Goal: Task Accomplishment & Management: Use online tool/utility

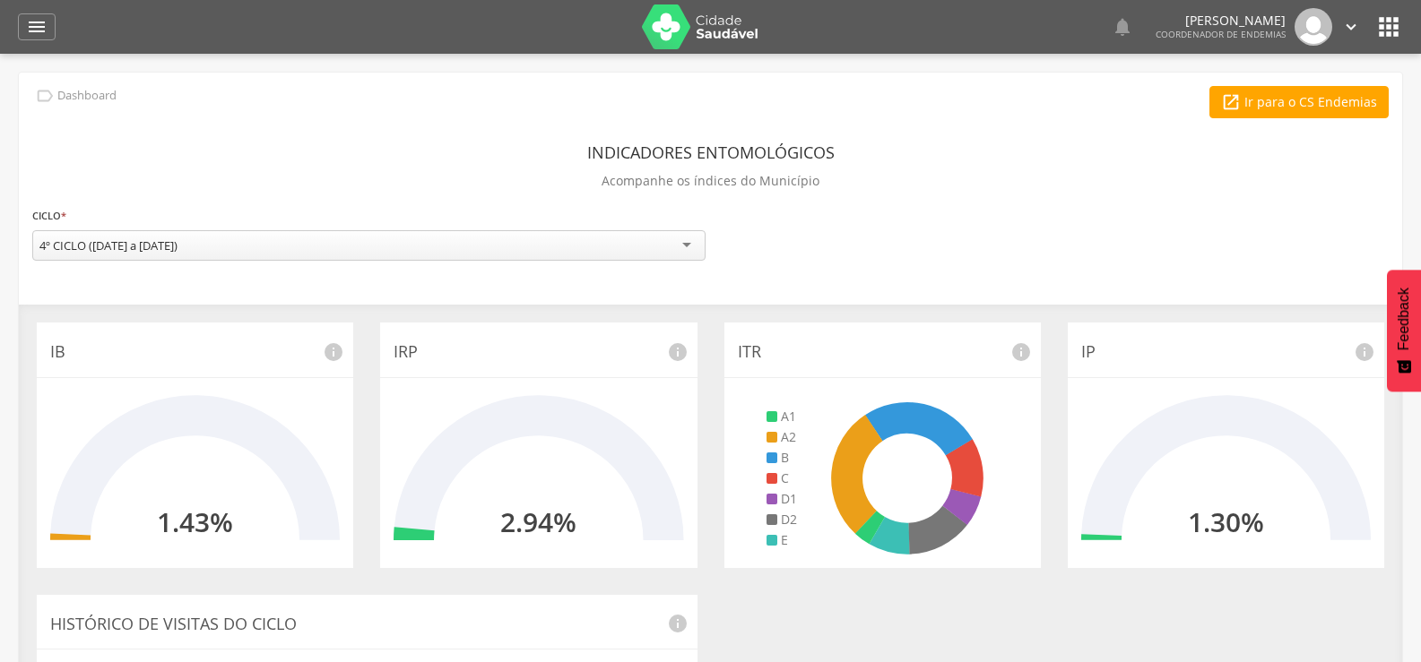
click at [53, 13] on div " Dashboard Supervisão Ranking Aplicativo desatualizado Última sincronização Ma…" at bounding box center [710, 27] width 1385 height 54
click at [48, 25] on div "" at bounding box center [37, 26] width 38 height 27
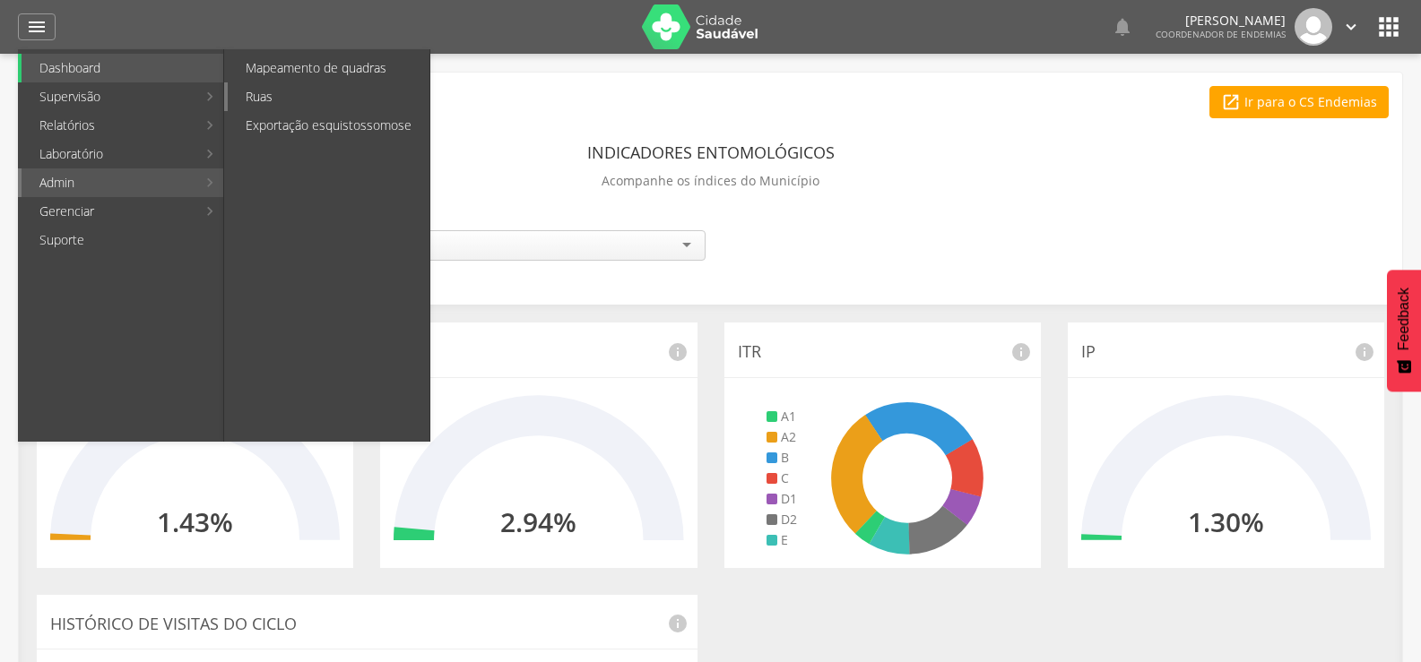
click at [267, 101] on link "Ruas" at bounding box center [329, 96] width 202 height 29
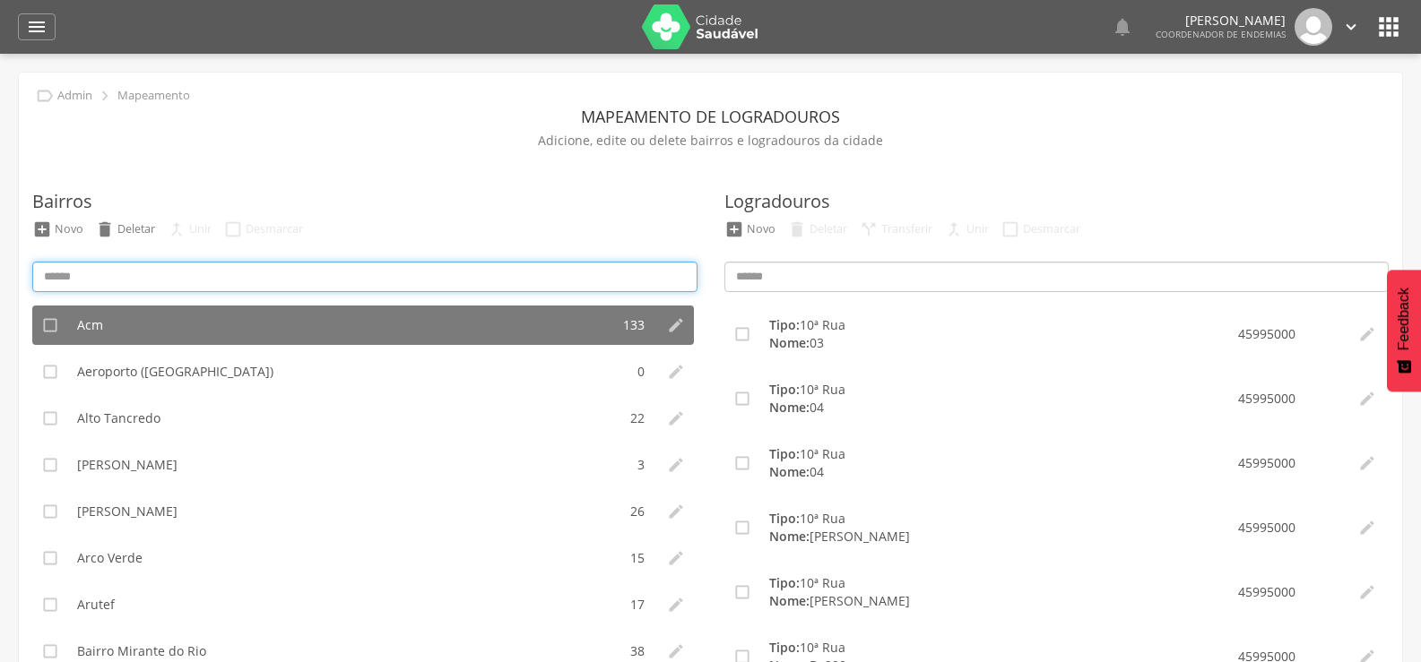
click at [79, 272] on input at bounding box center [364, 277] width 665 height 30
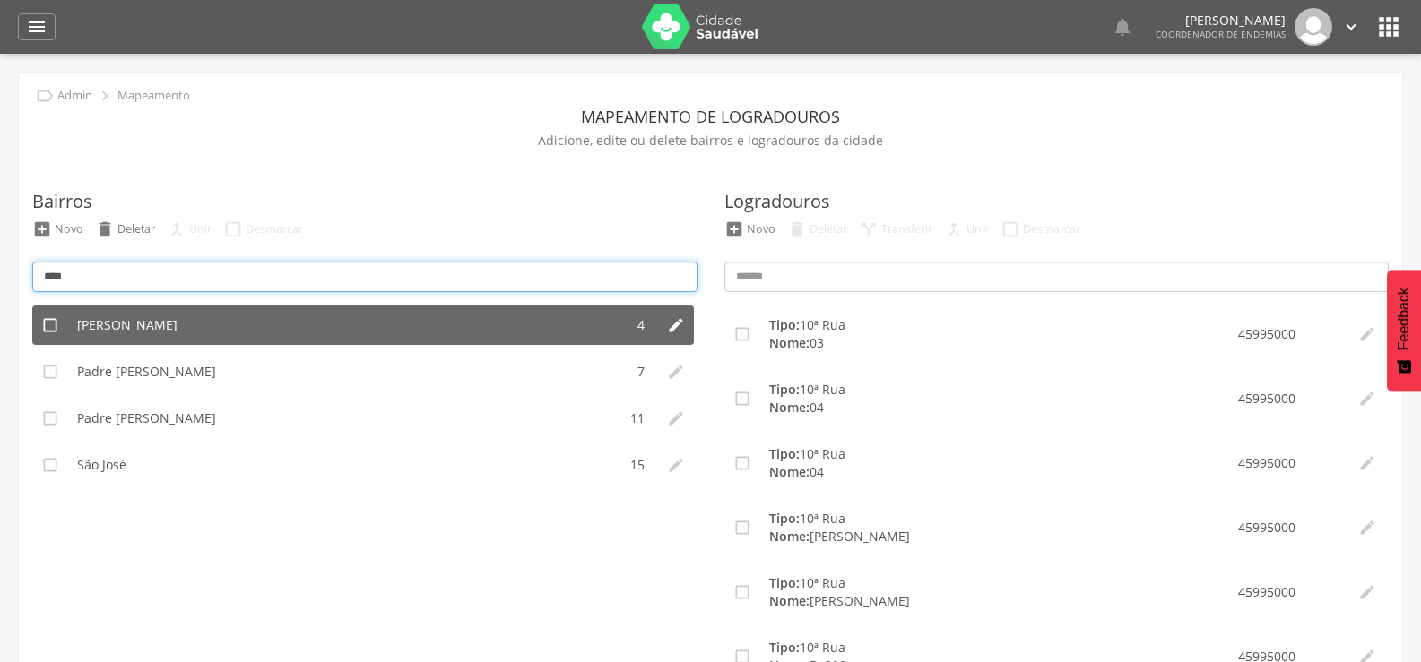
type input "****"
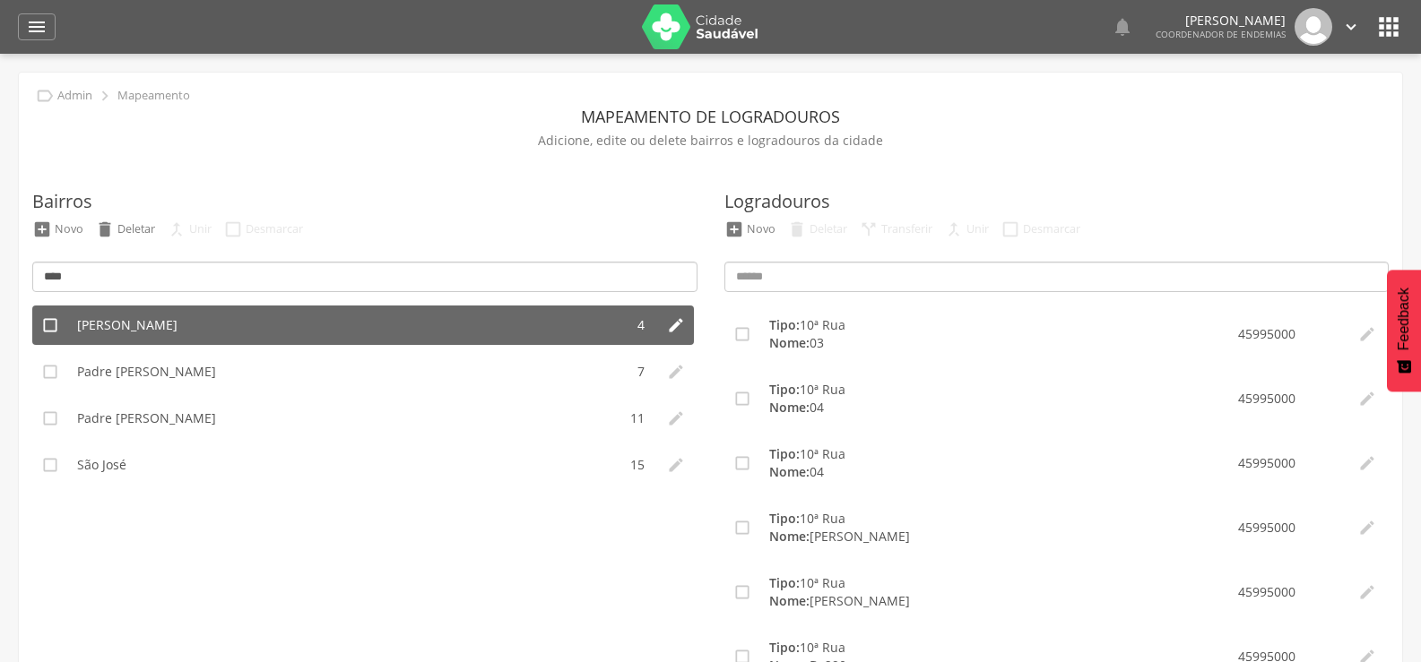
click at [101, 333] on span "[PERSON_NAME]" at bounding box center [127, 325] width 100 height 18
click at [119, 324] on span "[PERSON_NAME]" at bounding box center [127, 325] width 100 height 18
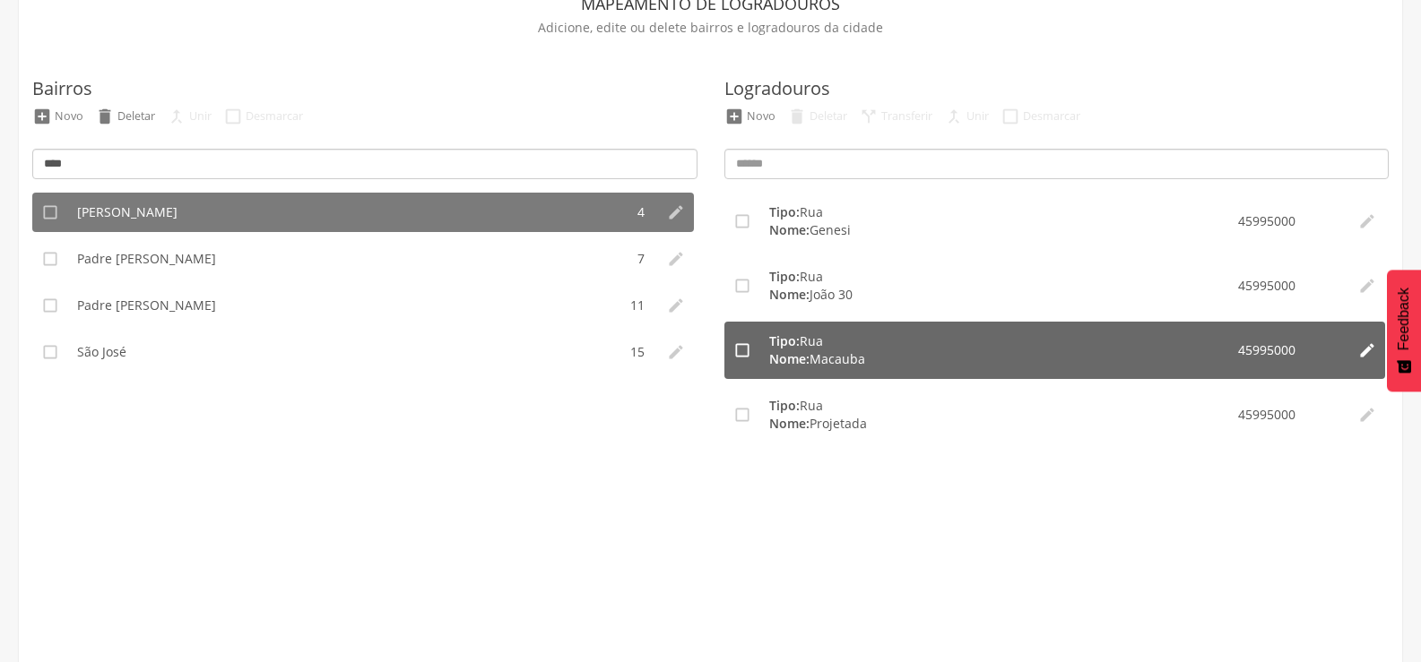
scroll to position [119, 0]
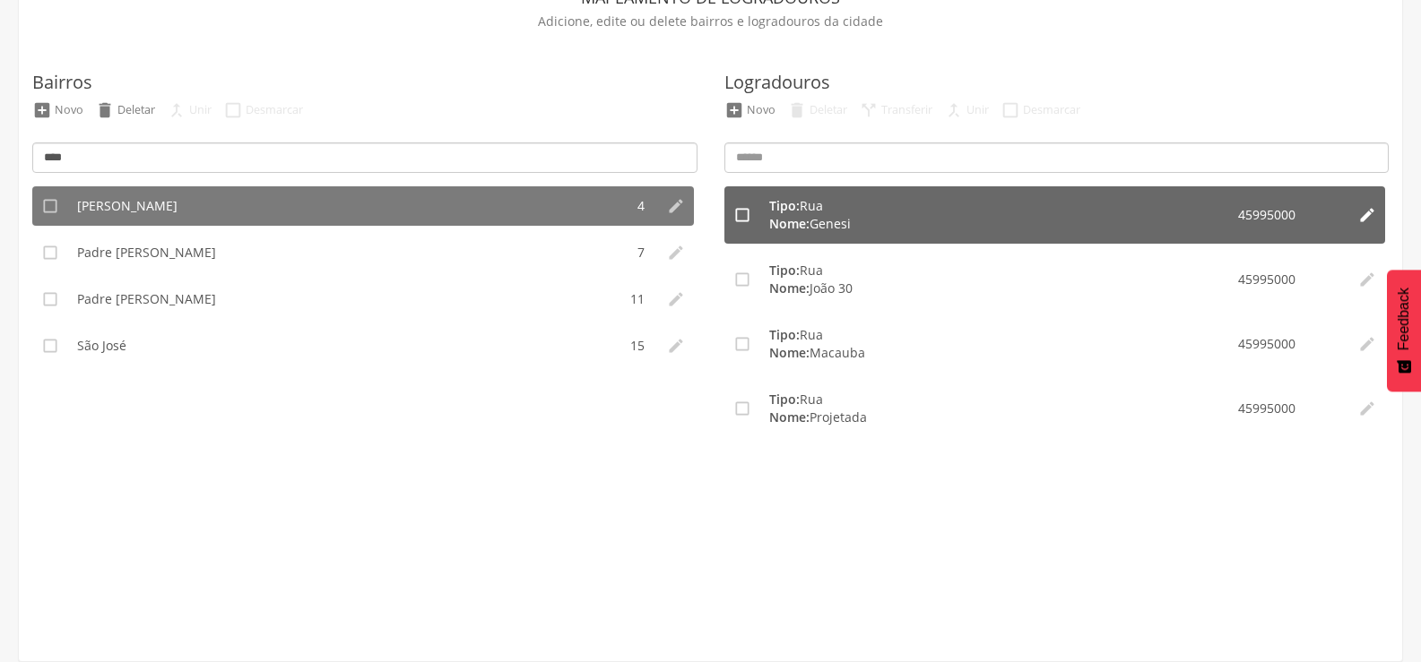
click at [797, 223] on strong "Nome:" at bounding box center [789, 223] width 40 height 17
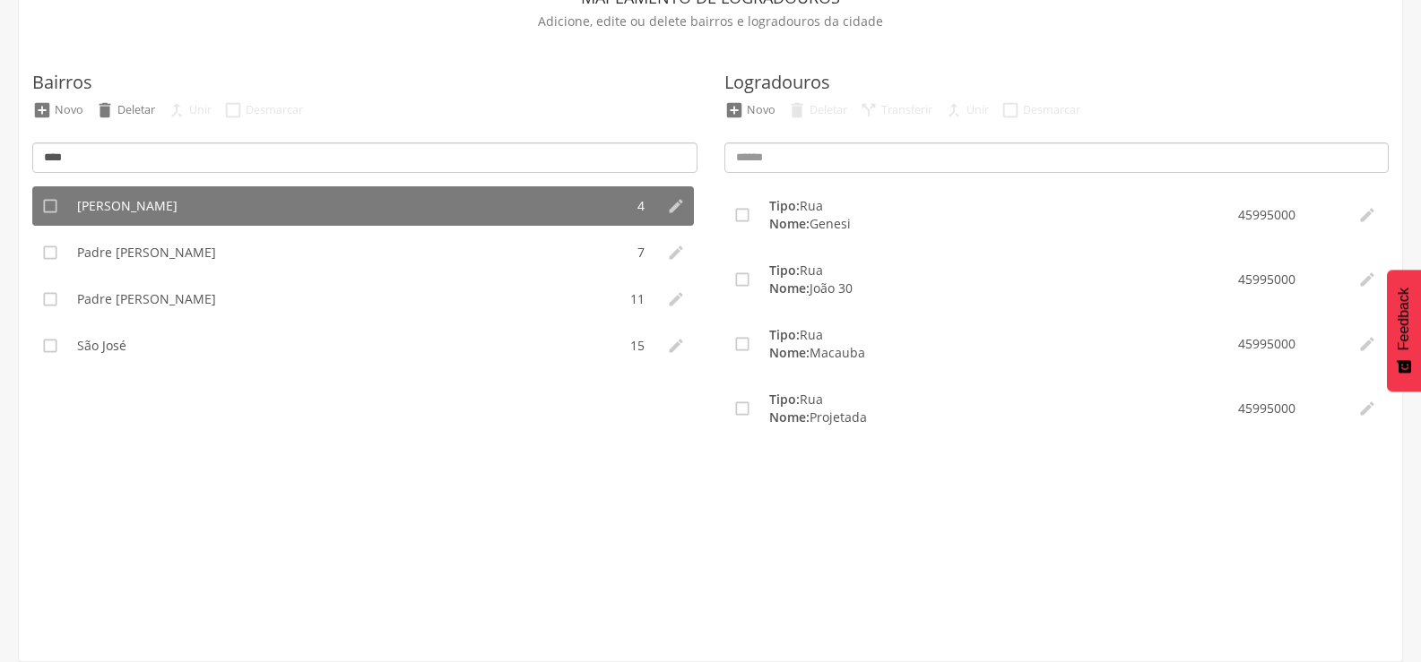
click at [769, 82] on label "Logradouros" at bounding box center [777, 83] width 106 height 26
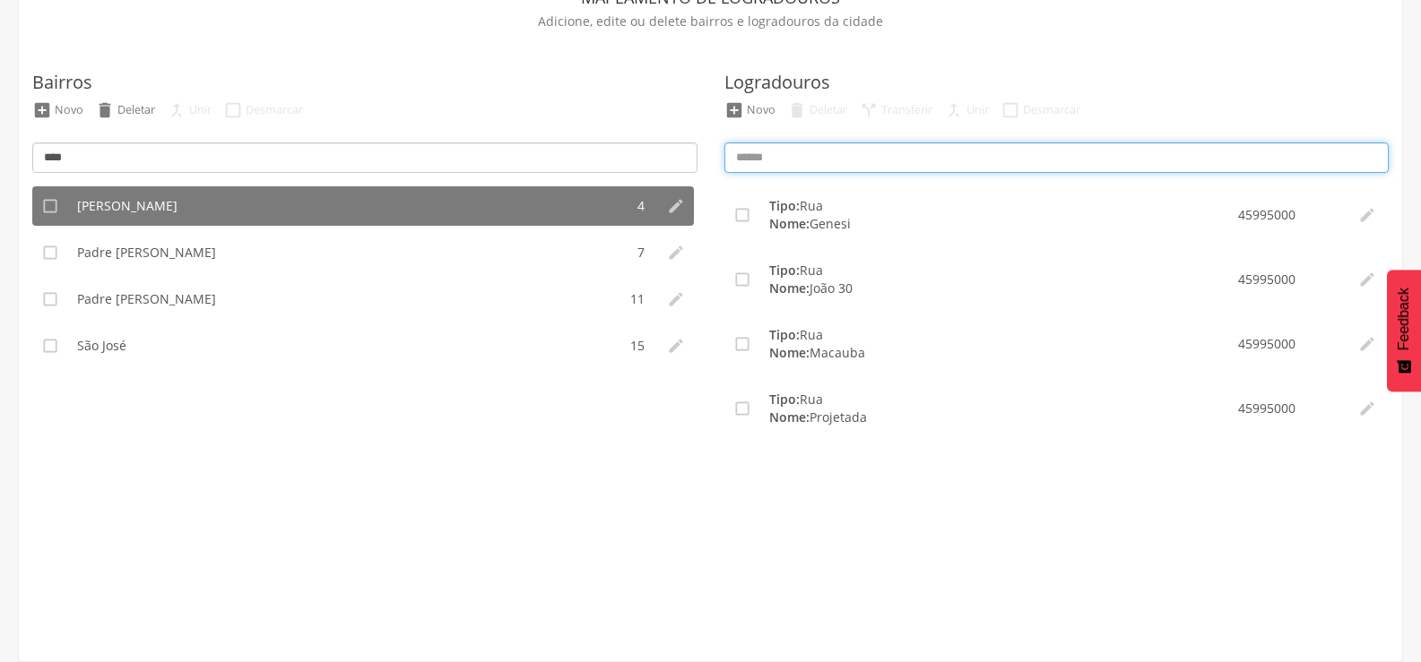
click at [778, 168] on input at bounding box center [1056, 158] width 665 height 30
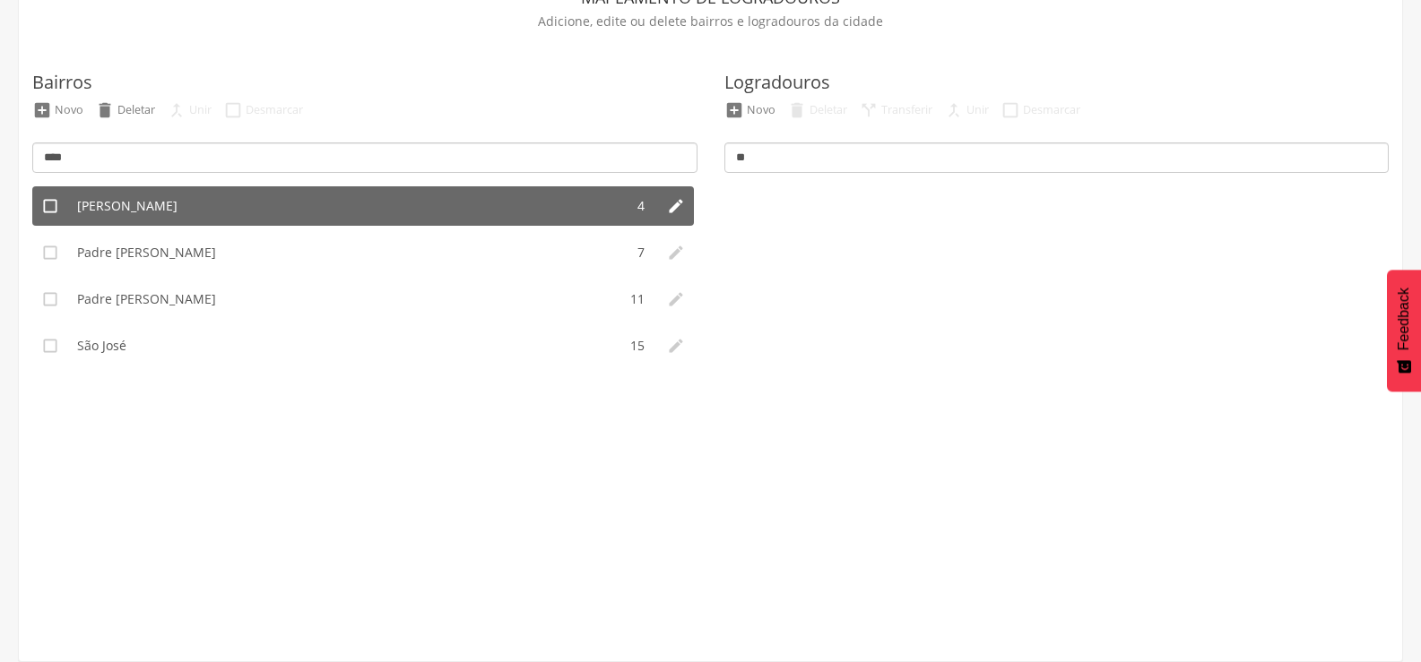
click at [87, 206] on span "[PERSON_NAME]" at bounding box center [127, 206] width 100 height 18
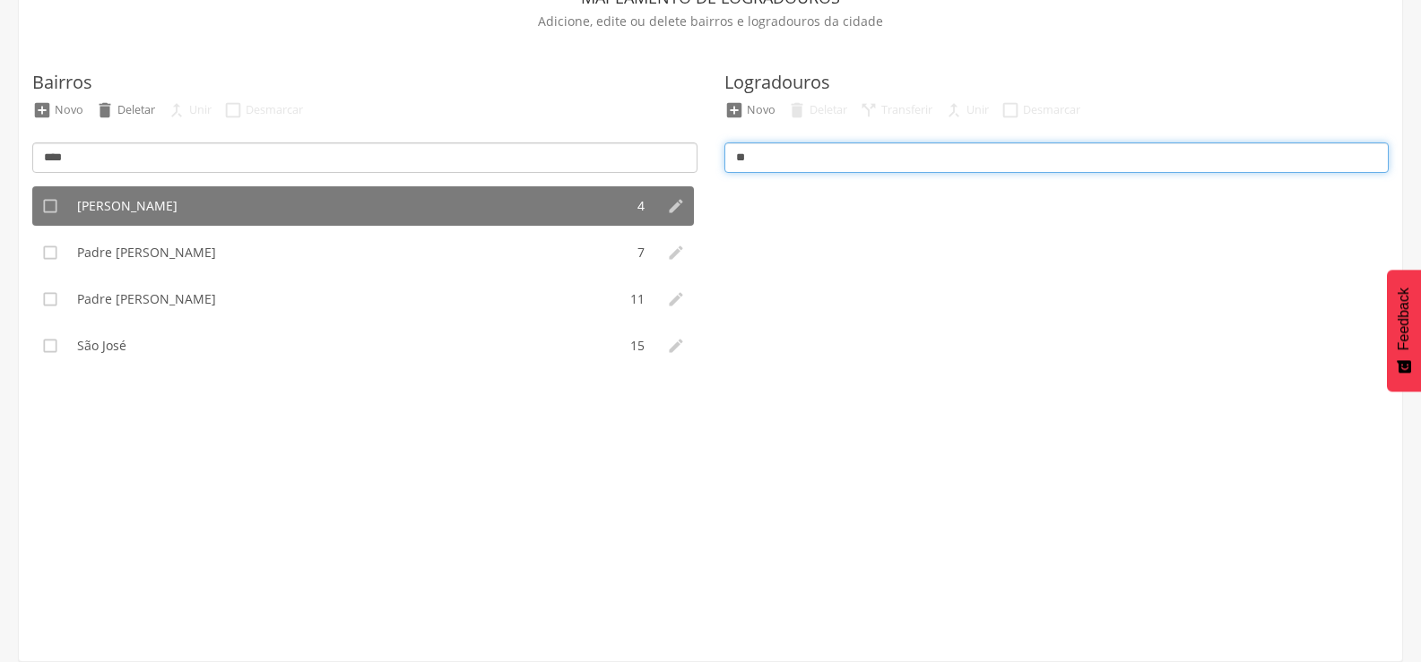
click at [828, 161] on input "**" at bounding box center [1056, 158] width 665 height 30
type input "*"
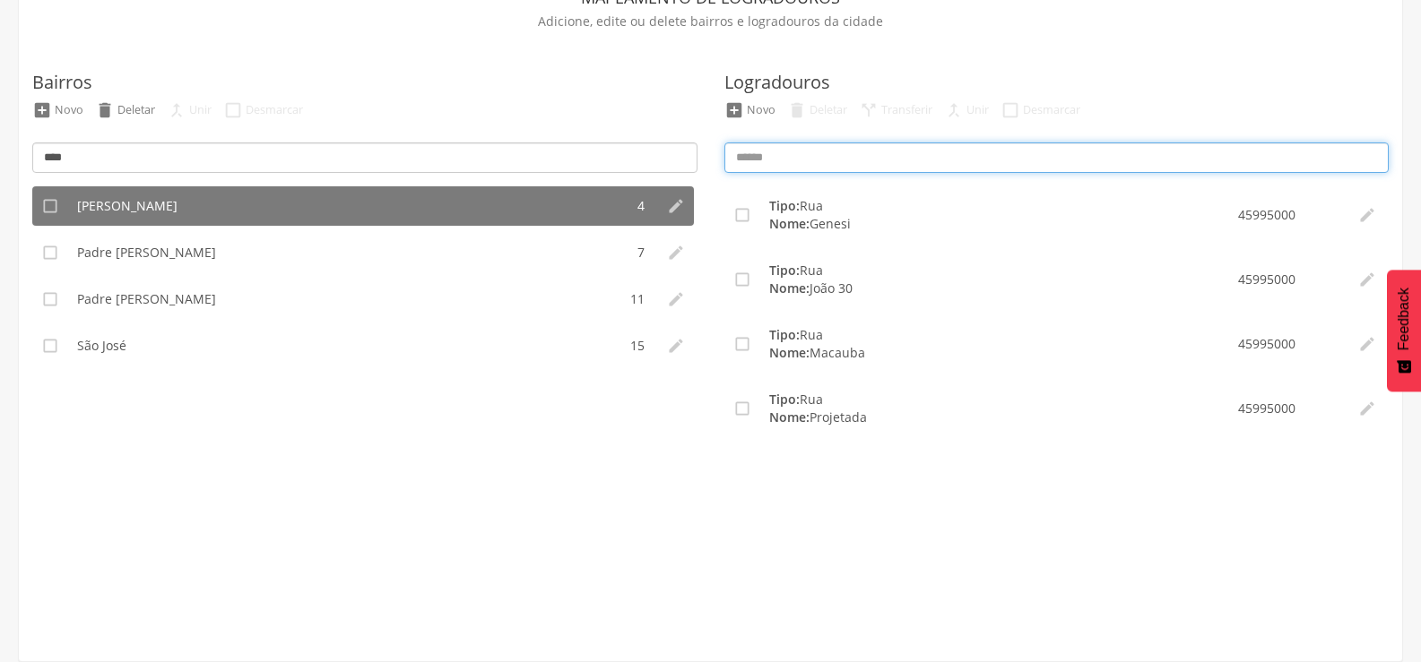
scroll to position [30, 0]
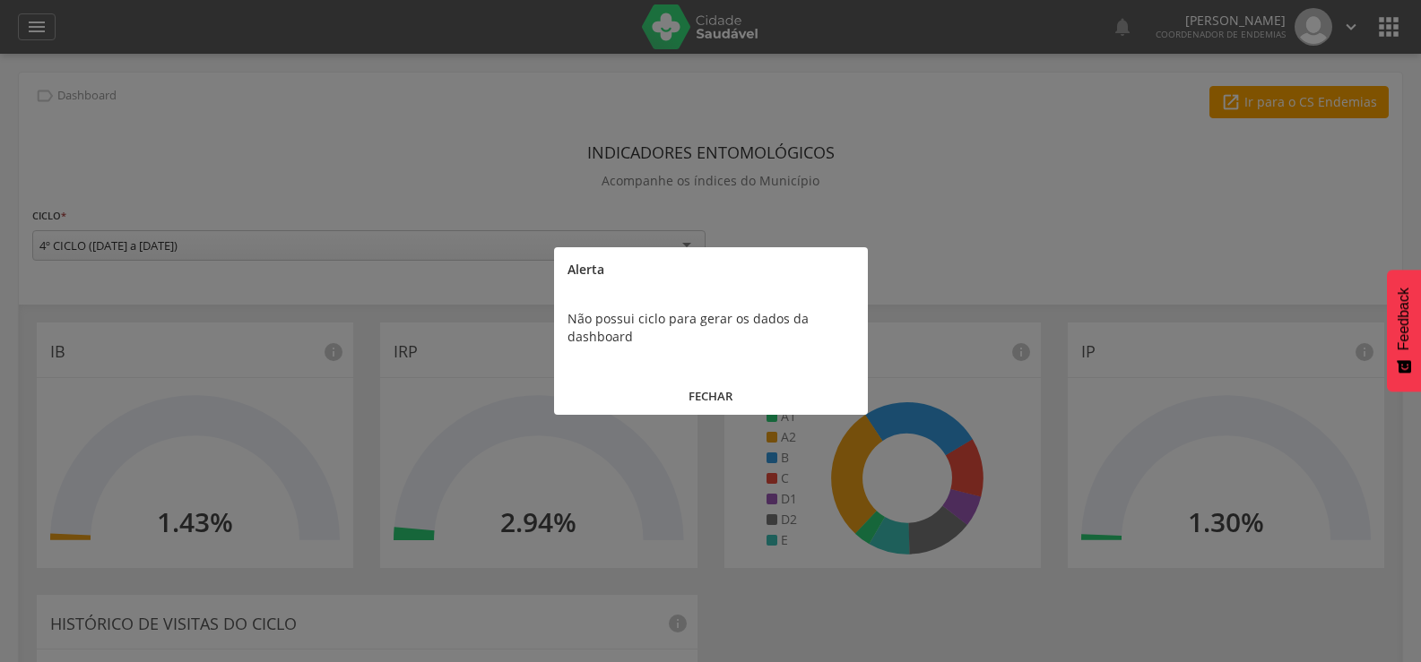
click at [718, 393] on button "FECHAR" at bounding box center [711, 396] width 314 height 39
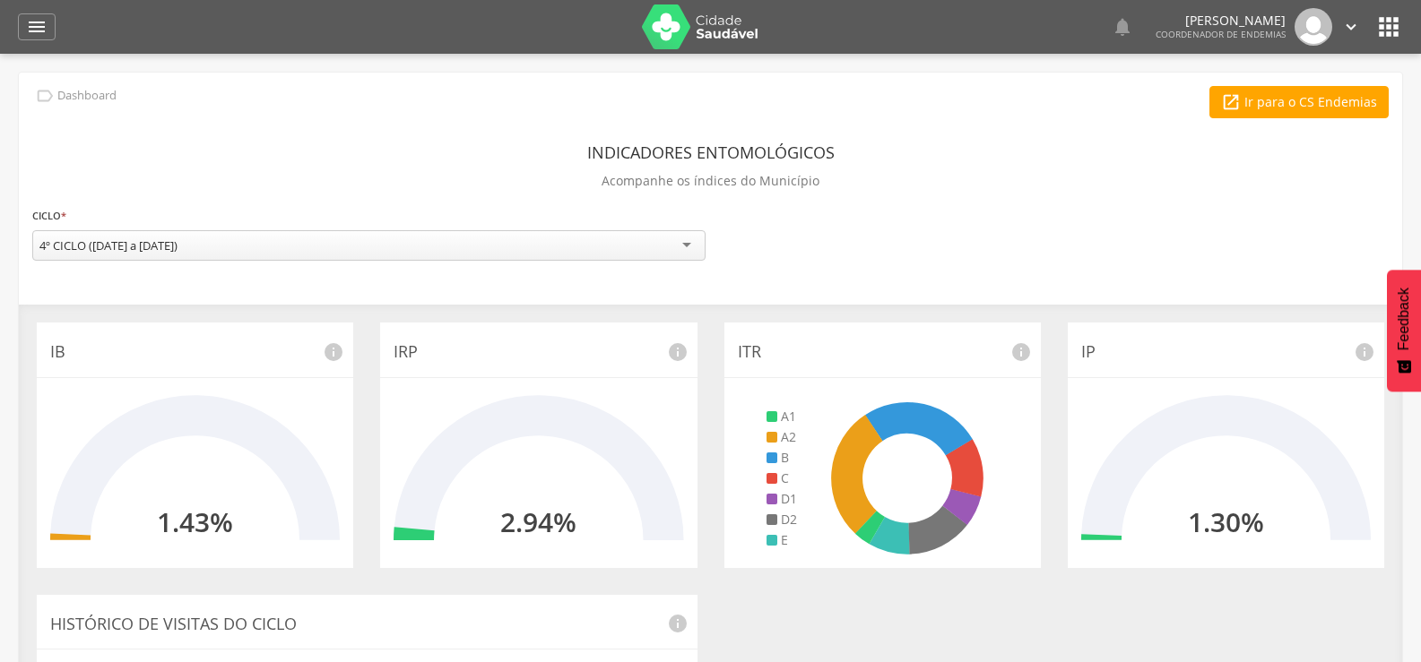
click at [29, 46] on div " Dashboard Supervisão Ranking Aplicativo desatualizado Última sincronização Ma…" at bounding box center [710, 27] width 1385 height 54
click at [29, 37] on icon "" at bounding box center [37, 27] width 22 height 22
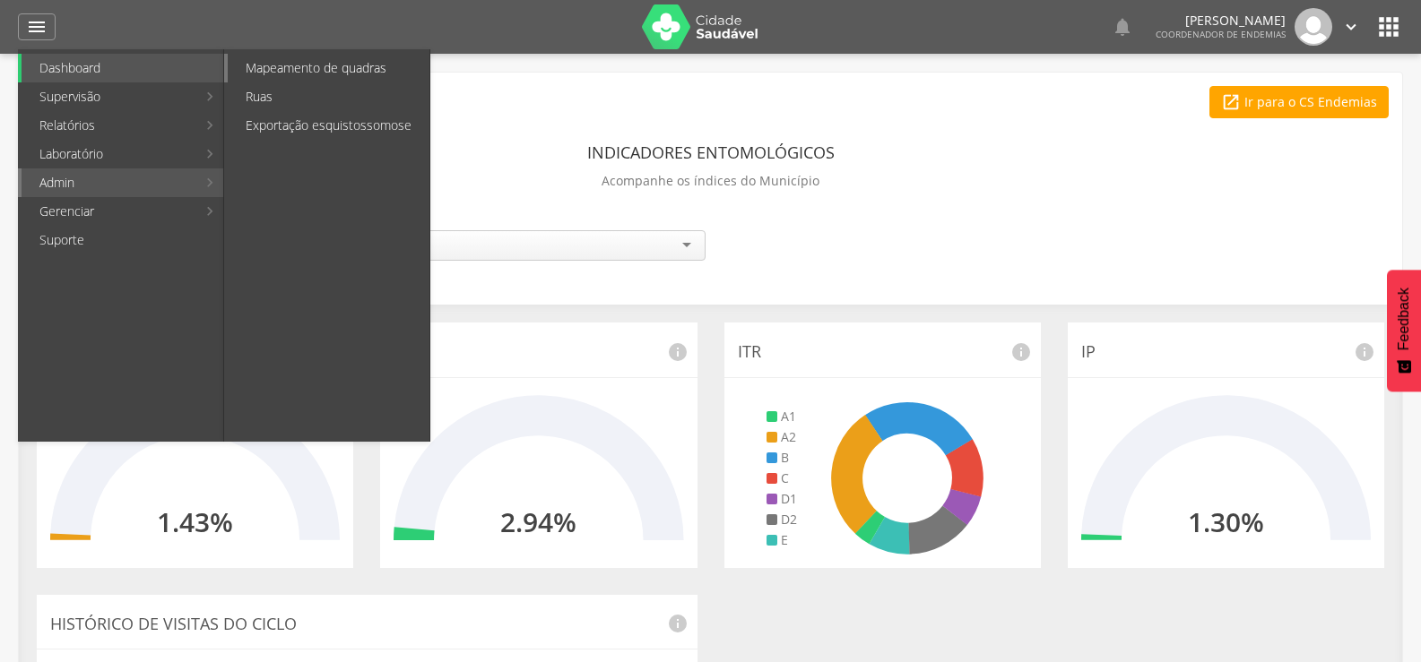
click at [275, 68] on link "Mapeamento de quadras" at bounding box center [329, 68] width 202 height 29
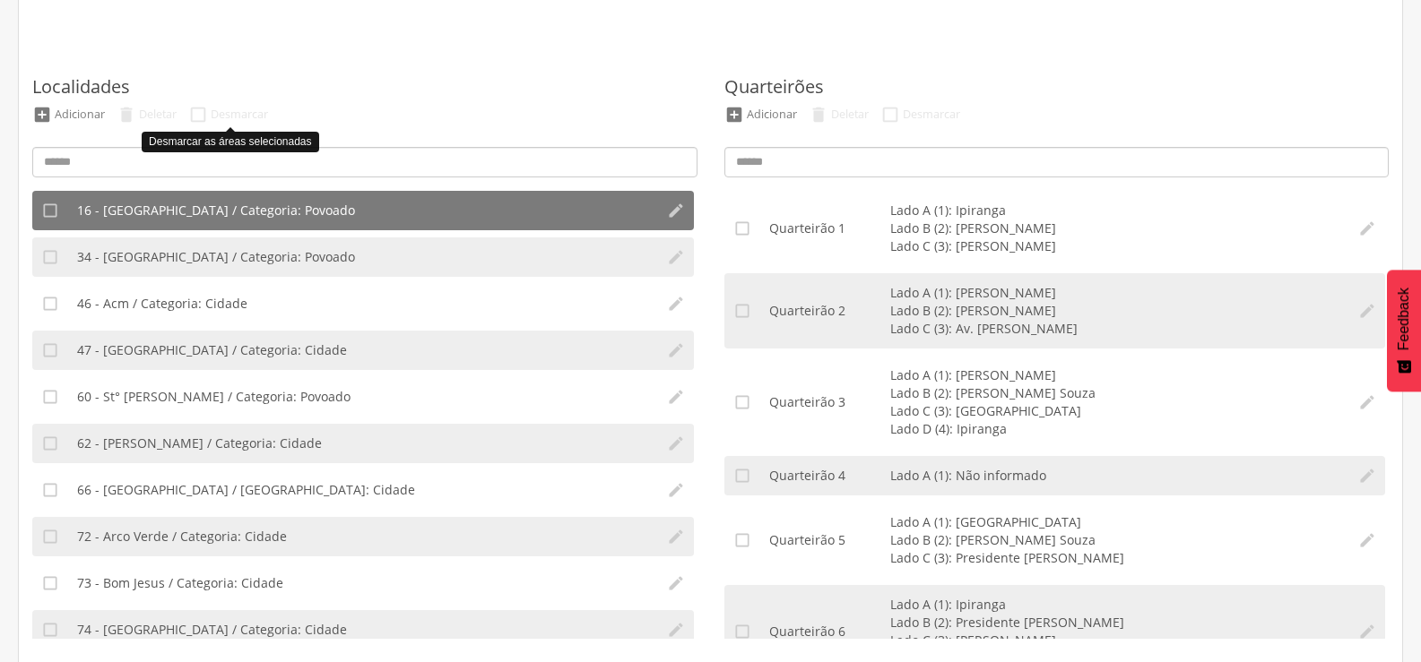
scroll to position [163, 0]
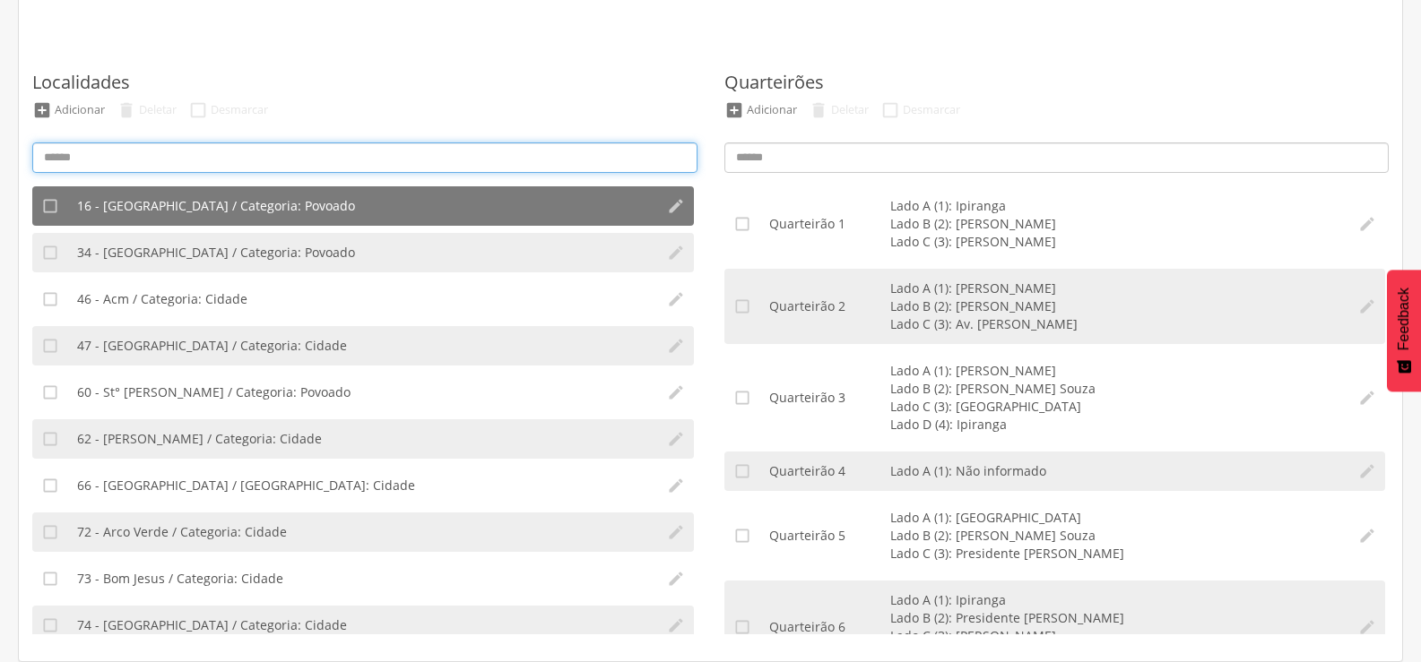
click at [77, 162] on input at bounding box center [364, 158] width 665 height 30
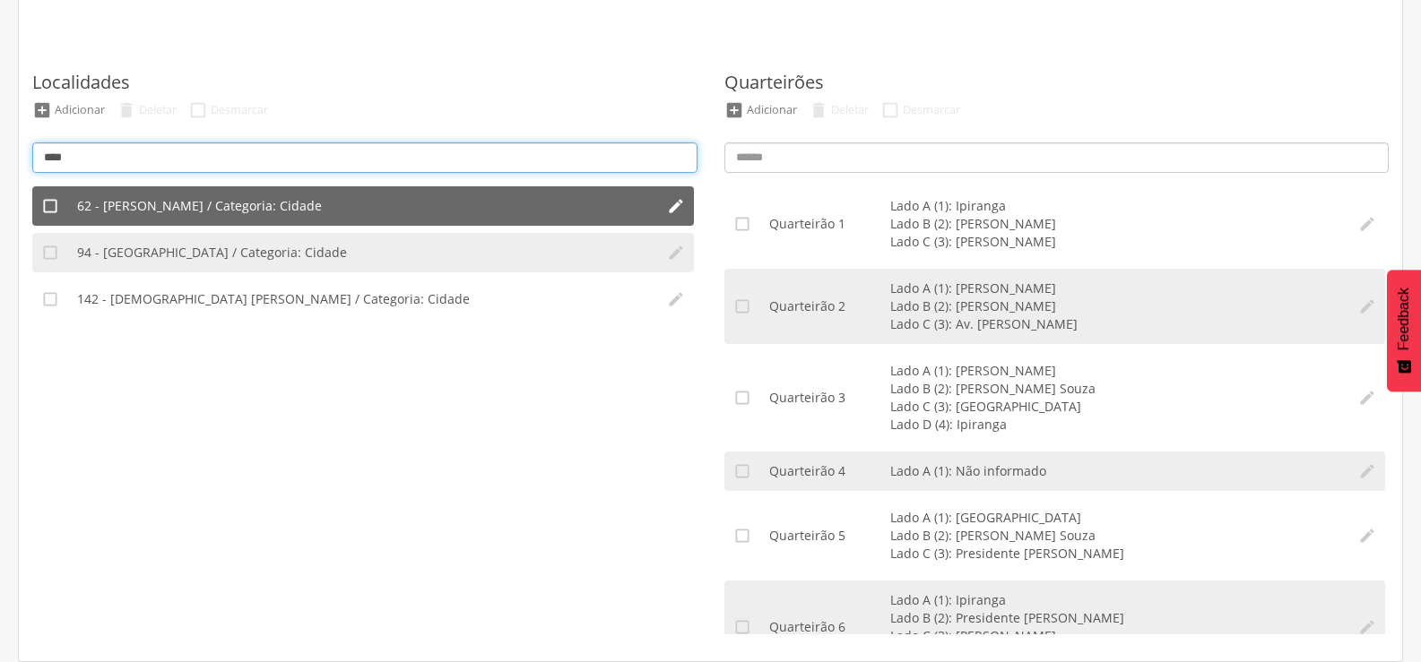
type input "****"
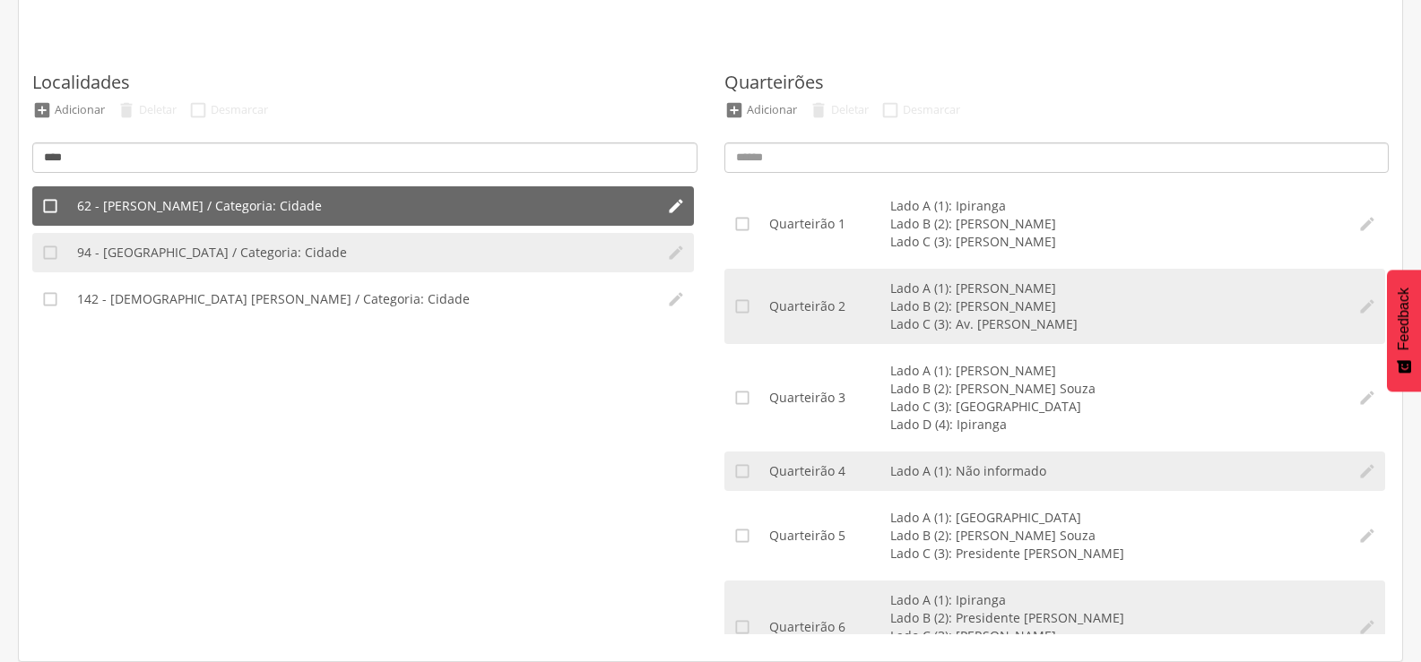
click at [108, 201] on span "62 - [PERSON_NAME] / Categoria: Cidade" at bounding box center [199, 206] width 245 height 18
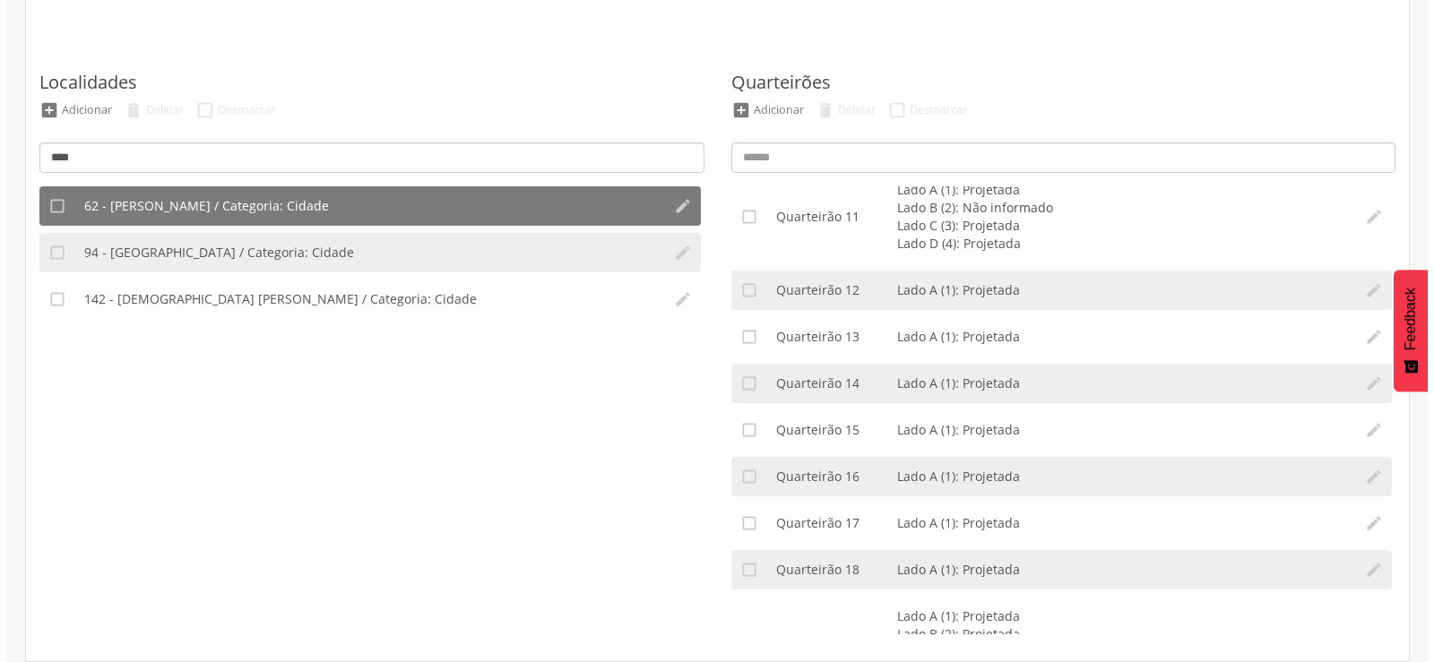
scroll to position [862, 0]
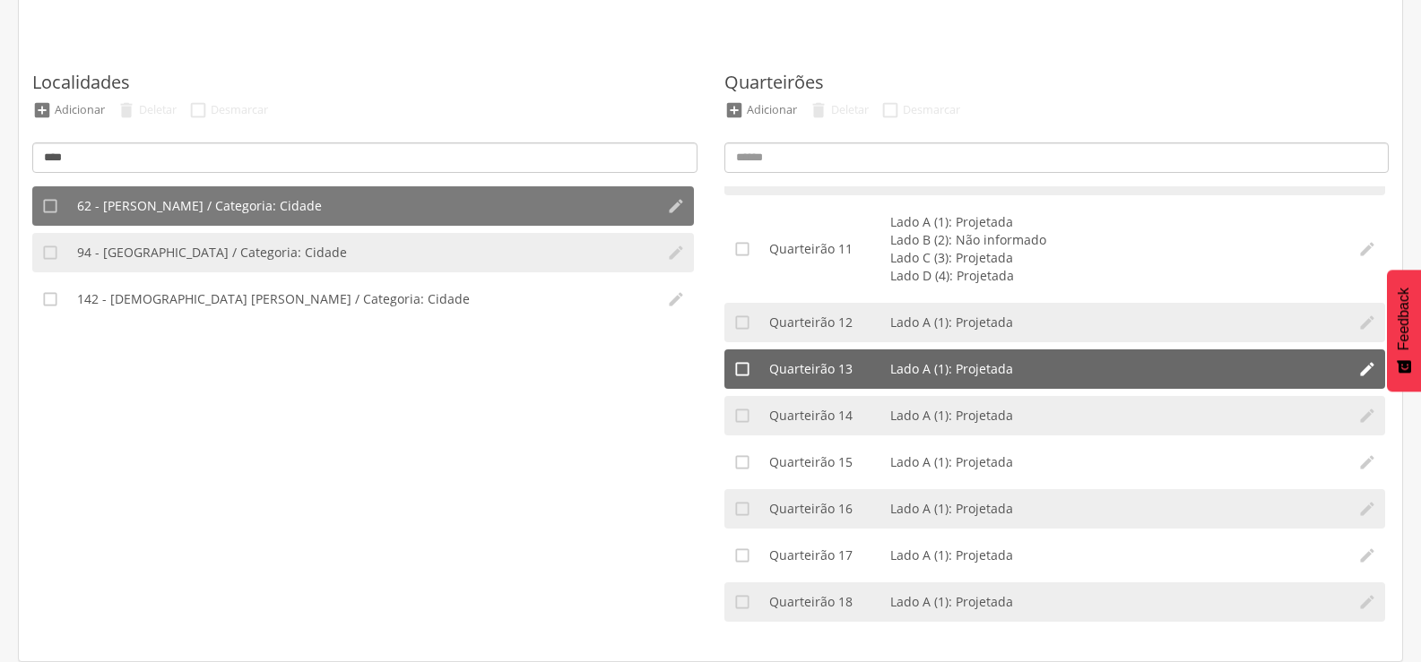
click at [937, 371] on li "Lado A (1): Projetada" at bounding box center [1115, 369] width 451 height 18
click at [1358, 373] on icon "" at bounding box center [1367, 369] width 18 height 18
type input "**"
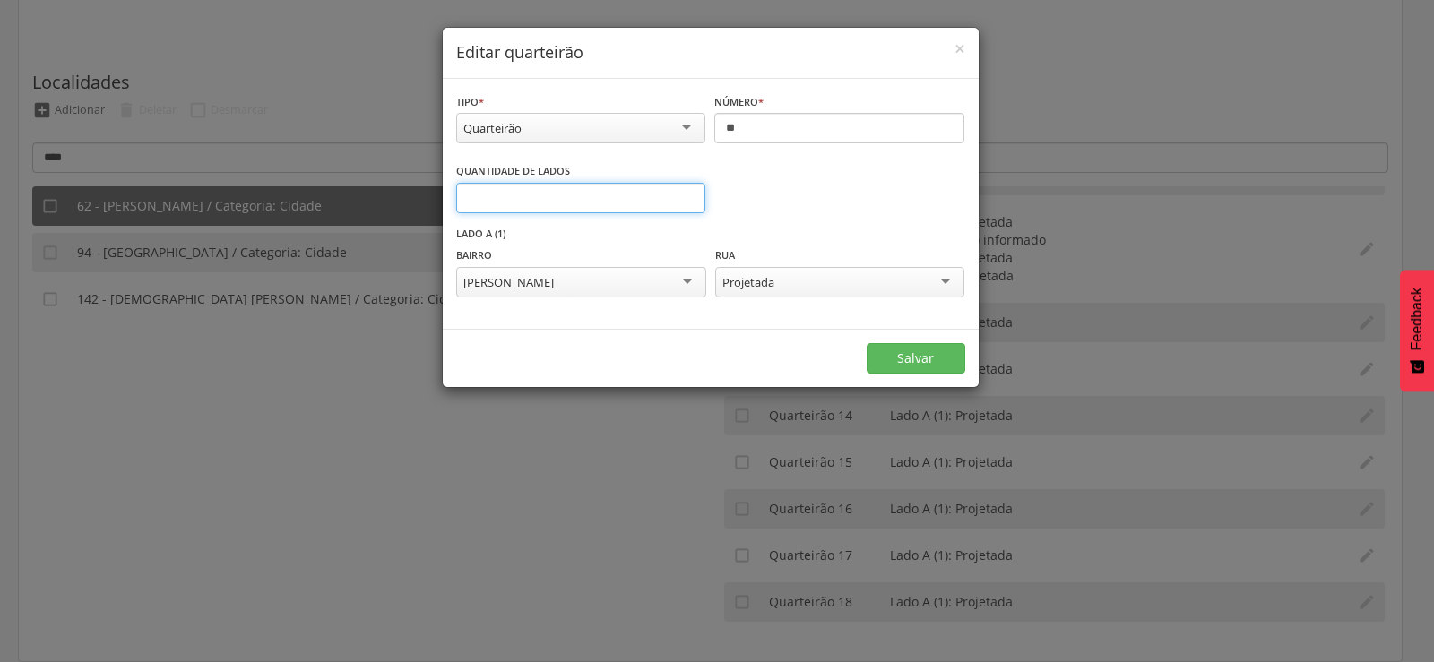
click at [687, 192] on input "*" at bounding box center [581, 198] width 250 height 30
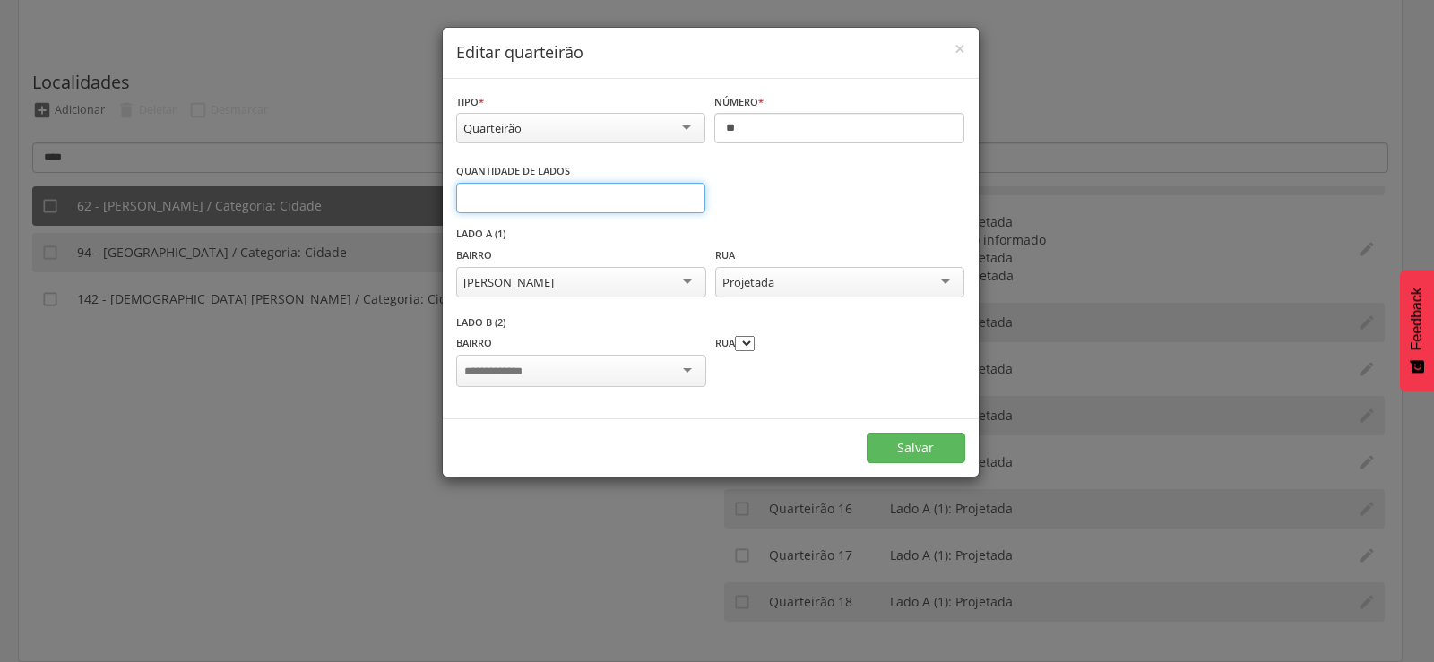
click at [687, 192] on input "*" at bounding box center [581, 198] width 250 height 30
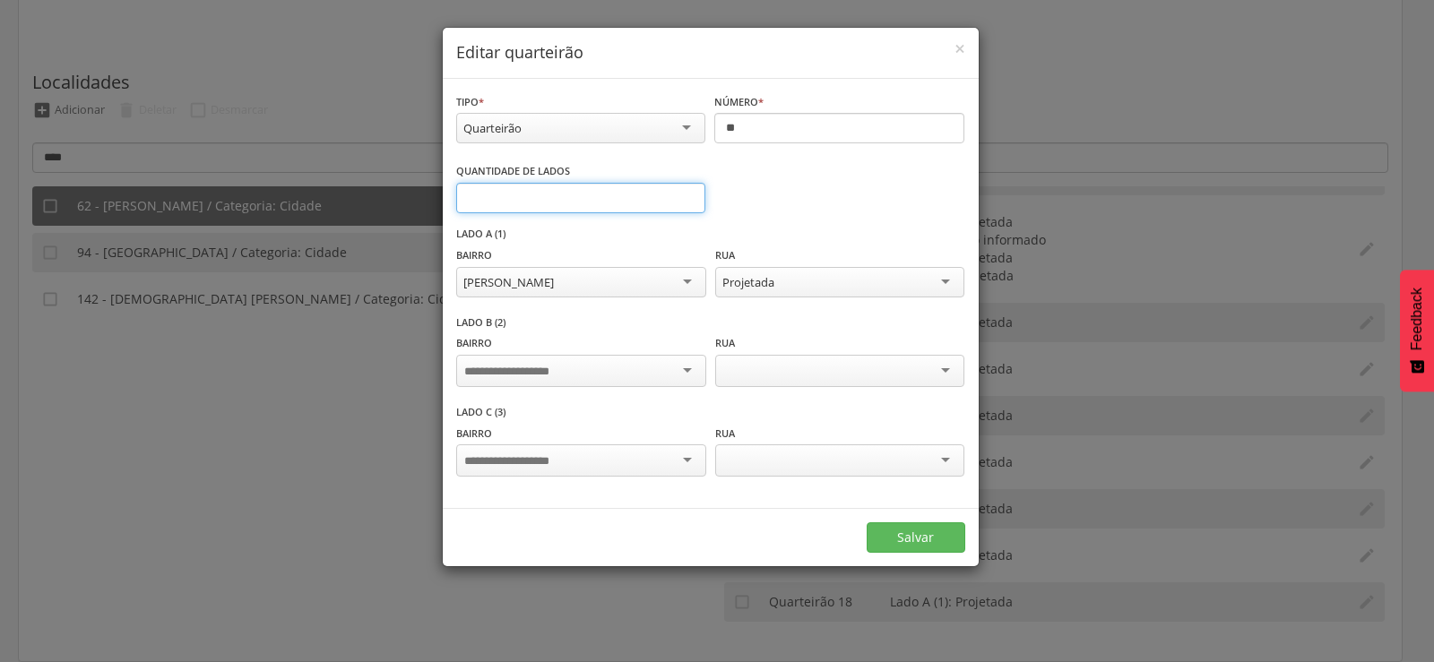
type input "*"
click at [687, 192] on input "*" at bounding box center [581, 198] width 250 height 30
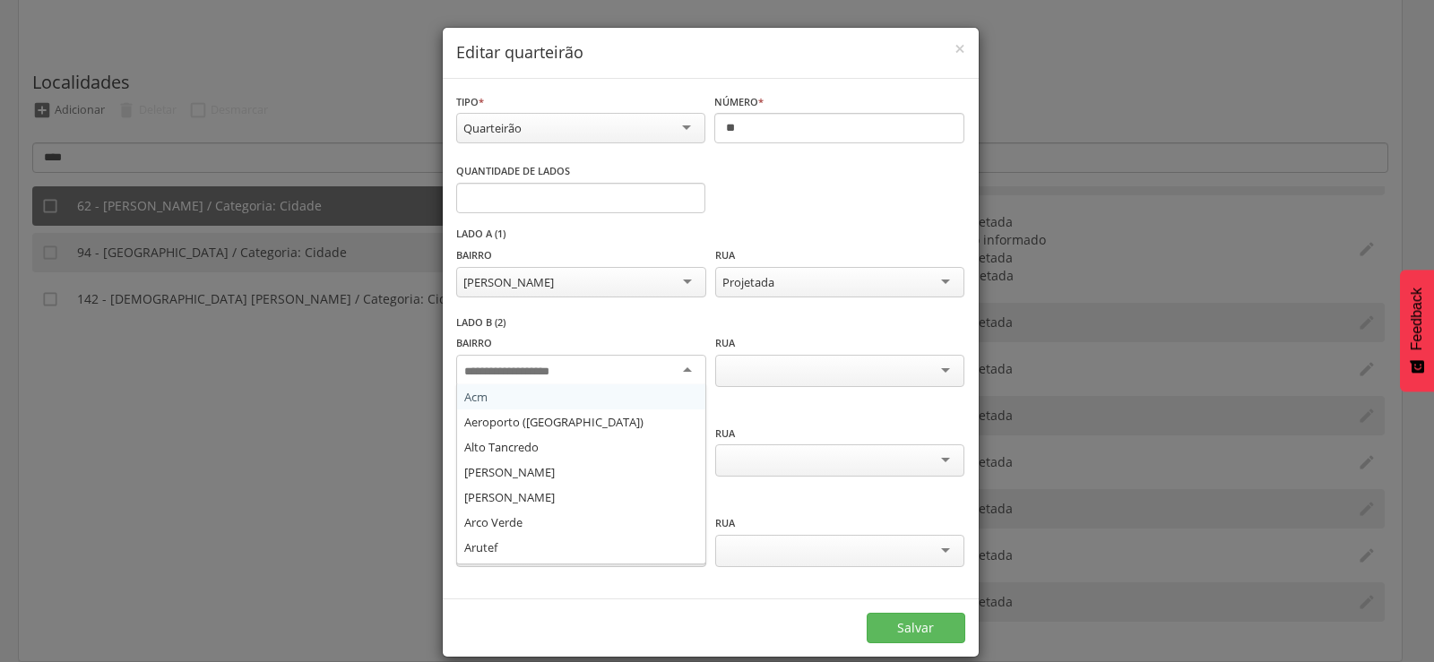
click at [531, 374] on input "select-one" at bounding box center [520, 372] width 112 height 16
type input "**"
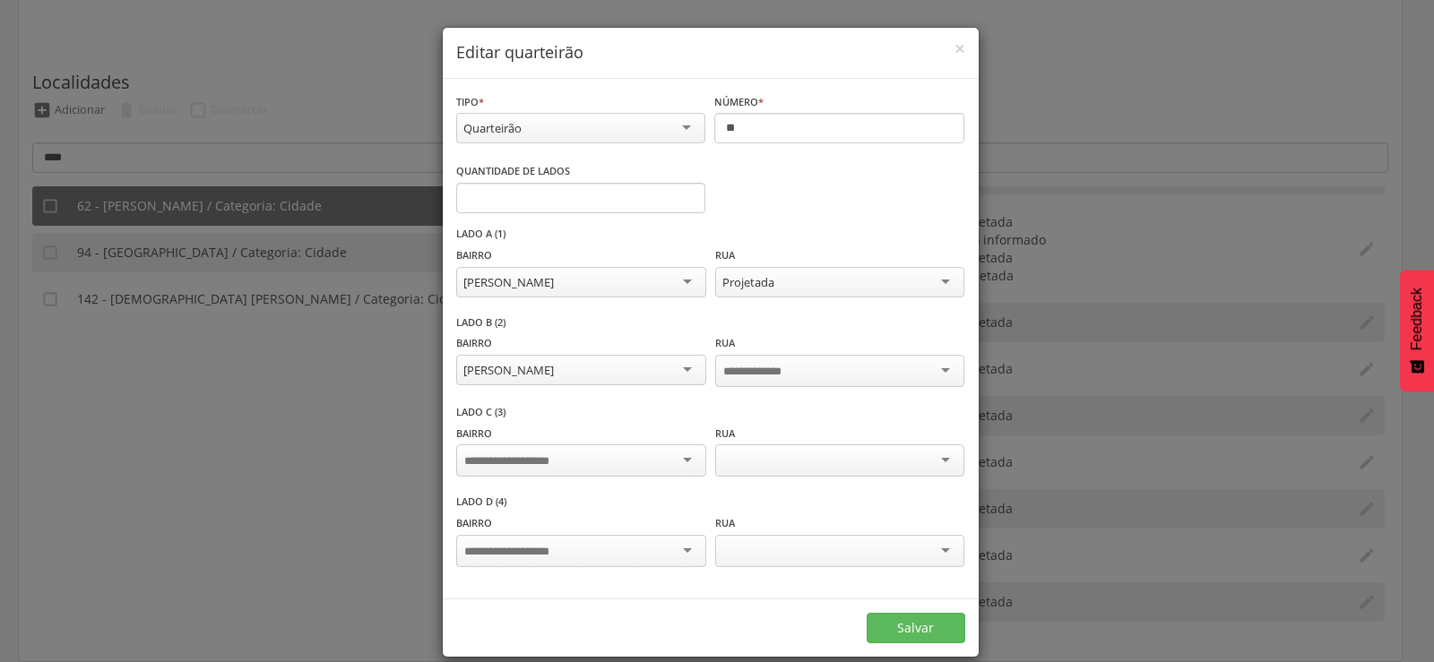
scroll to position [0, 0]
click at [519, 467] on div at bounding box center [580, 461] width 249 height 32
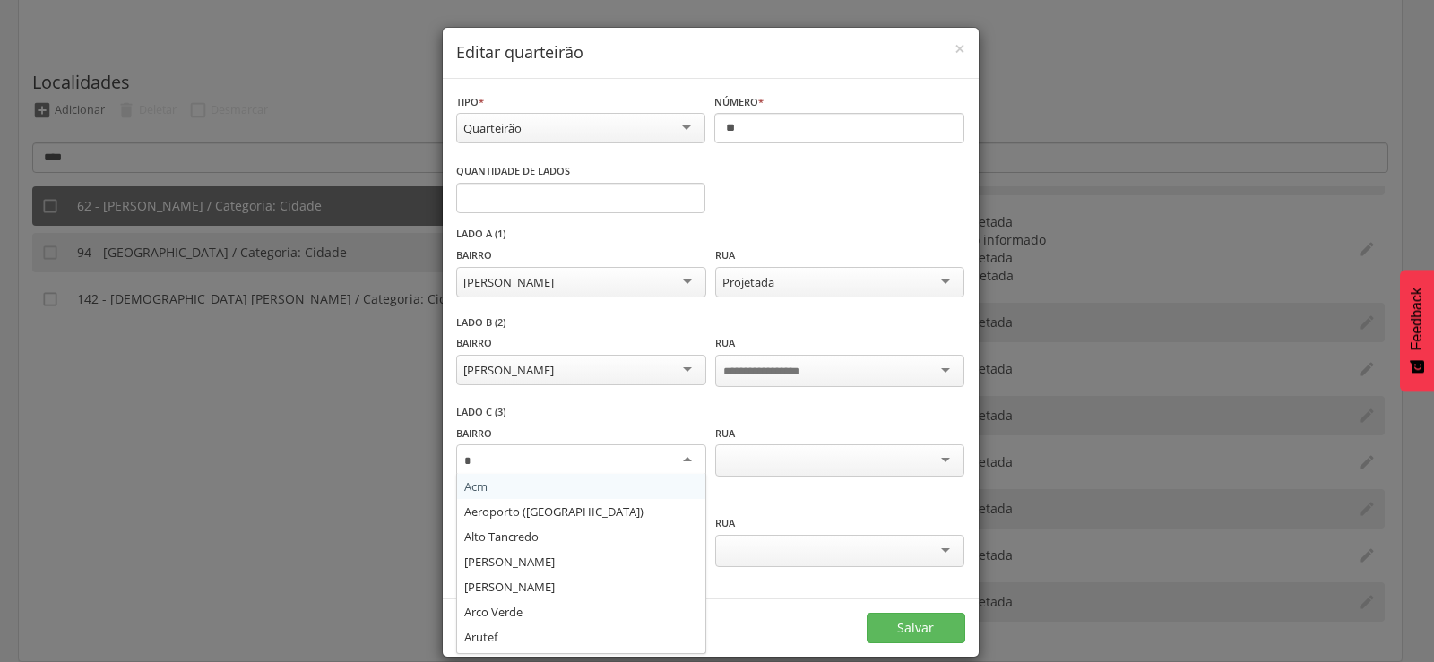
type input "**"
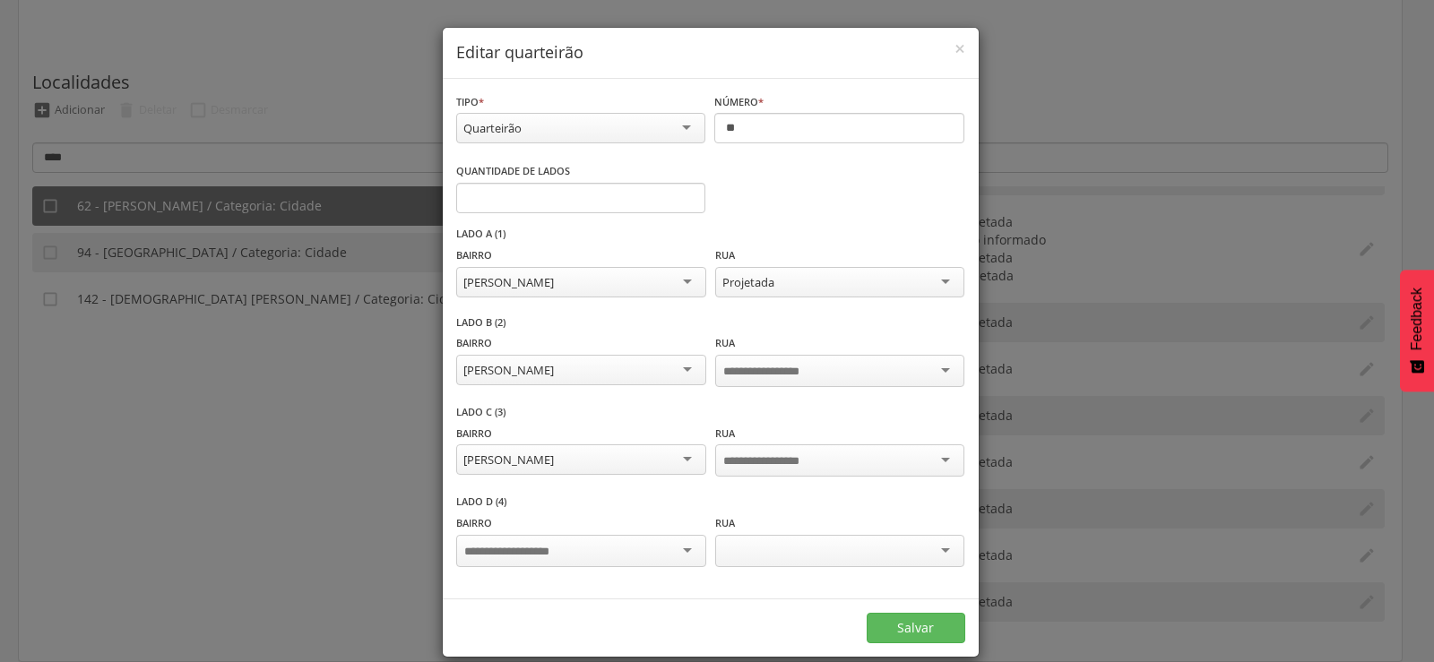
click at [514, 549] on input "select-one" at bounding box center [520, 552] width 112 height 16
type input "**"
click at [808, 379] on div at bounding box center [839, 371] width 249 height 32
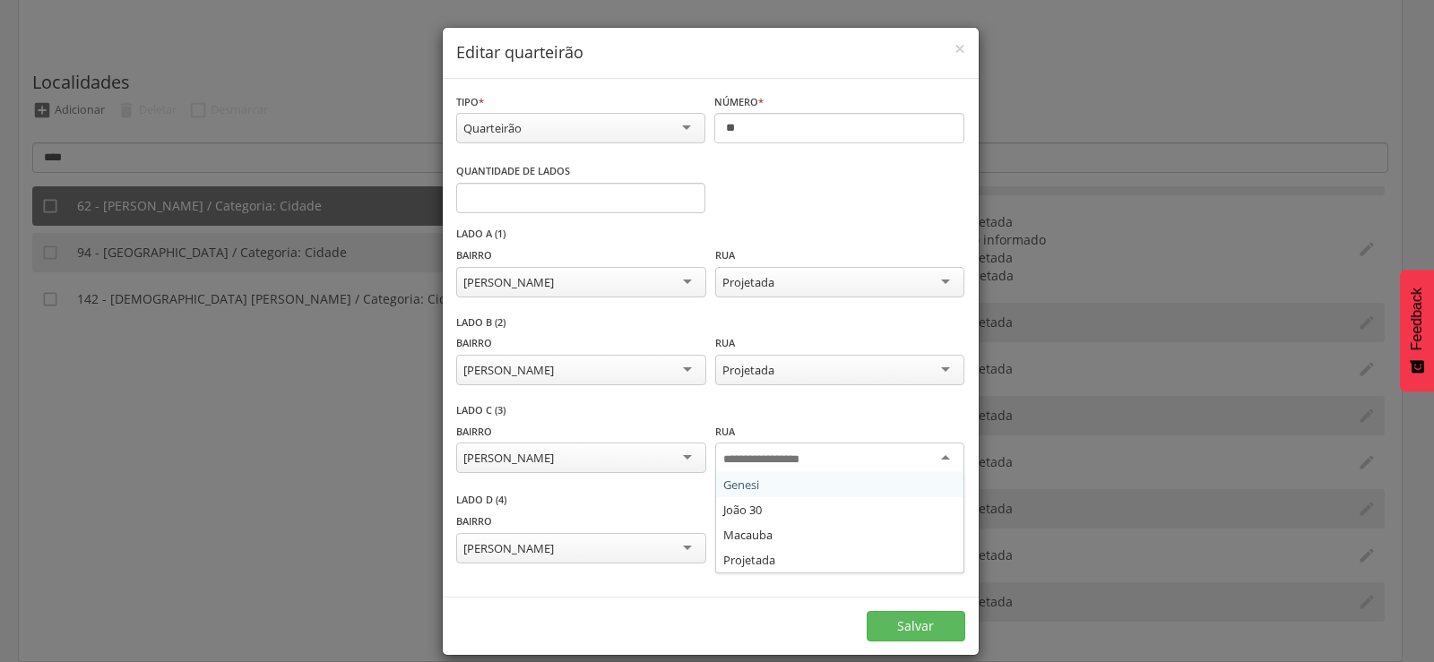
click at [756, 462] on input "select-one" at bounding box center [775, 460] width 104 height 16
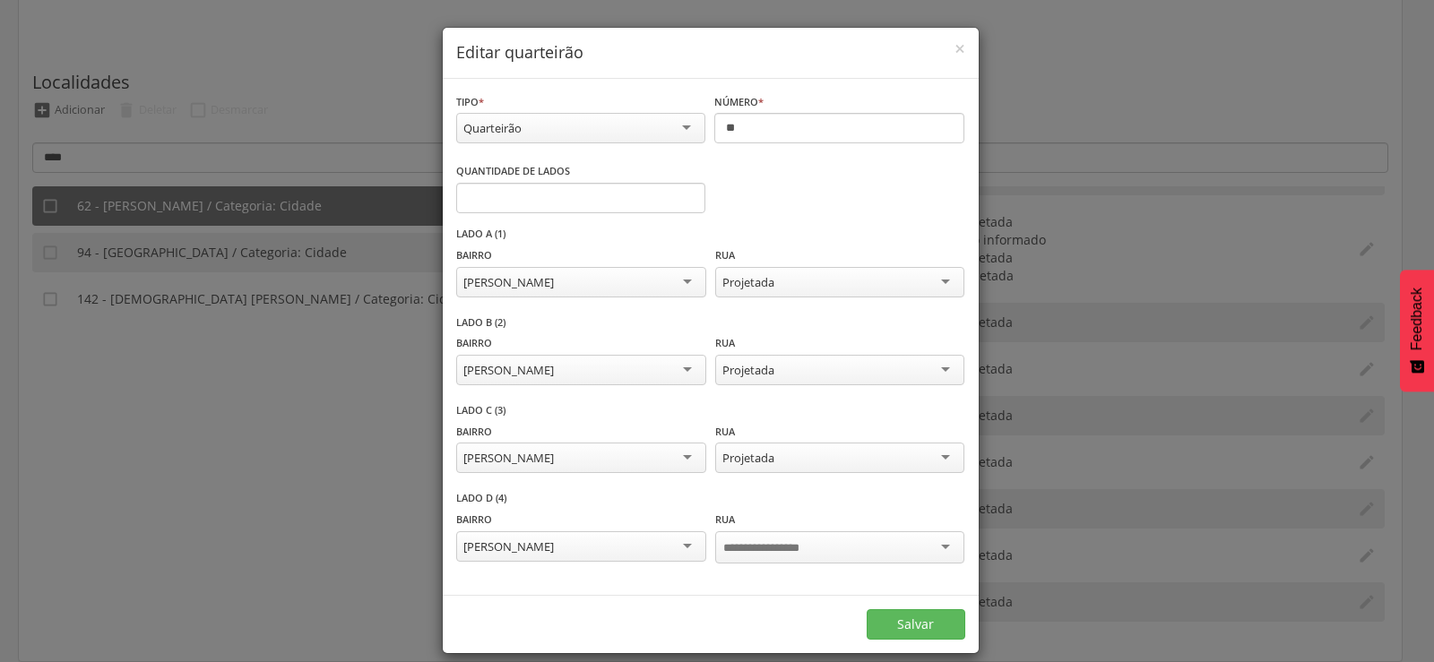
click at [745, 554] on input "select-one" at bounding box center [775, 548] width 104 height 16
click at [911, 628] on button "Salvar" at bounding box center [916, 623] width 99 height 30
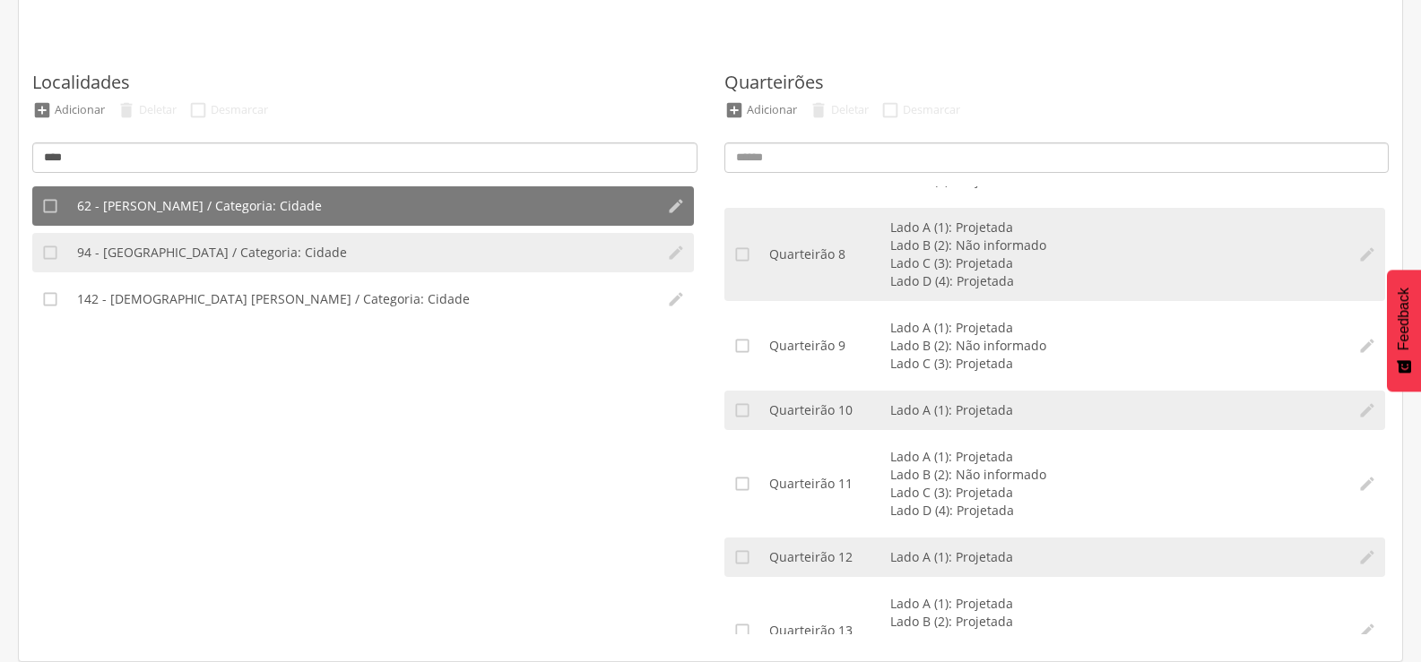
scroll to position [807, 0]
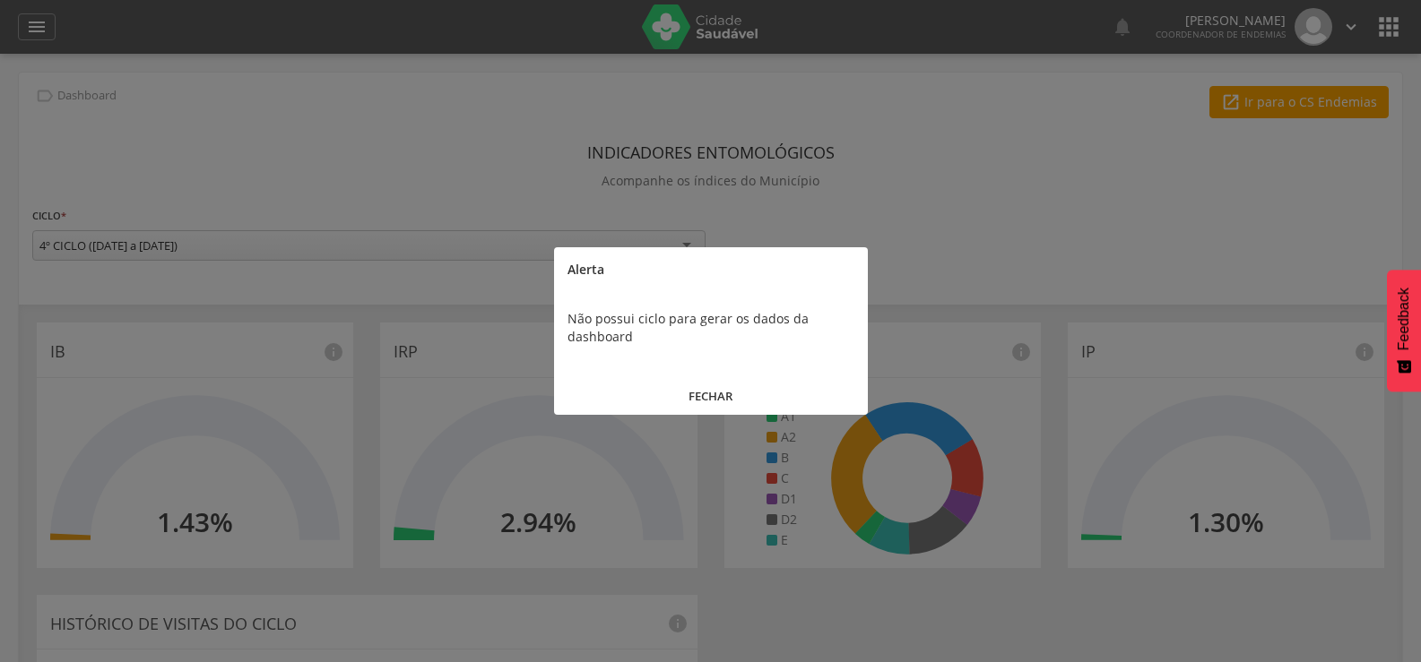
click at [697, 393] on button "FECHAR" at bounding box center [711, 396] width 314 height 39
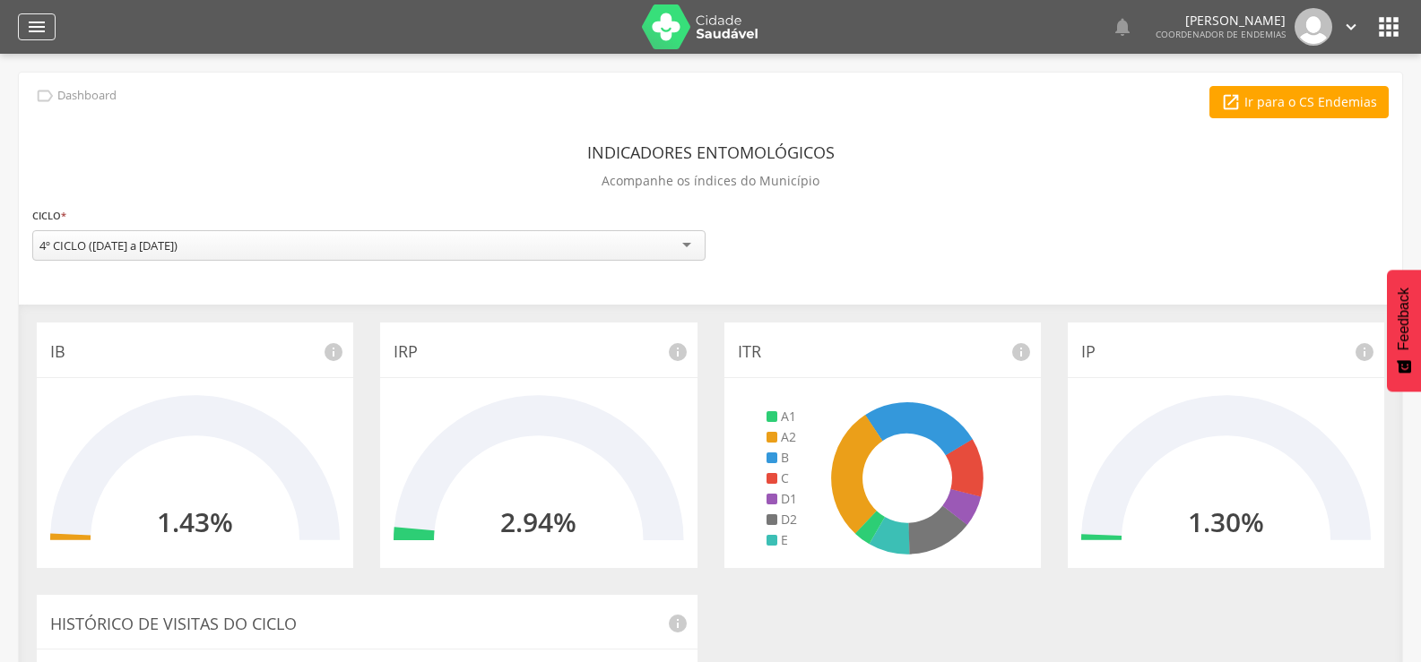
click at [41, 25] on icon "" at bounding box center [37, 27] width 22 height 22
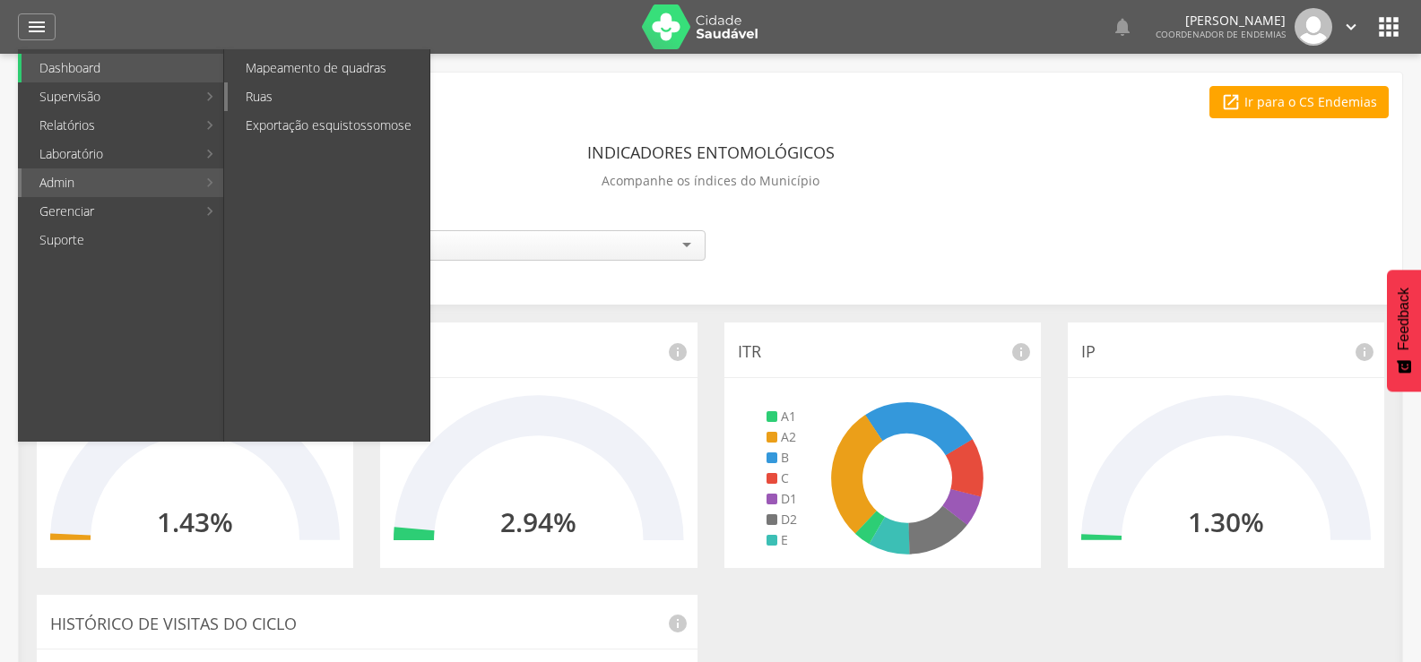
click at [257, 100] on link "Ruas" at bounding box center [329, 96] width 202 height 29
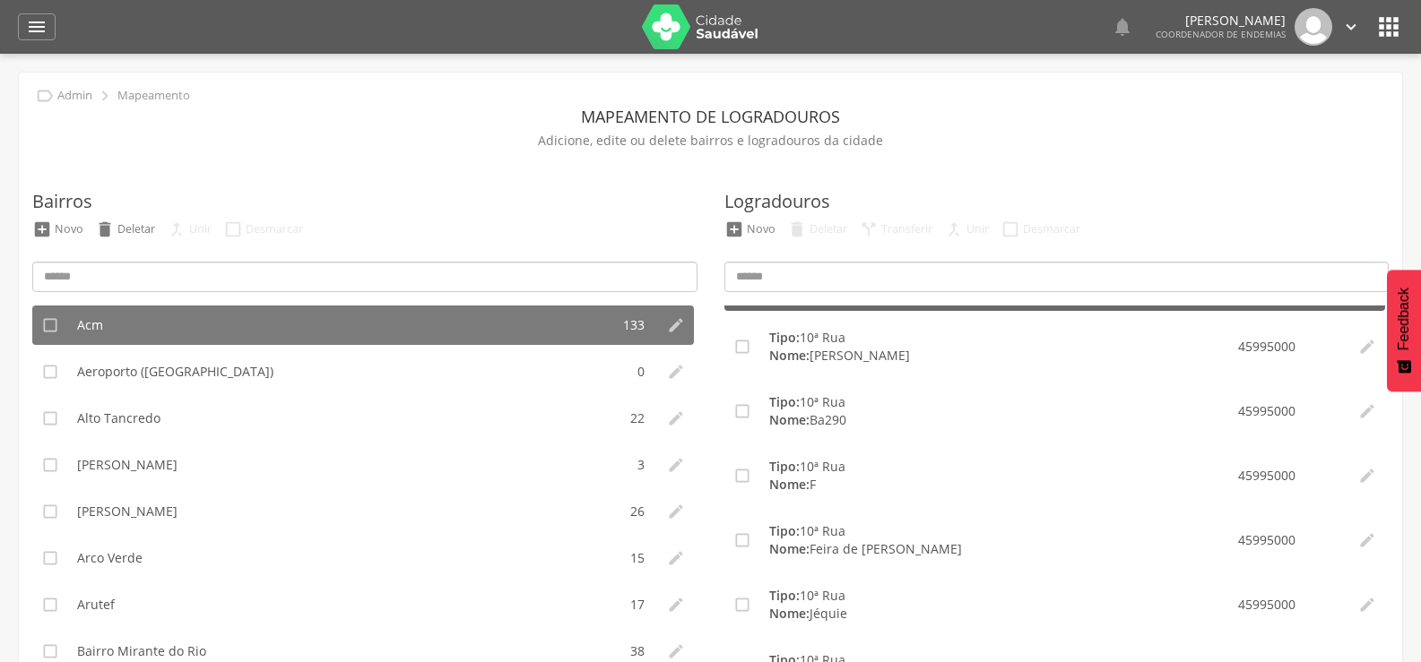
scroll to position [269, 0]
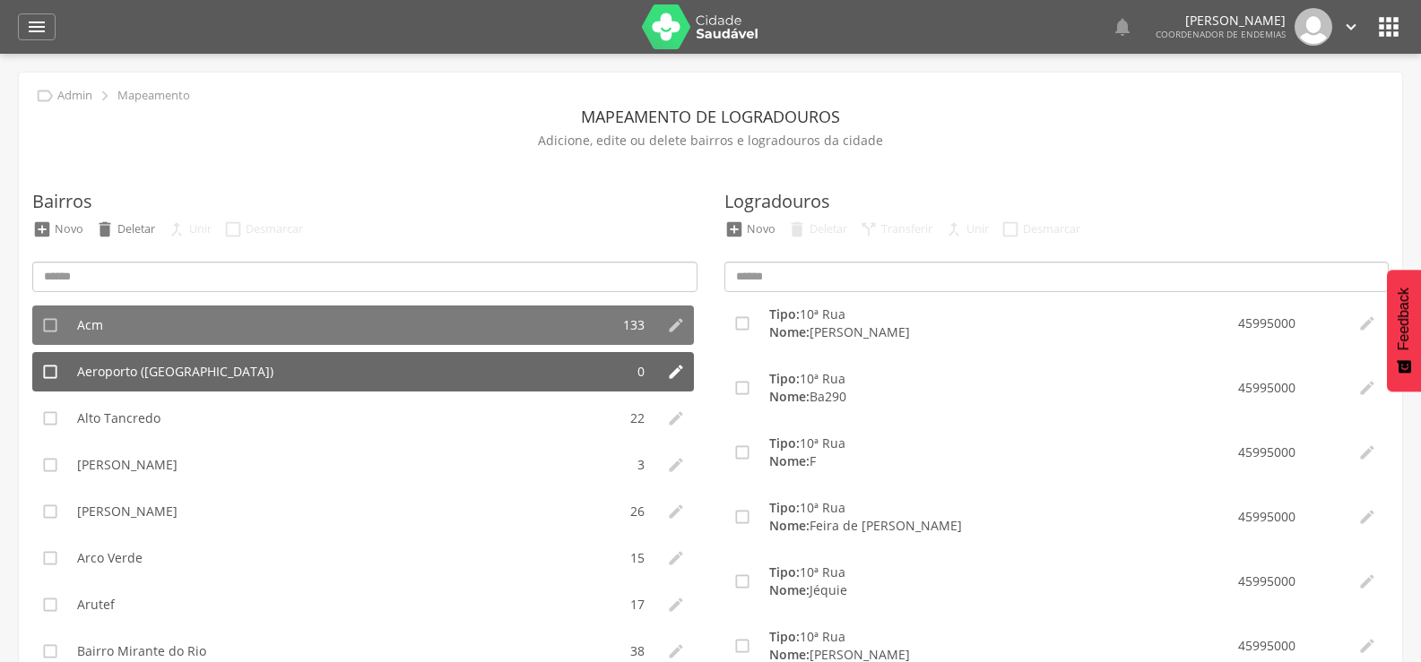
click at [220, 367] on span "Aeroporto ([GEOGRAPHIC_DATA])" at bounding box center [175, 372] width 196 height 18
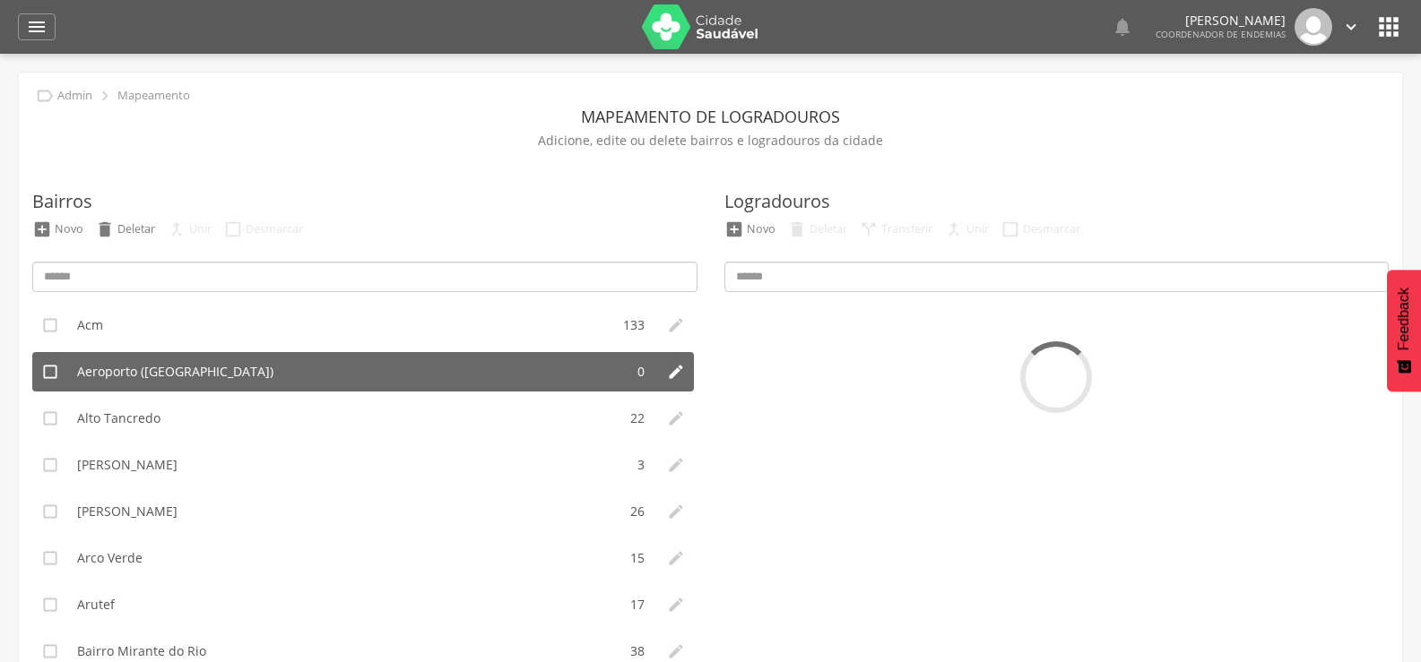
scroll to position [0, 0]
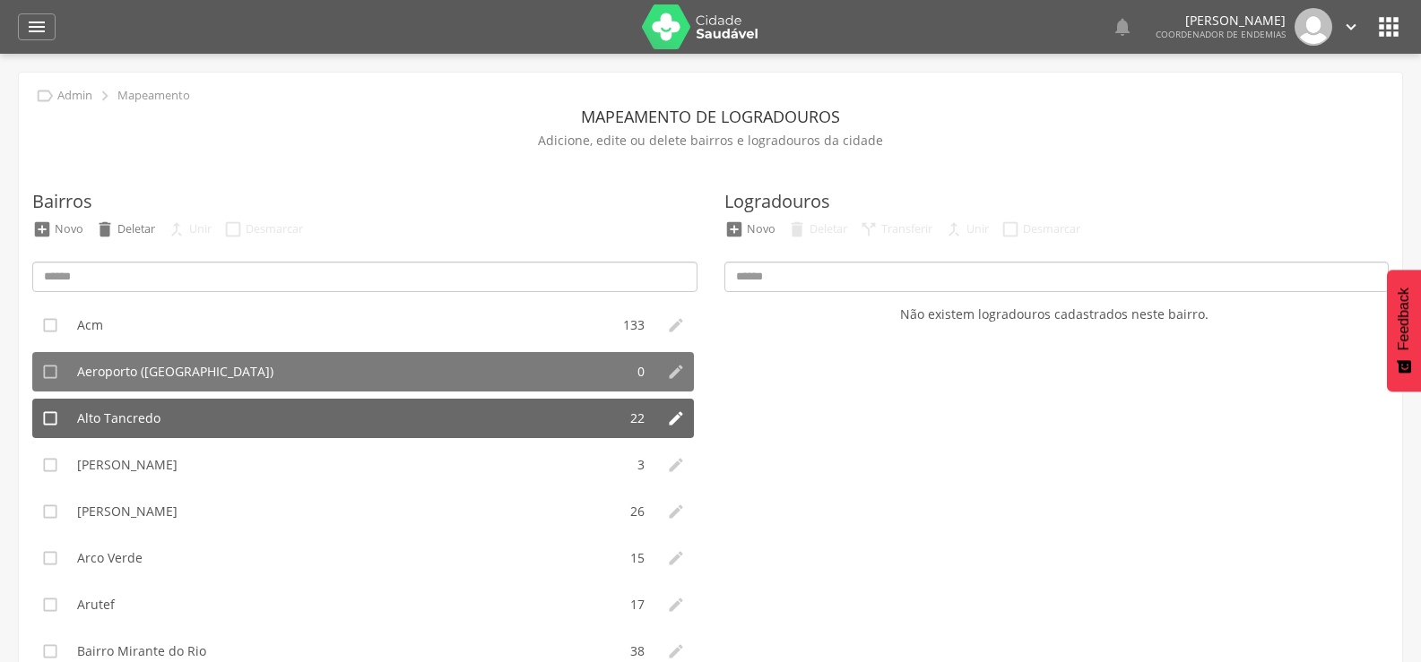
click at [106, 417] on span "Alto Tancredo" at bounding box center [118, 419] width 83 height 18
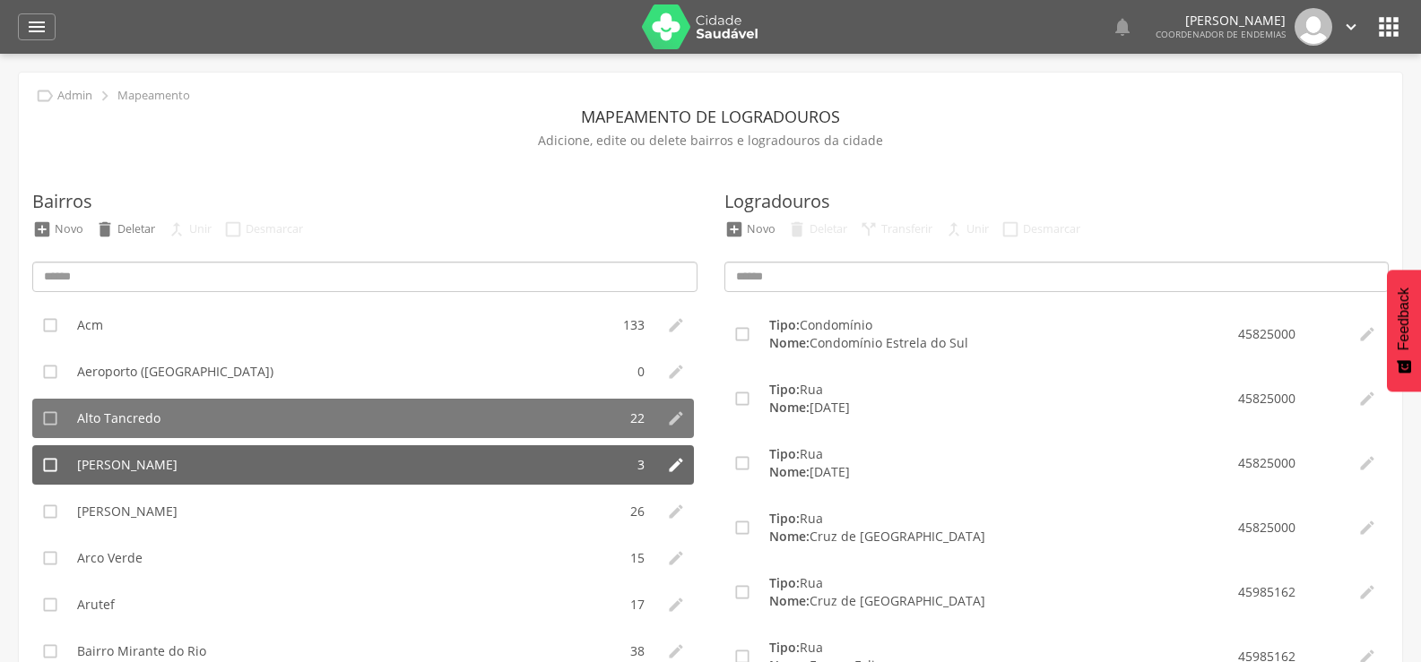
click at [125, 462] on span "[PERSON_NAME]" at bounding box center [127, 465] width 100 height 18
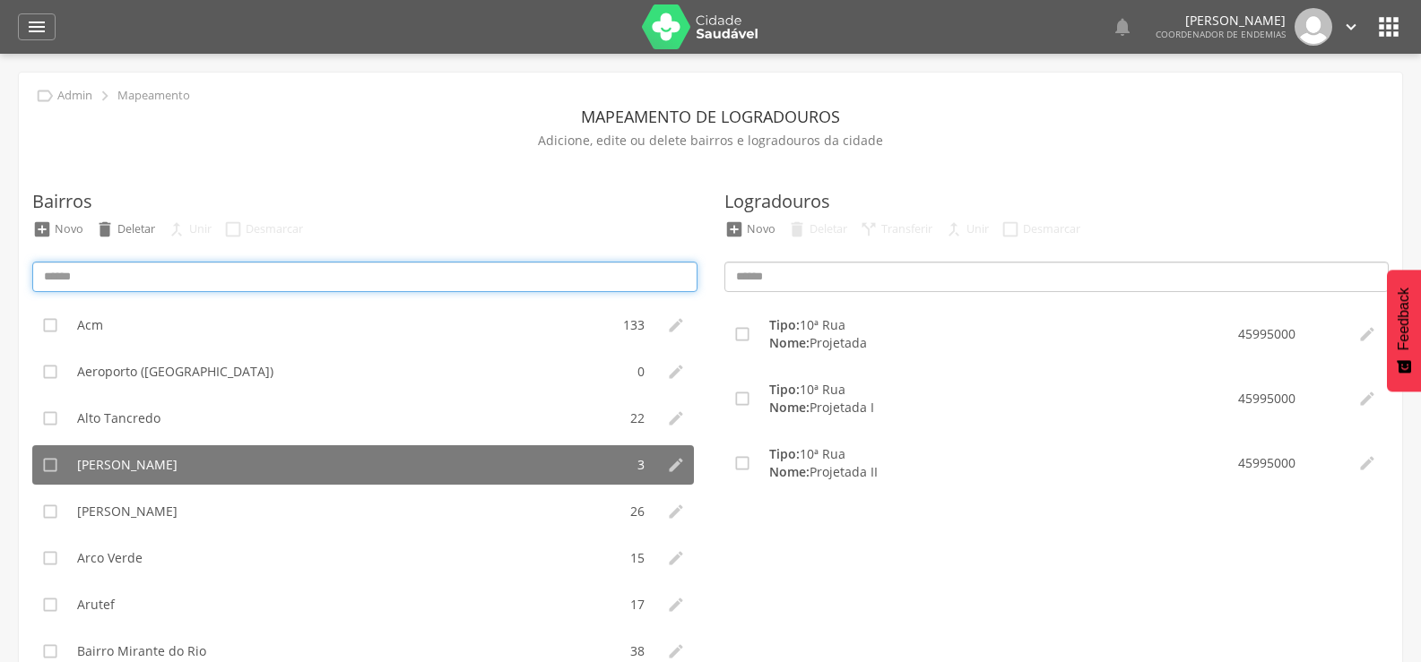
click at [85, 270] on input at bounding box center [364, 277] width 665 height 30
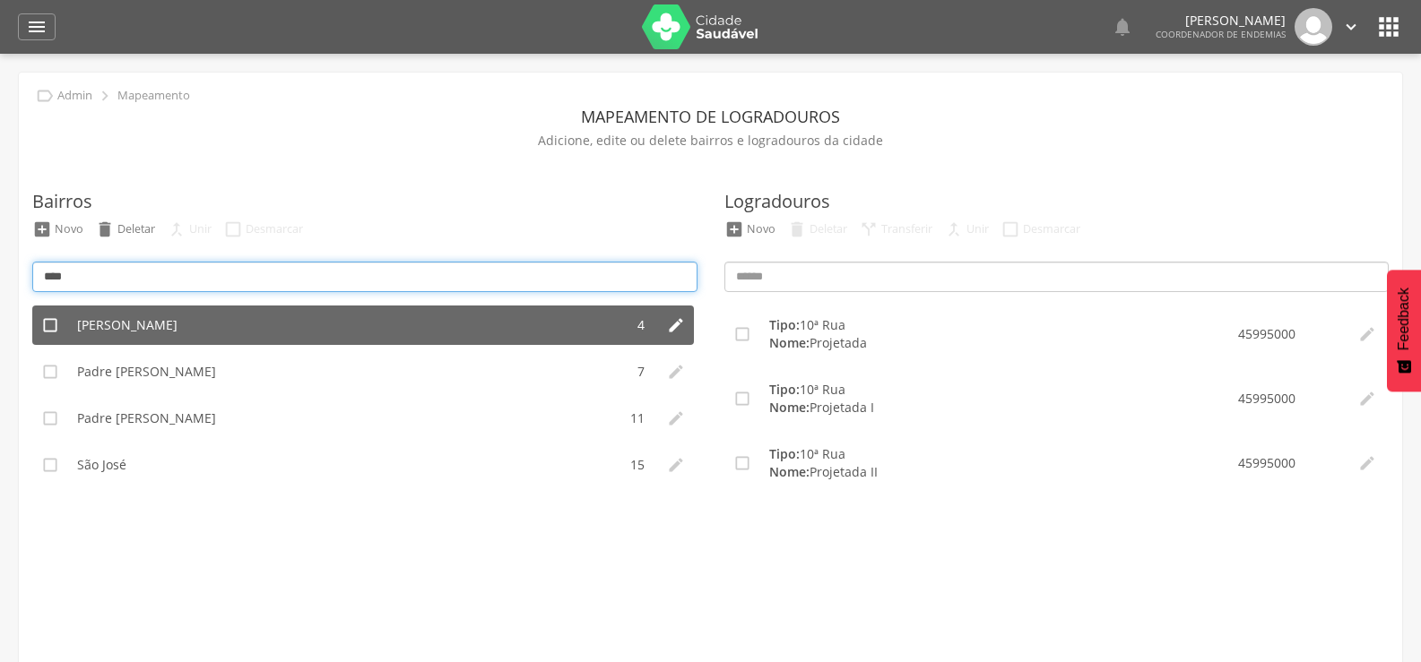
type input "****"
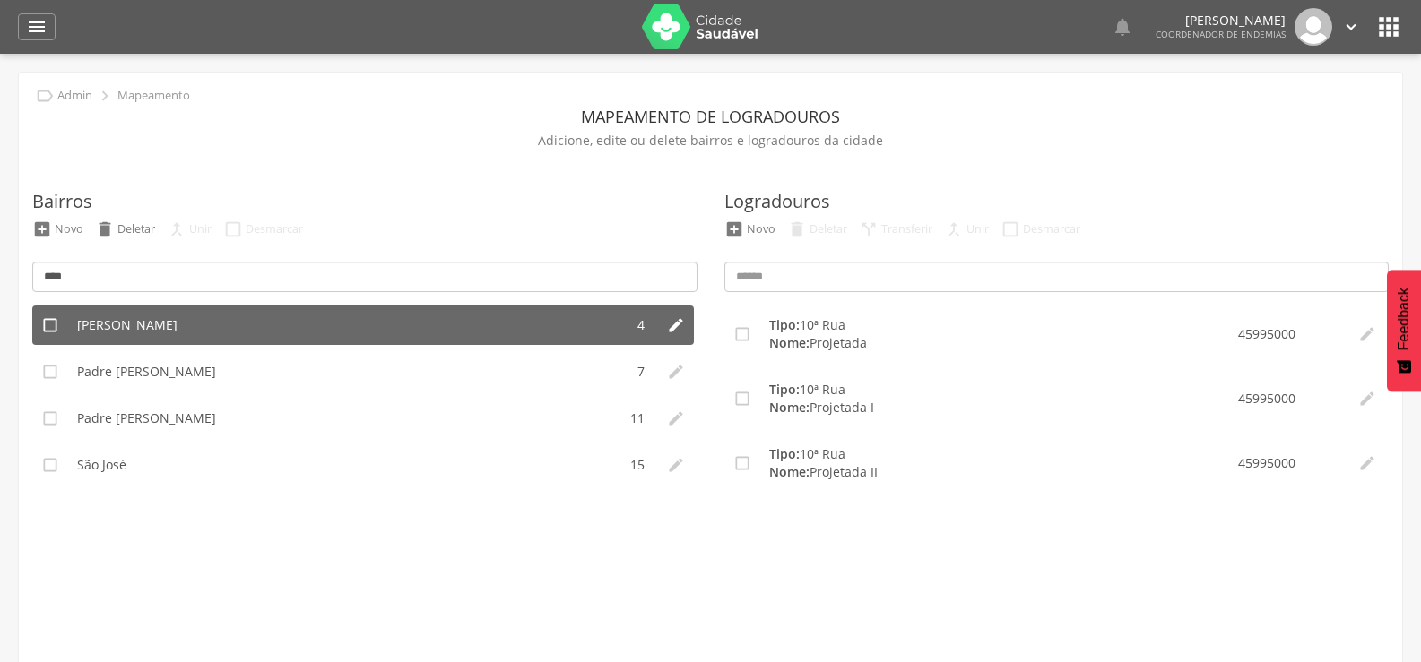
click at [118, 334] on li "[PERSON_NAME]" at bounding box center [346, 325] width 556 height 39
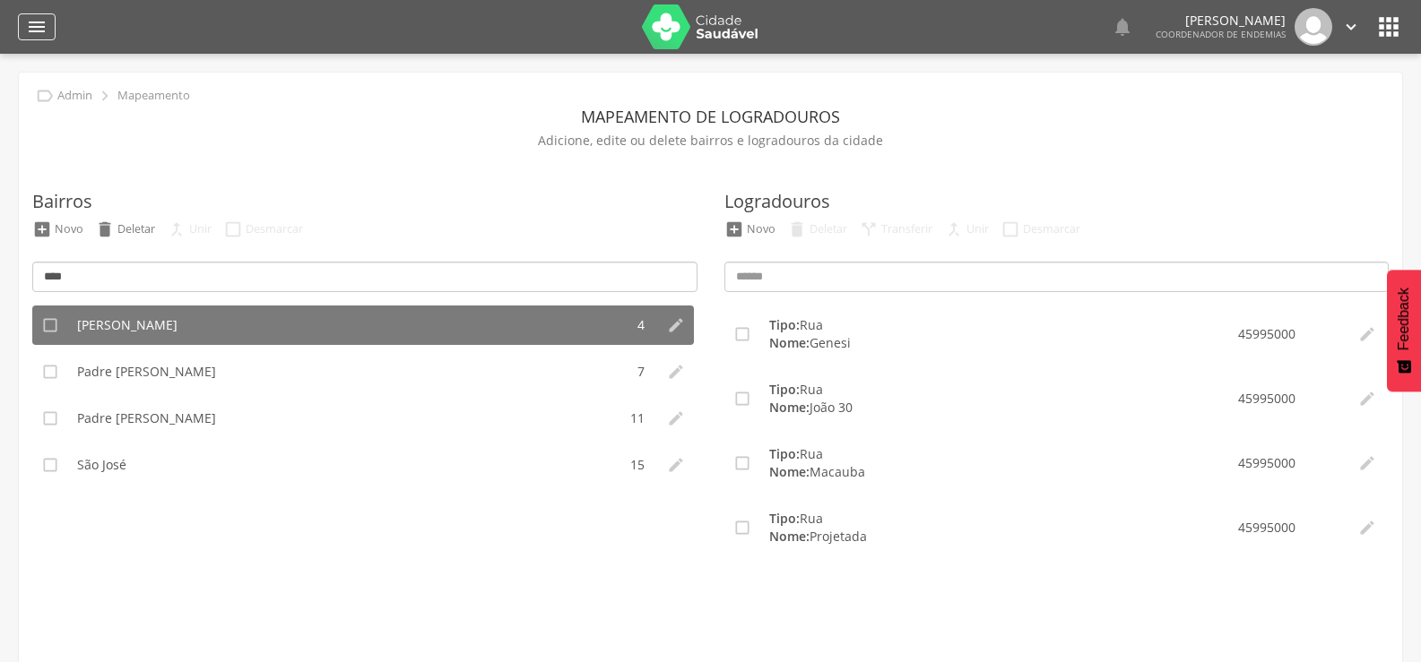
click at [28, 26] on icon "" at bounding box center [37, 27] width 22 height 22
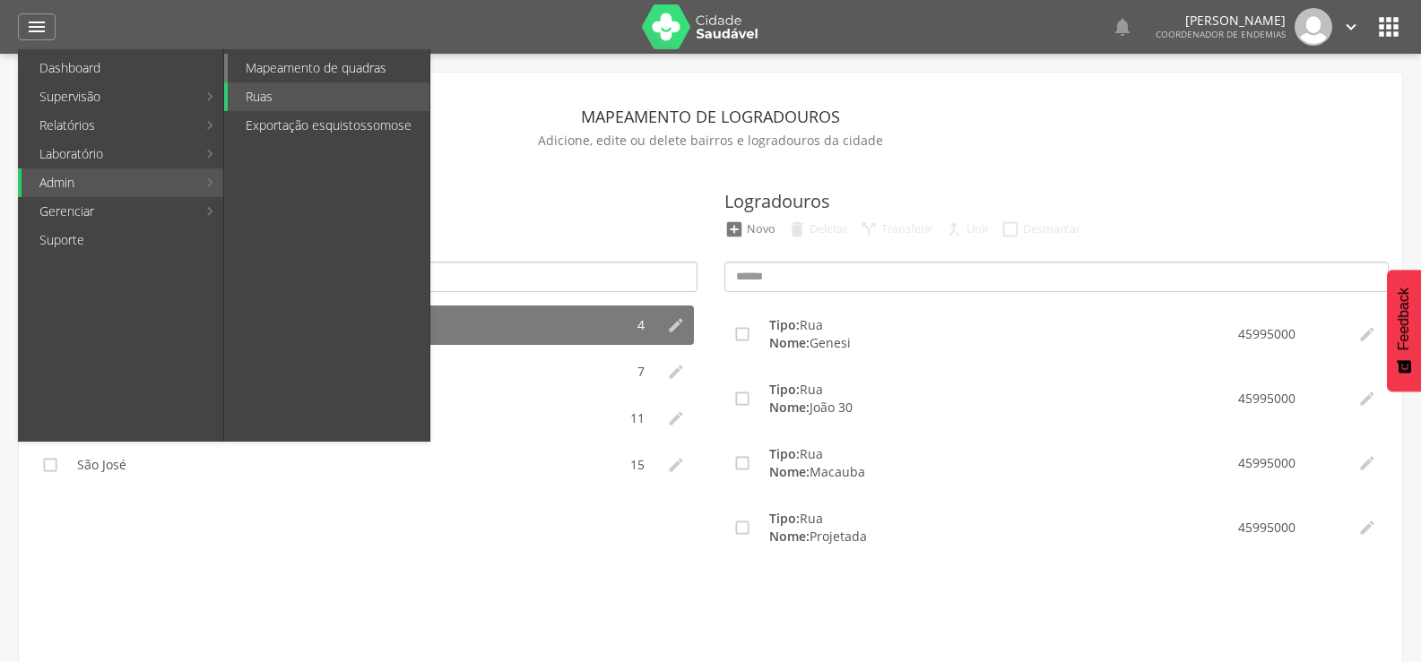
click at [309, 66] on link "Mapeamento de quadras" at bounding box center [329, 68] width 202 height 29
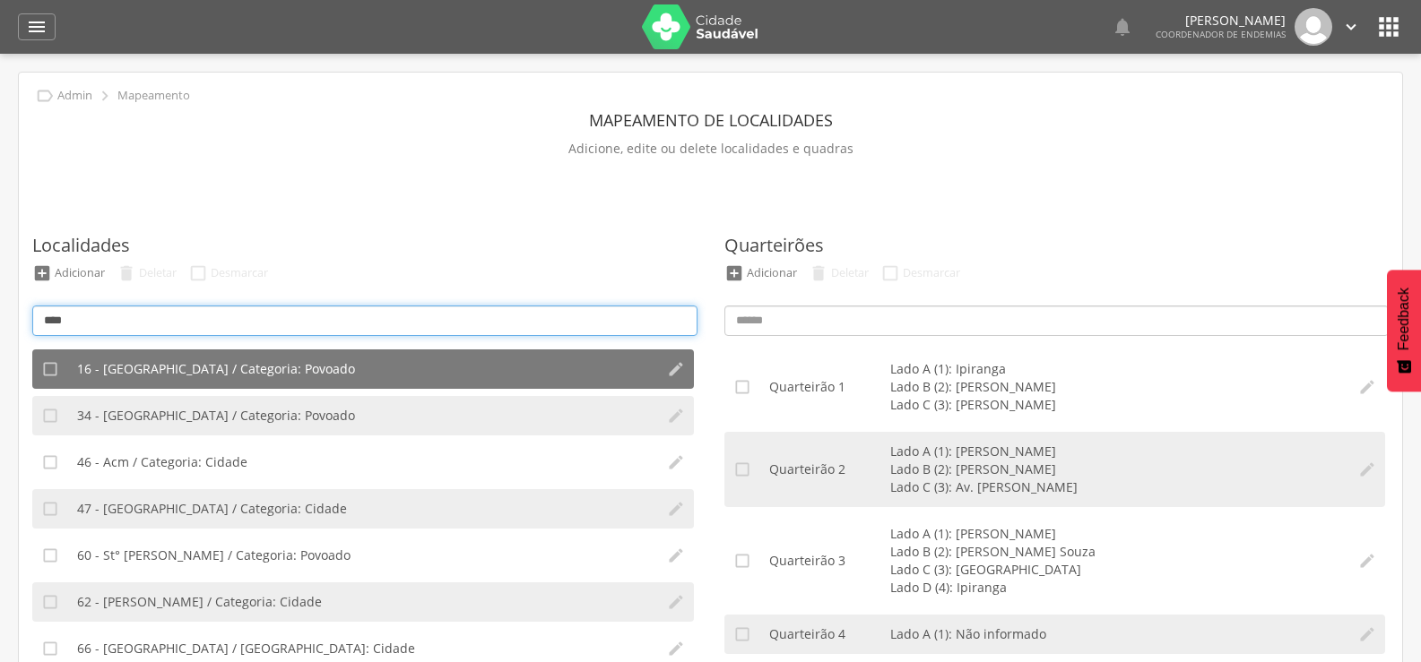
click at [112, 322] on input "****" at bounding box center [364, 321] width 665 height 30
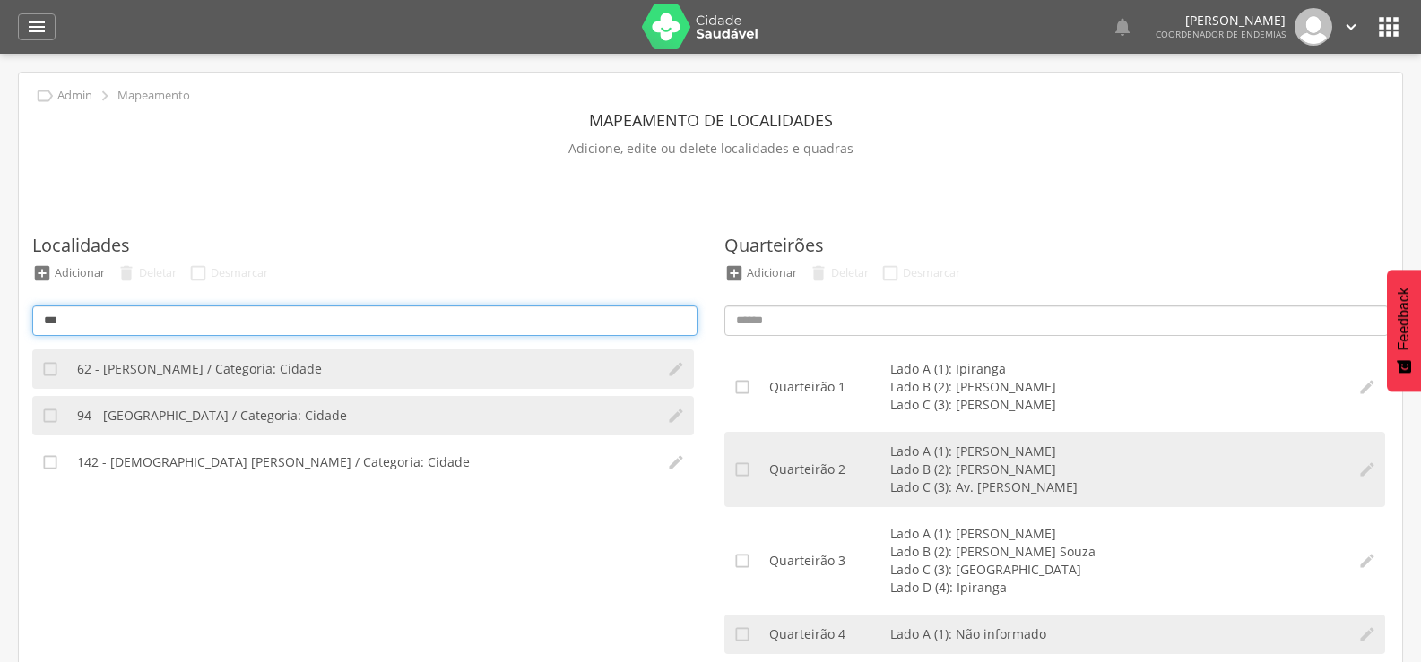
type input "****"
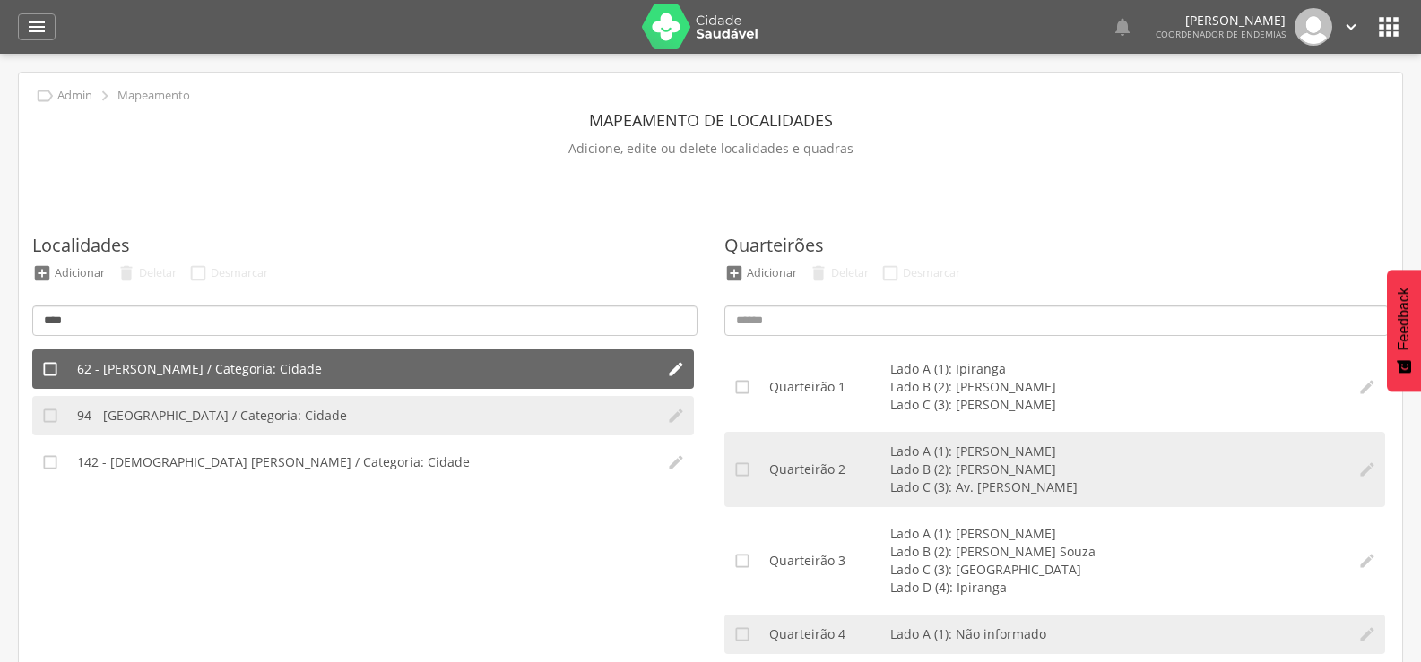
click at [139, 370] on span "62 - [PERSON_NAME] / Categoria: Cidade" at bounding box center [199, 369] width 245 height 18
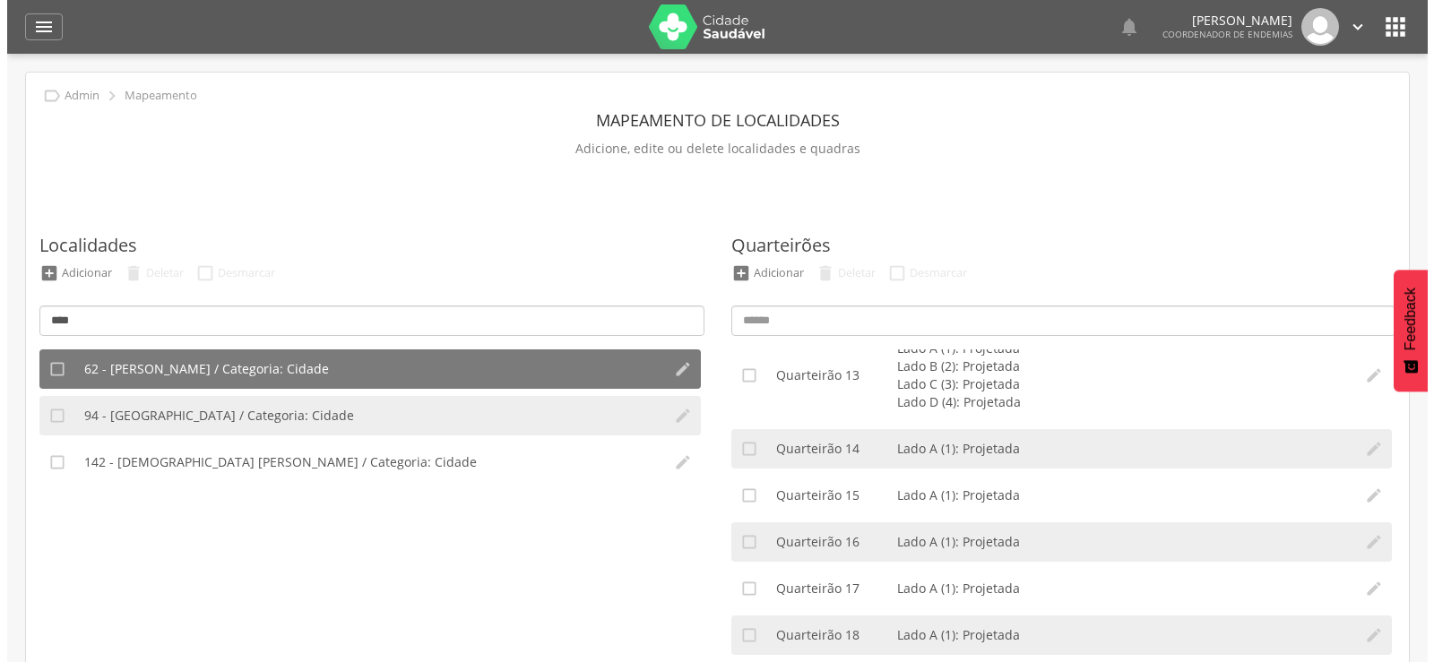
scroll to position [1006, 0]
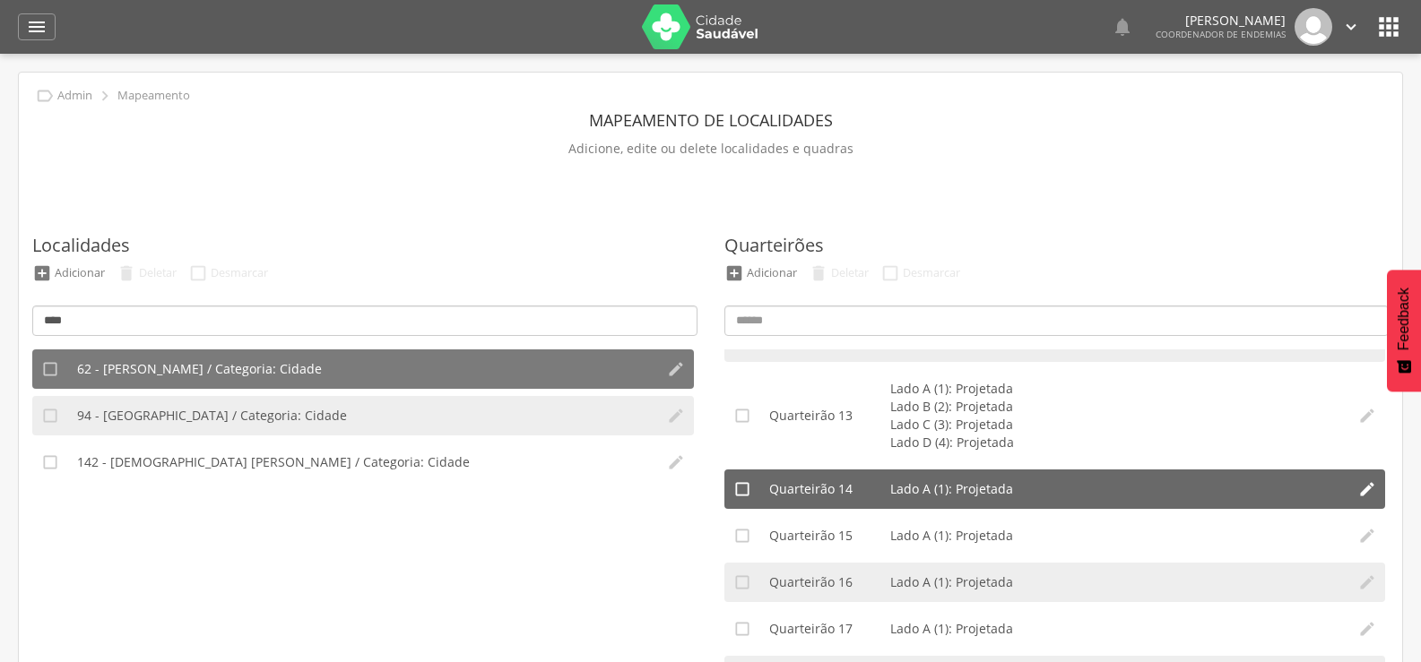
click at [961, 492] on li "Lado A (1): Projetada" at bounding box center [1115, 489] width 451 height 18
click at [1358, 488] on icon "" at bounding box center [1367, 489] width 18 height 18
type input "**"
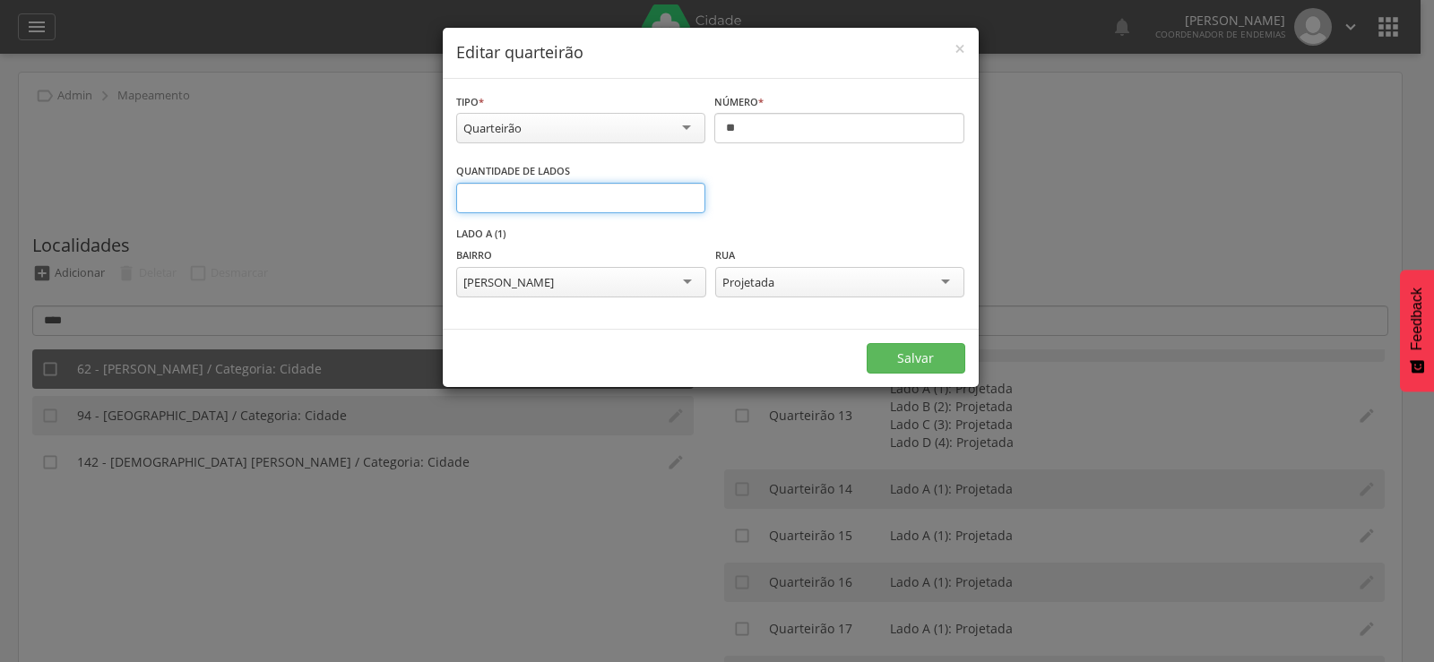
click at [688, 205] on input "*" at bounding box center [581, 198] width 250 height 30
click at [688, 195] on input "*" at bounding box center [581, 198] width 250 height 30
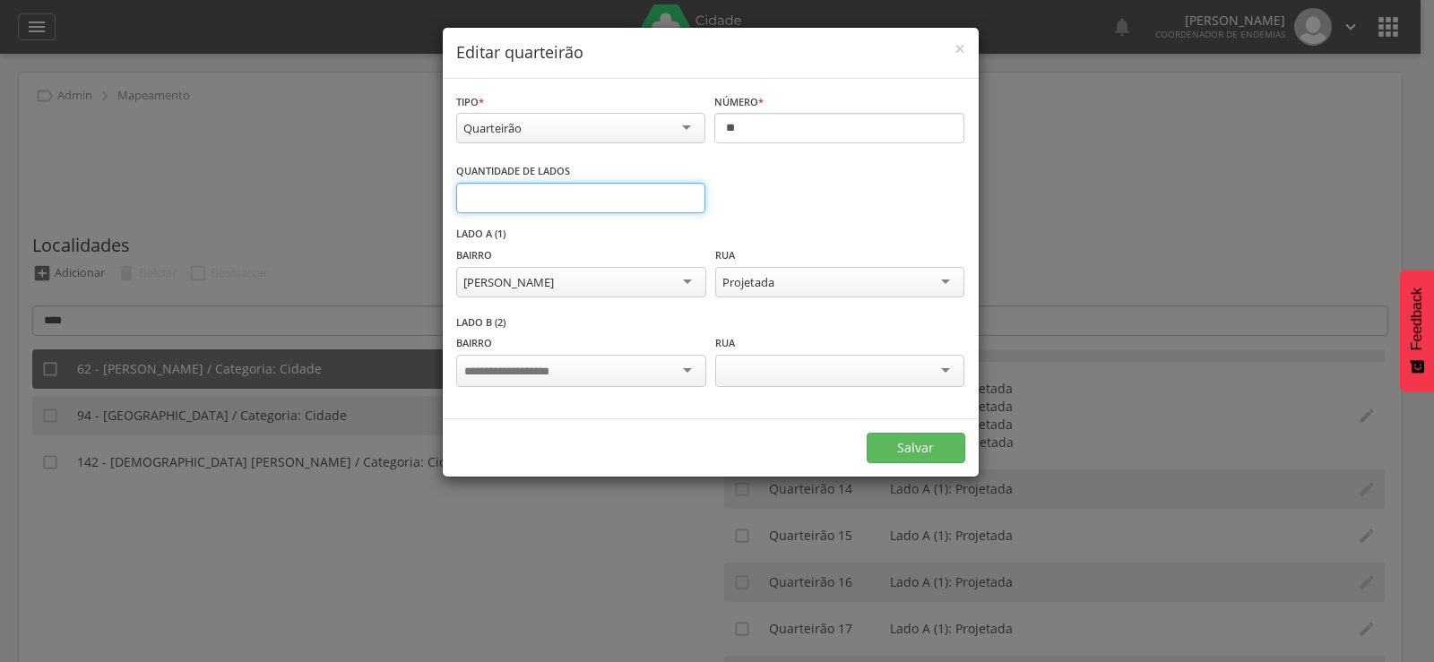
type input "*"
click at [688, 195] on input "*" at bounding box center [581, 198] width 250 height 30
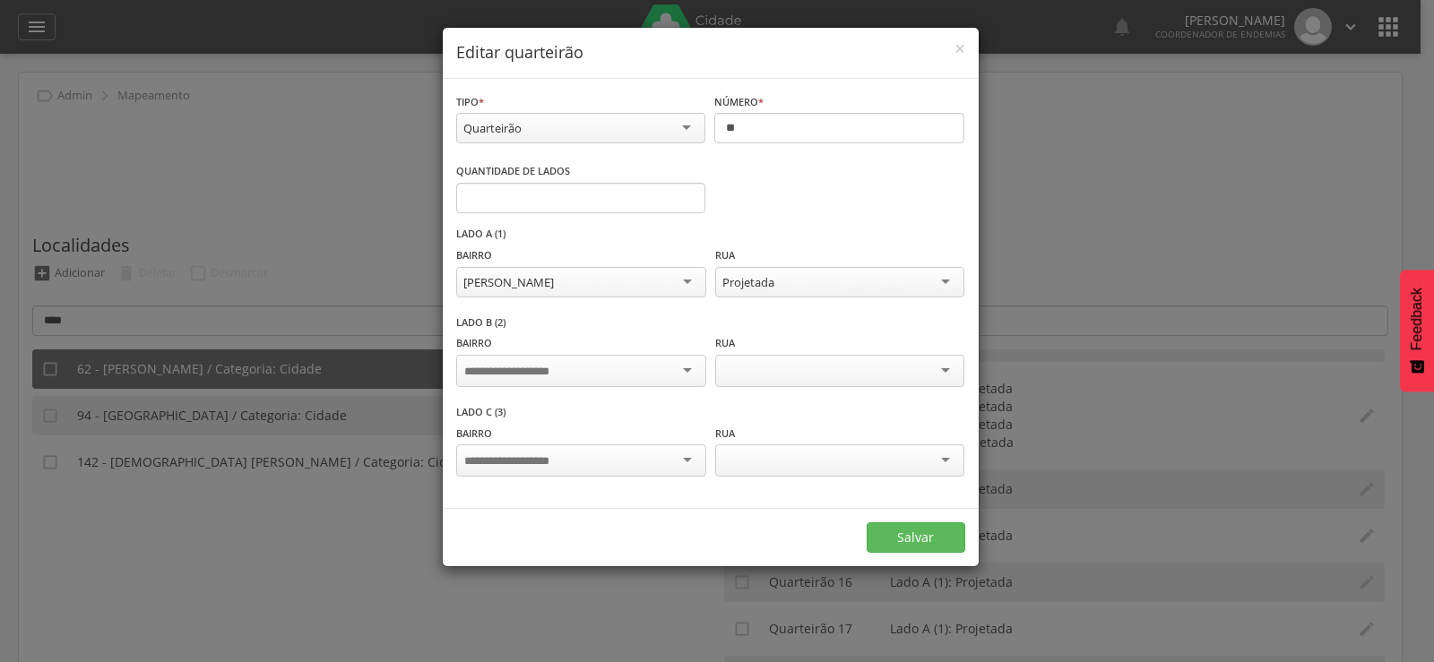
click at [623, 375] on div at bounding box center [580, 371] width 249 height 32
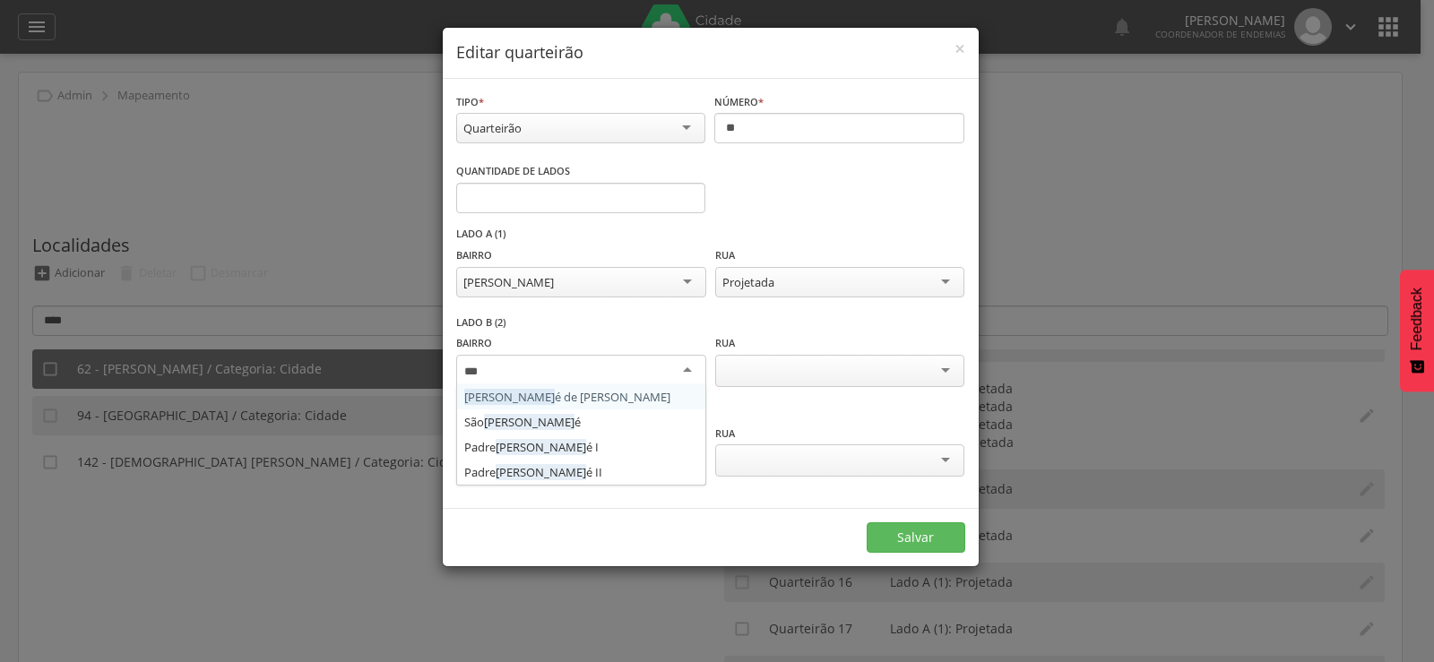
type input "****"
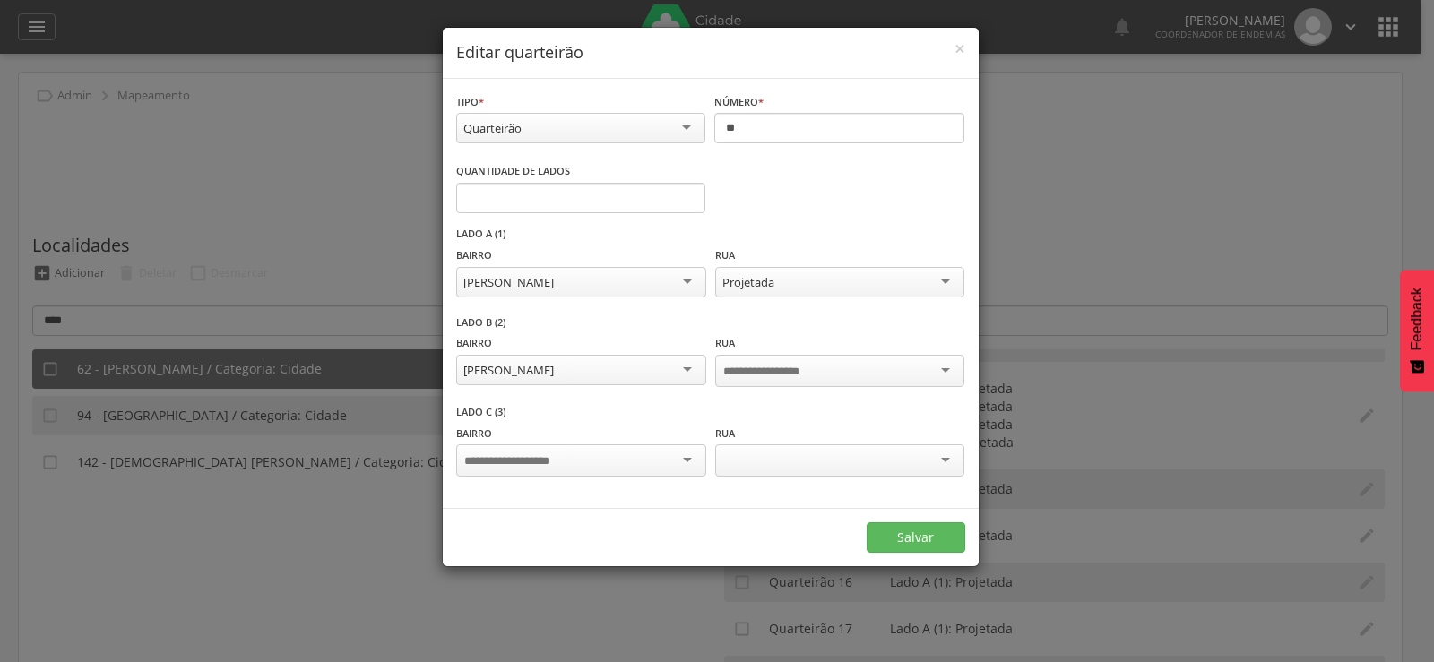
click at [508, 459] on input "select-one" at bounding box center [520, 462] width 112 height 16
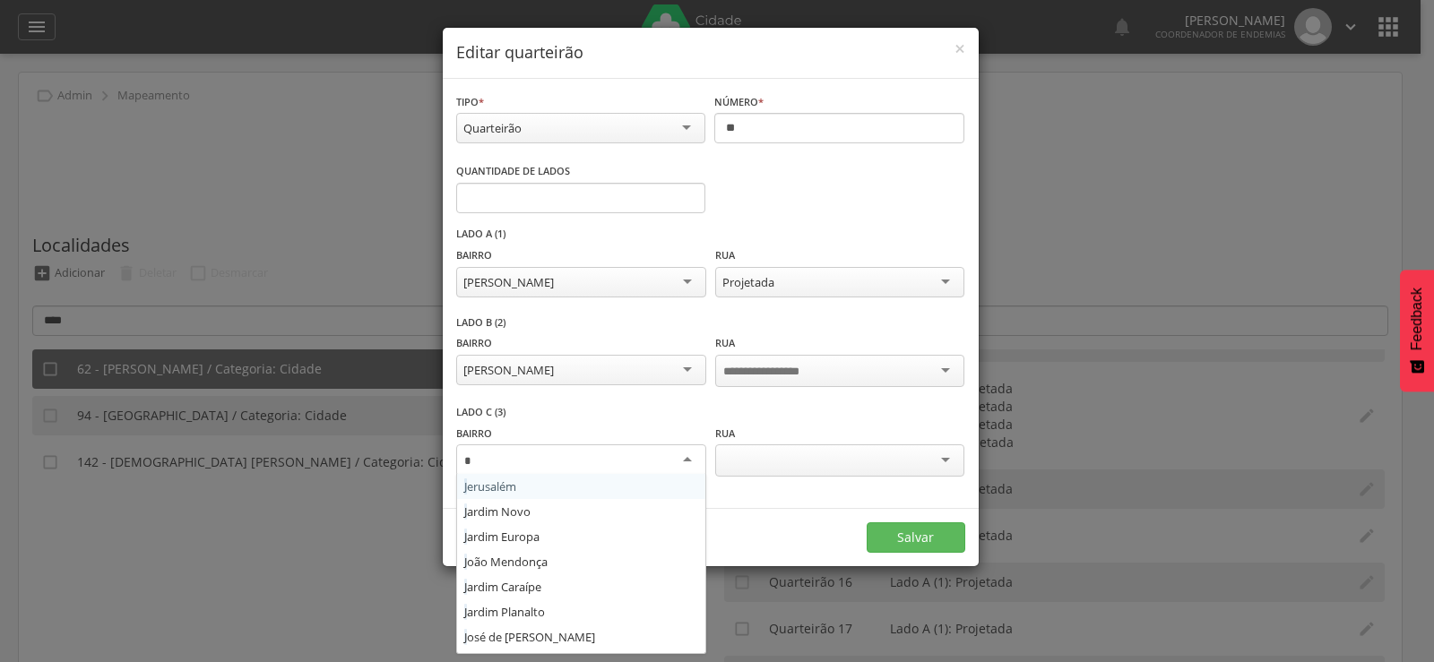
type input "**"
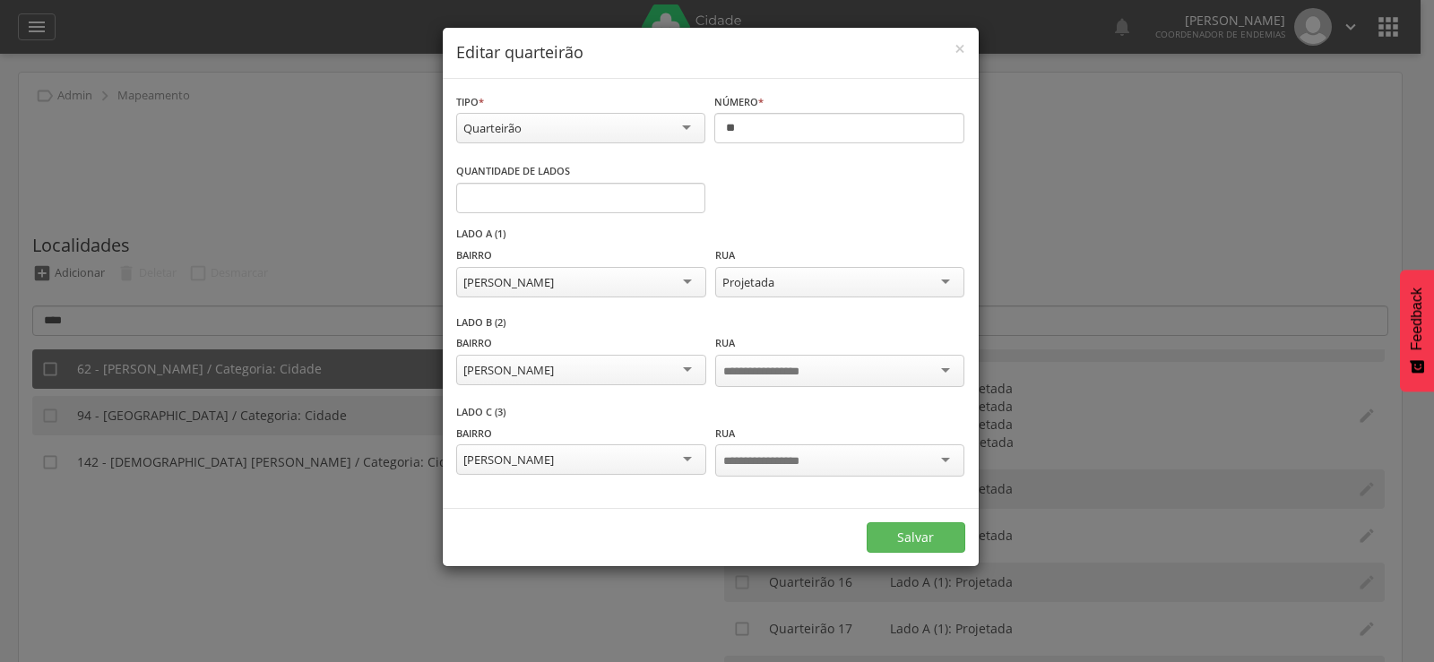
click at [783, 371] on input "select-one" at bounding box center [775, 372] width 104 height 16
click at [770, 455] on input "select-one" at bounding box center [775, 460] width 104 height 16
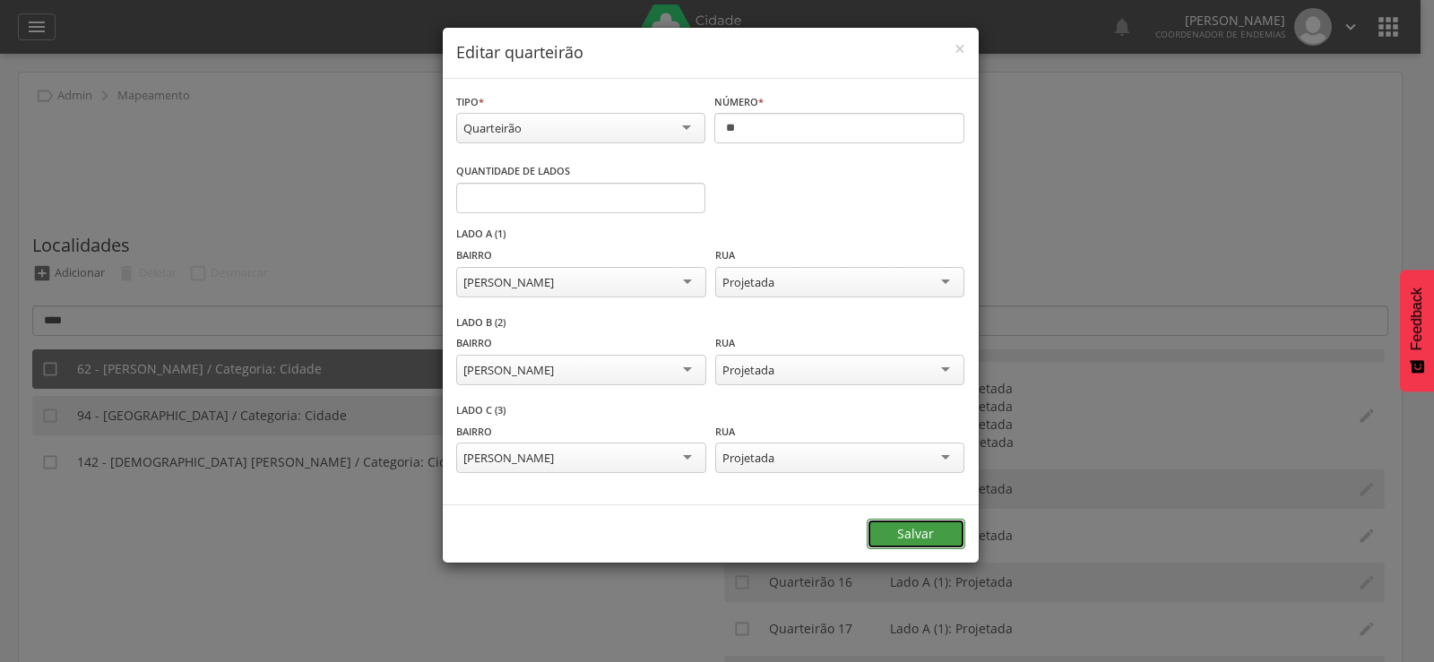
click at [917, 540] on button "Salvar" at bounding box center [916, 534] width 99 height 30
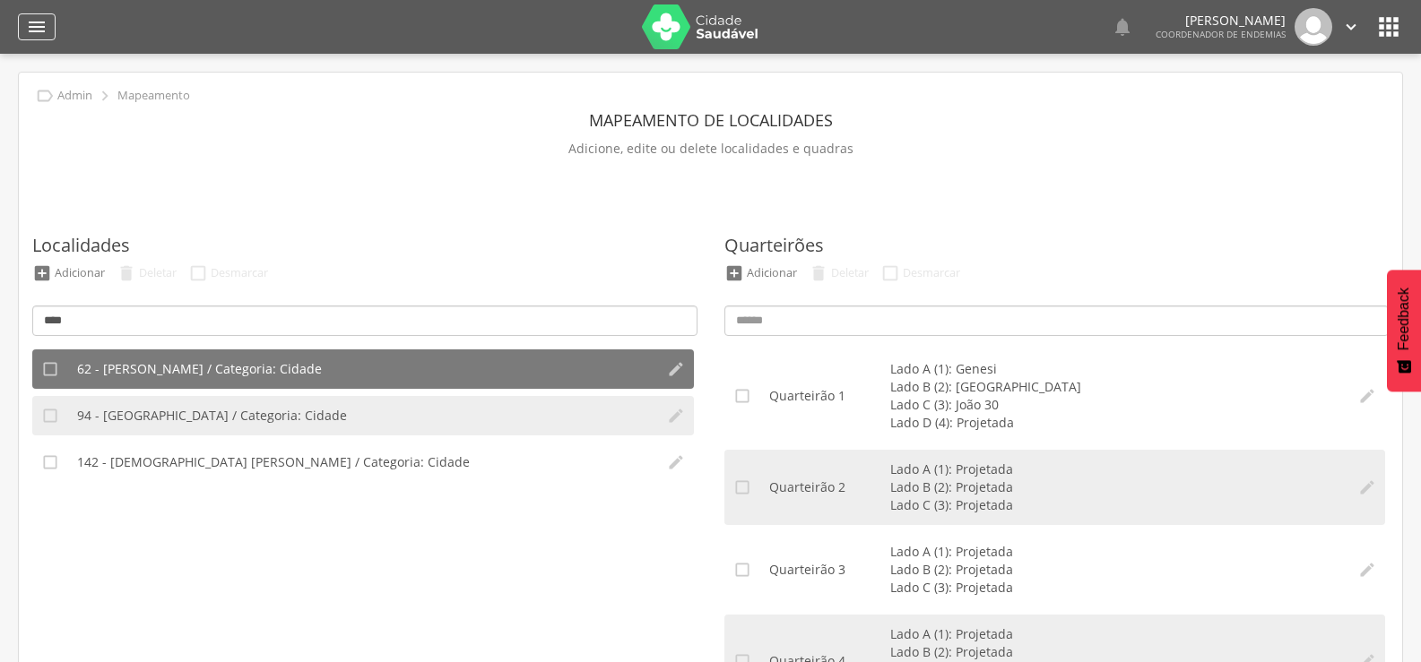
click at [31, 35] on icon "" at bounding box center [37, 27] width 22 height 22
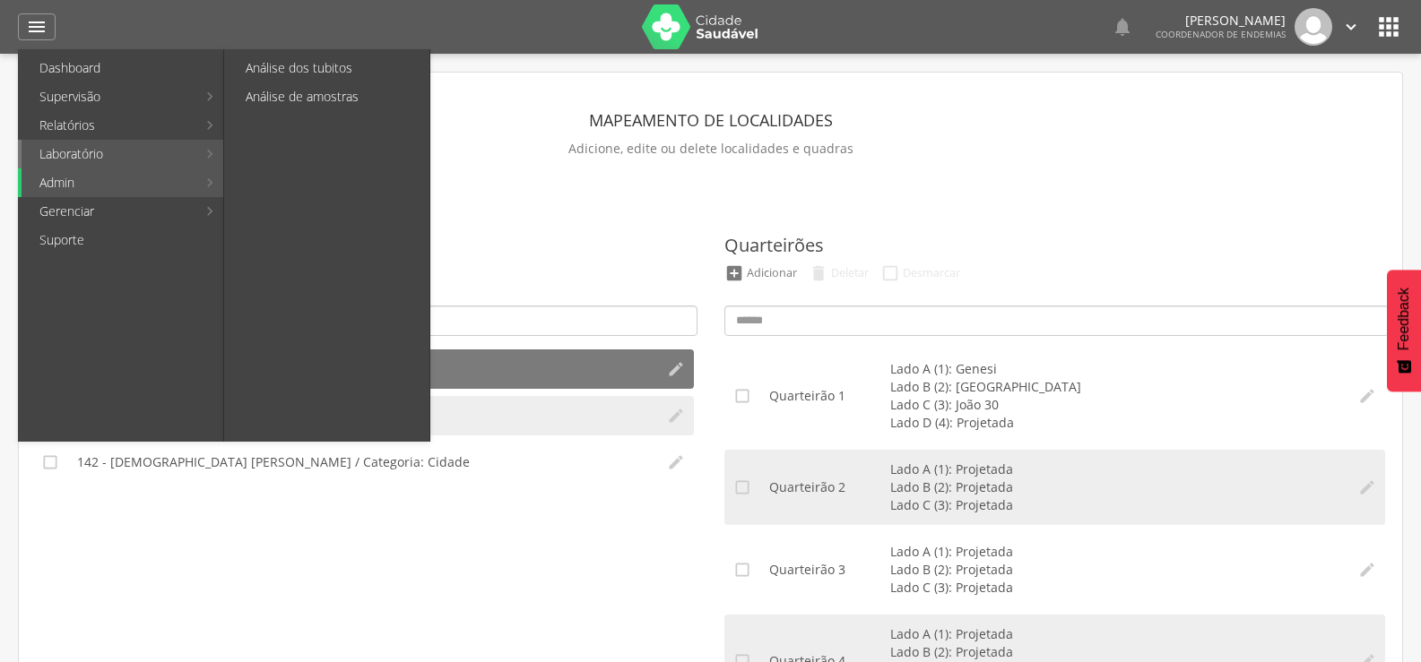
click at [70, 149] on link "Laboratório" at bounding box center [109, 154] width 175 height 29
click at [296, 62] on link "Análise dos tubitos" at bounding box center [329, 68] width 202 height 29
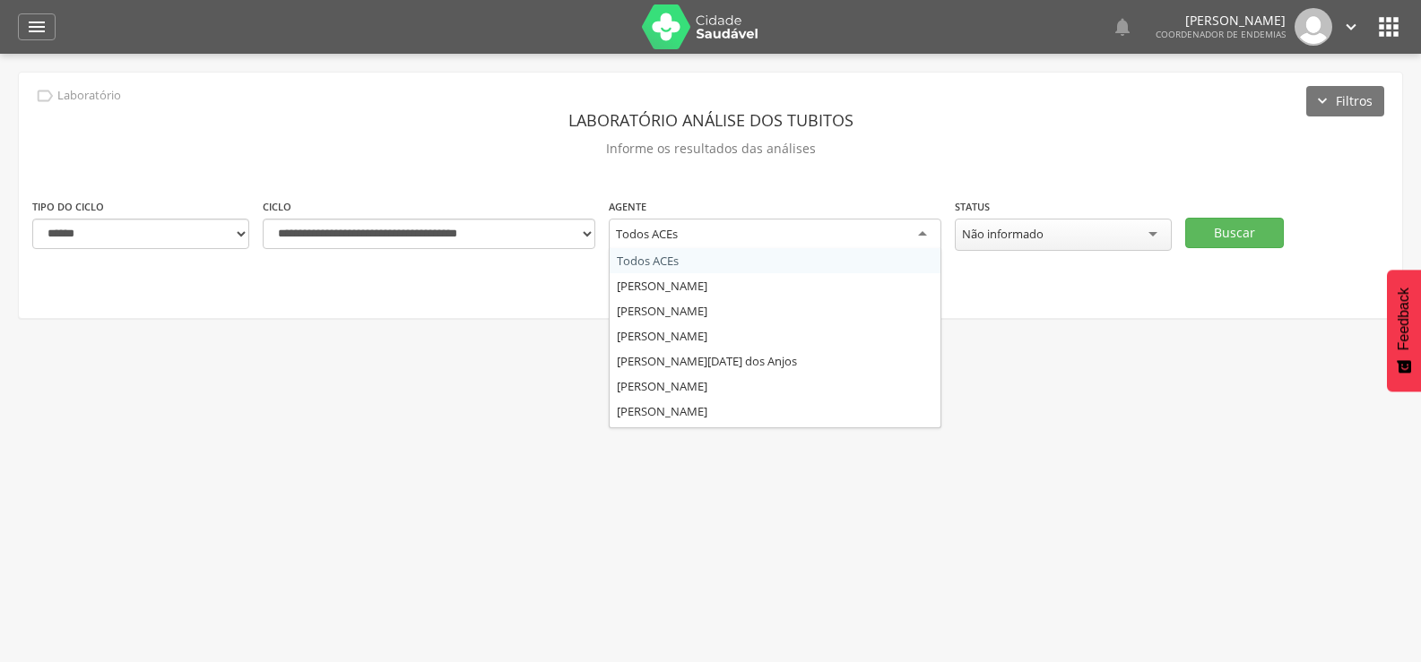
click at [800, 242] on div "Todos ACEs" at bounding box center [775, 235] width 333 height 32
type input "***"
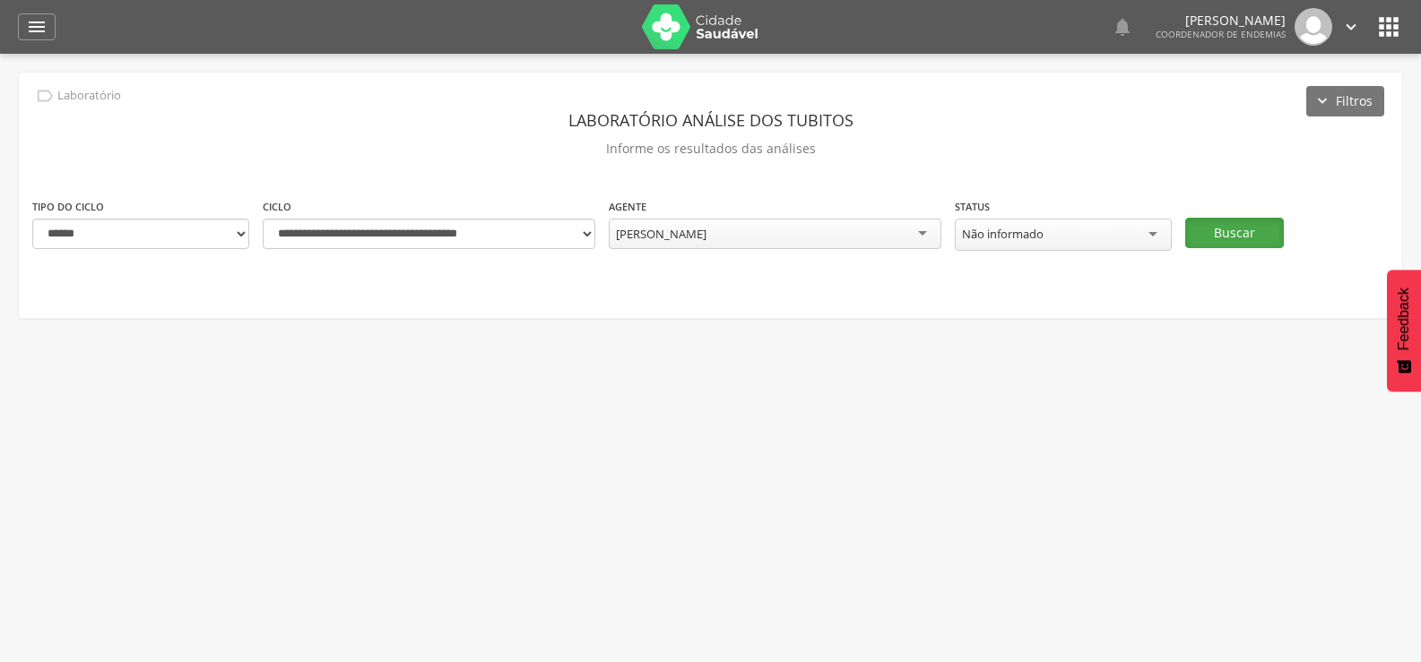
click at [1258, 246] on button "Buscar" at bounding box center [1234, 233] width 99 height 30
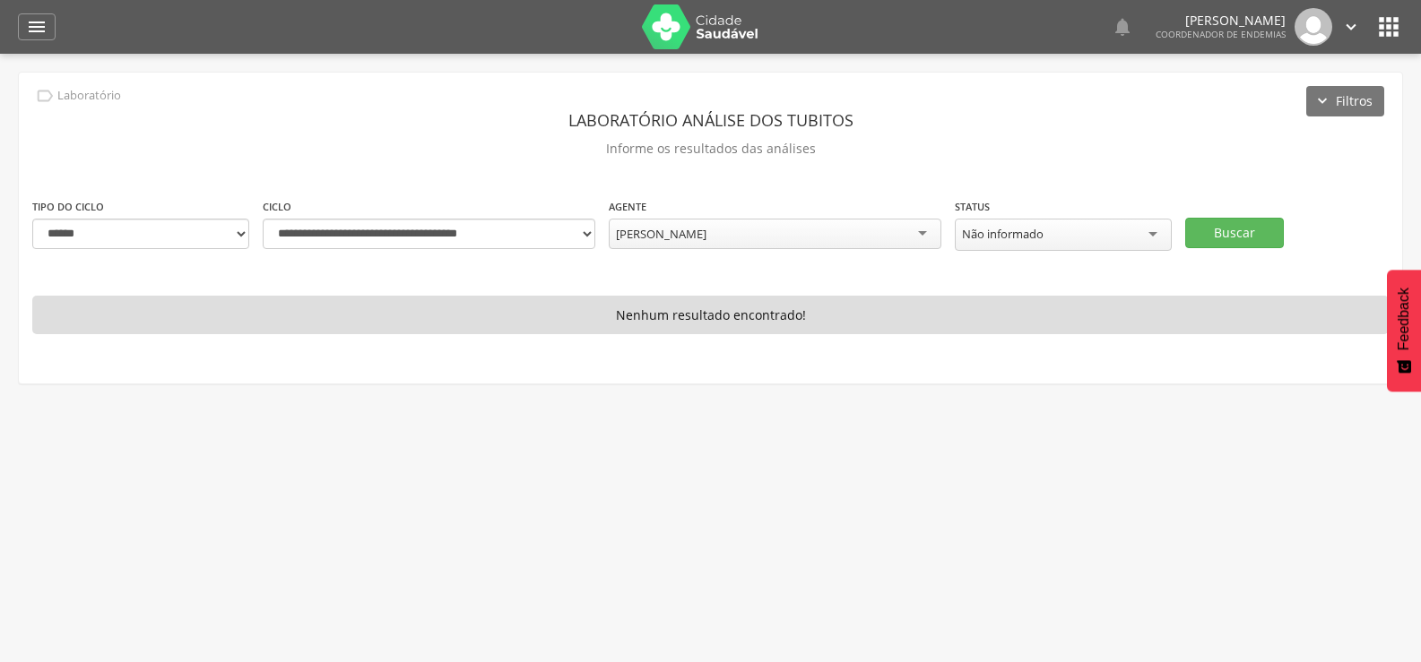
click at [768, 235] on div "[PERSON_NAME]" at bounding box center [775, 234] width 333 height 30
type input "****"
click at [1196, 241] on button "Buscar" at bounding box center [1234, 233] width 99 height 30
click at [584, 242] on select "**********" at bounding box center [429, 234] width 333 height 30
select select "**********"
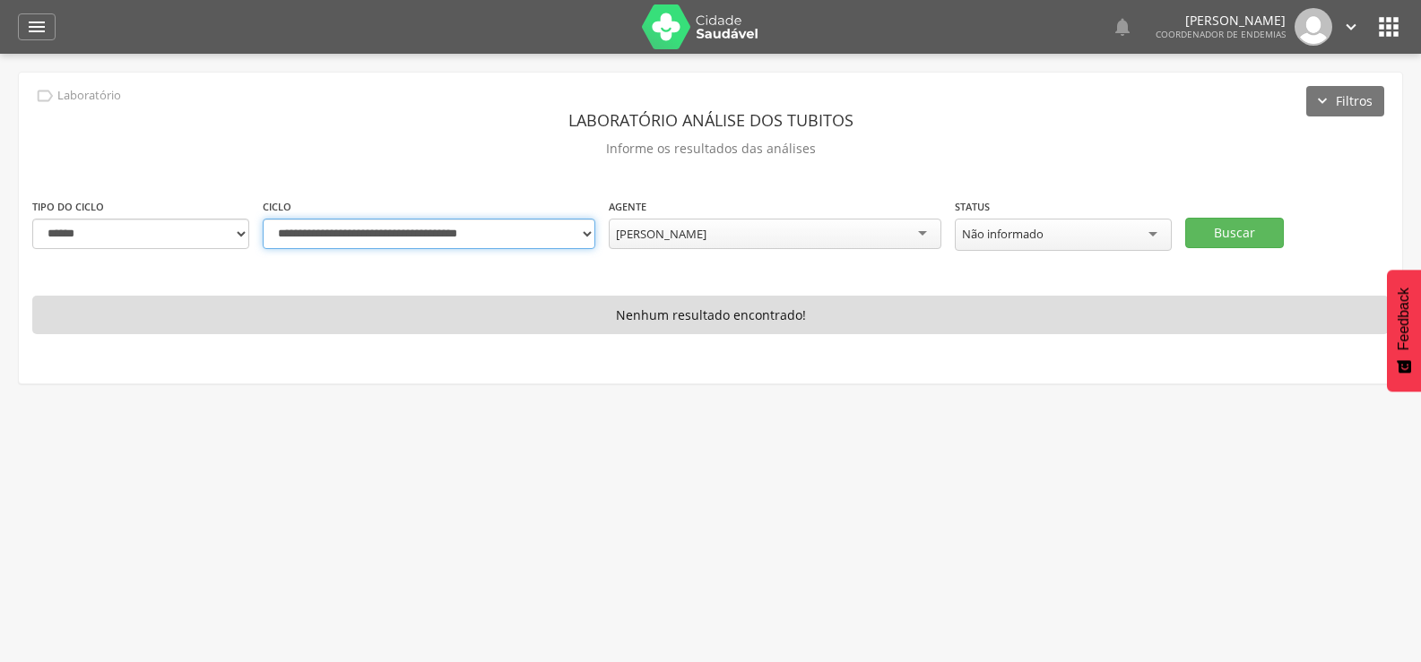
click at [263, 219] on select "**********" at bounding box center [429, 234] width 333 height 30
click at [1219, 223] on button "Buscar" at bounding box center [1234, 233] width 99 height 30
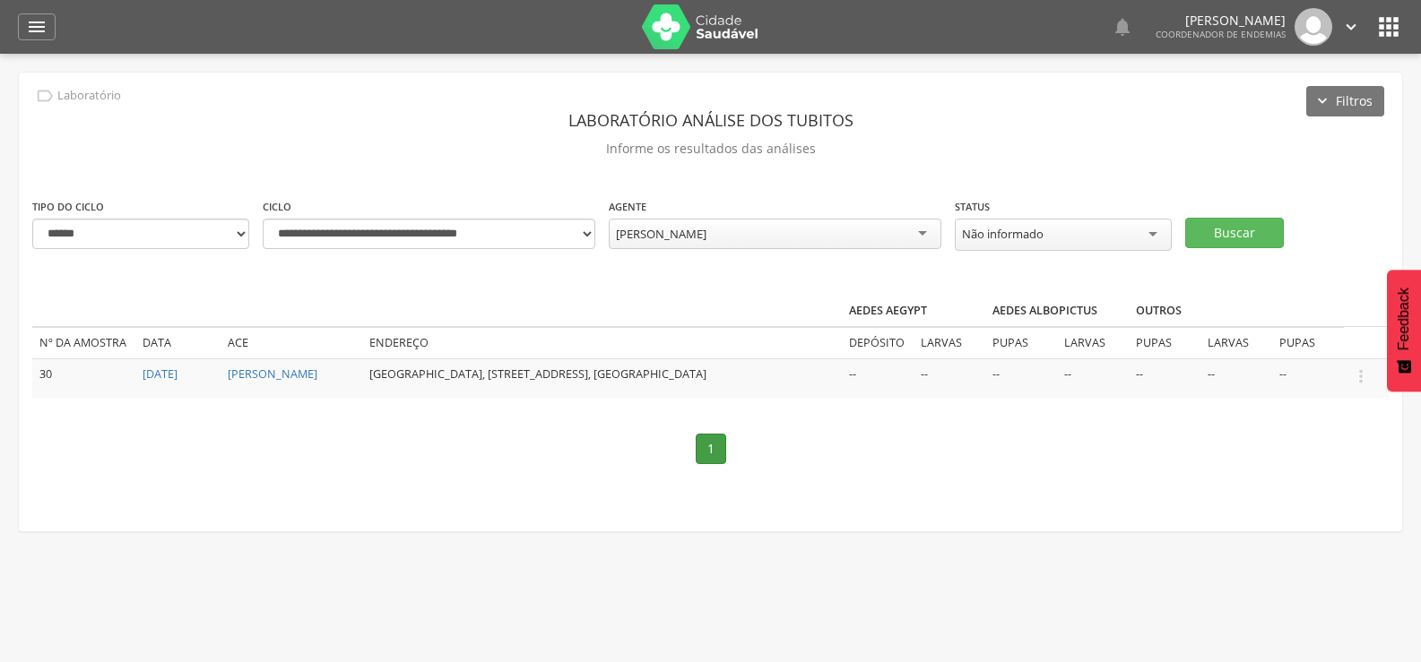
click at [929, 372] on td "--" at bounding box center [949, 377] width 72 height 39
click at [926, 372] on td "--" at bounding box center [949, 377] width 72 height 39
click at [1401, 378] on button "Feedback" at bounding box center [1403, 331] width 34 height 122
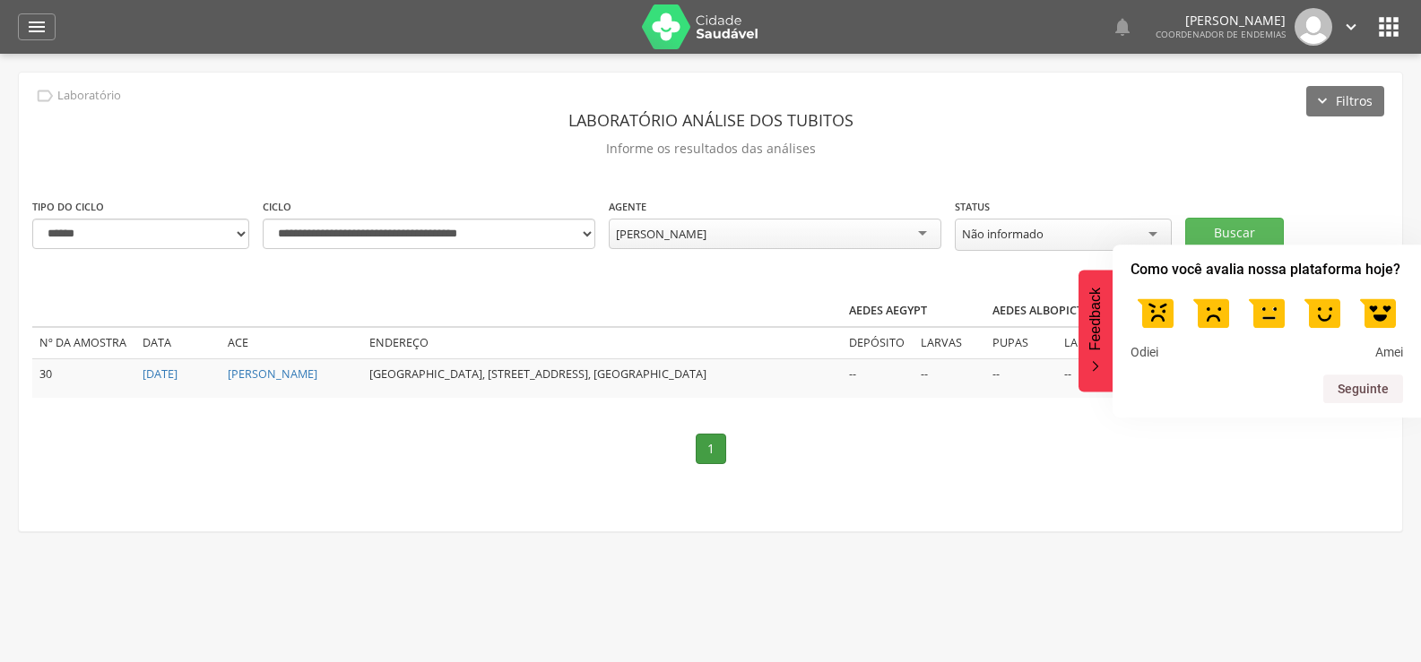
click at [1378, 484] on div "**********" at bounding box center [710, 302] width 1383 height 459
click at [1093, 370] on icon "Feedback - Ocultar pesquisa" at bounding box center [1095, 367] width 5 height 10
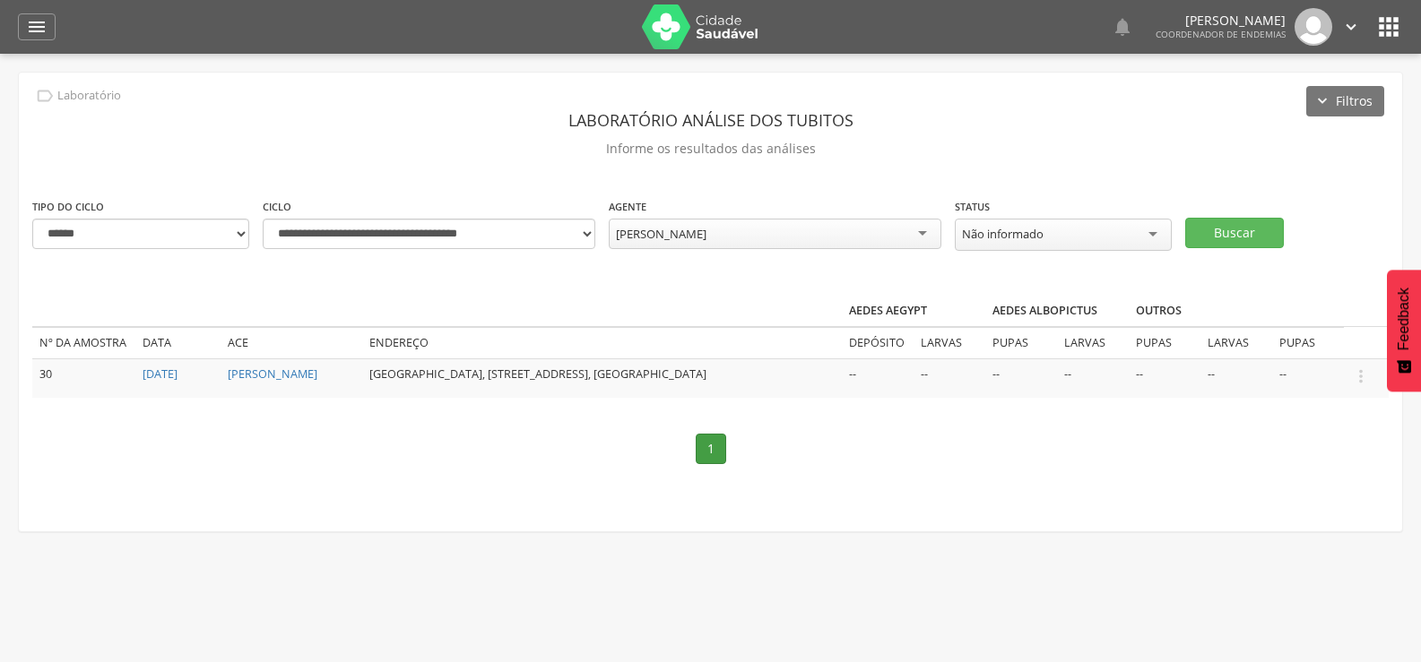
drag, startPoint x: 1400, startPoint y: 290, endPoint x: 1400, endPoint y: 170, distance: 120.1
click at [1400, 170] on body " Dashboard Supervisão Ranking Aplicativo desatualizado Última sincronização Ma…" at bounding box center [710, 331] width 1421 height 662
click at [40, 367] on td "30" at bounding box center [83, 377] width 103 height 39
click at [33, 27] on icon "" at bounding box center [37, 27] width 22 height 22
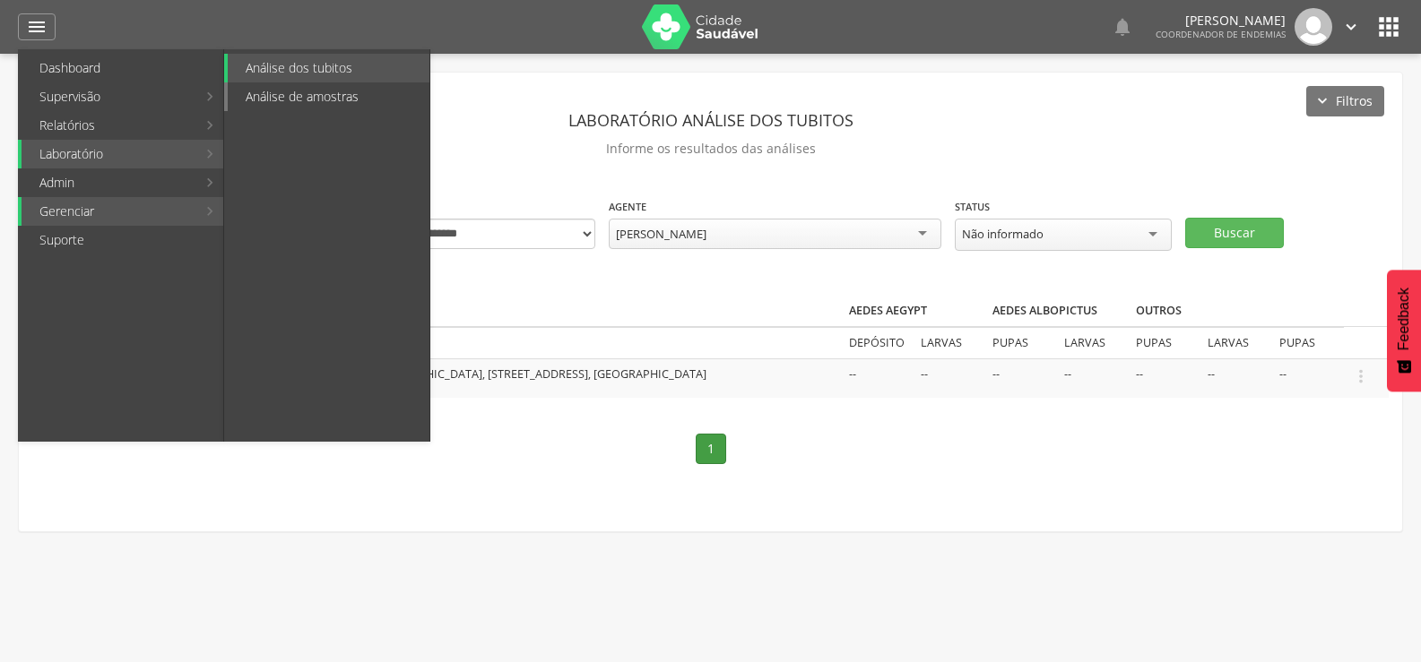
click at [319, 97] on link "Análise de amostras" at bounding box center [329, 96] width 202 height 29
type input "**********"
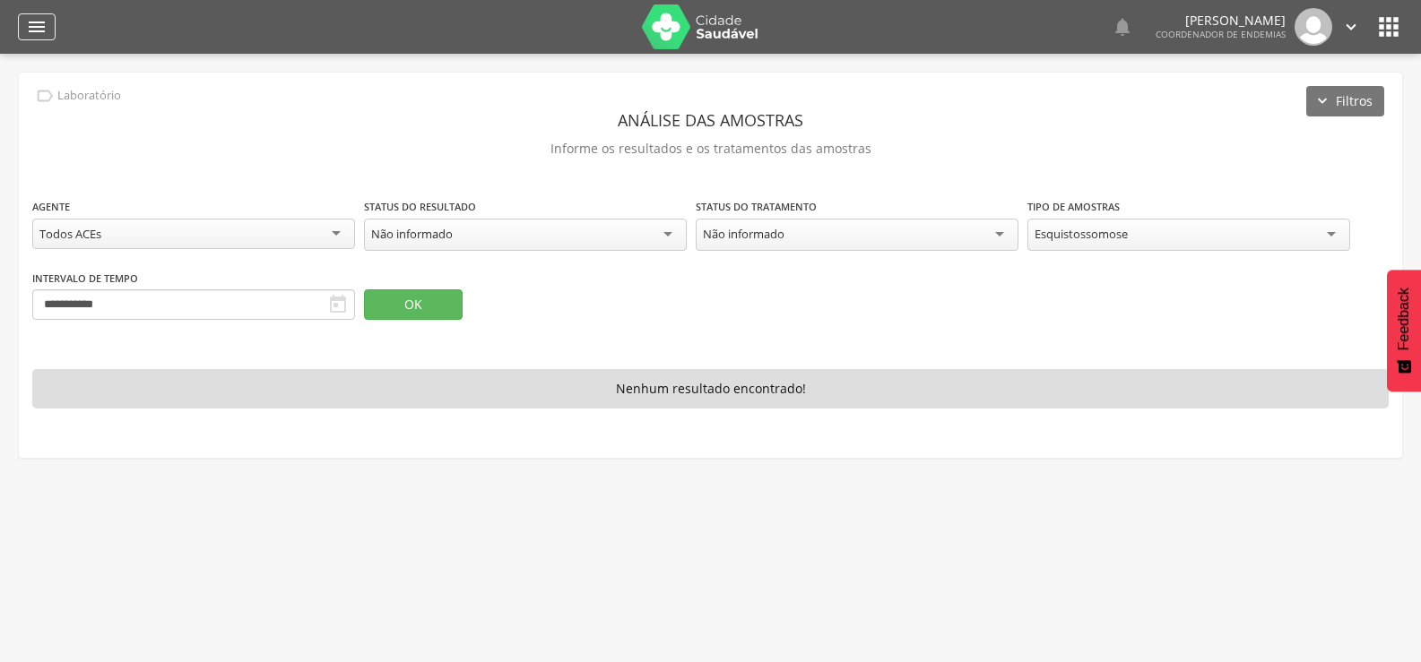
click at [36, 26] on icon "" at bounding box center [37, 27] width 22 height 22
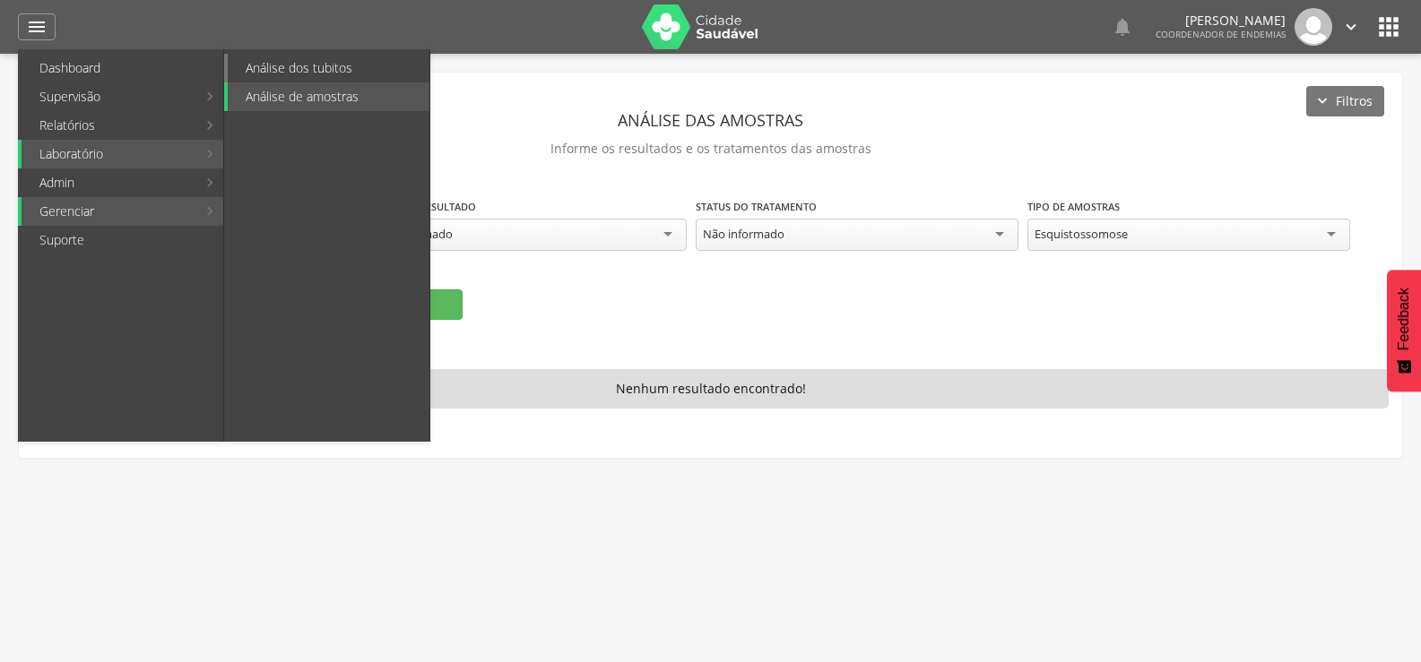
click at [307, 68] on link "Análise dos tubitos" at bounding box center [329, 68] width 202 height 29
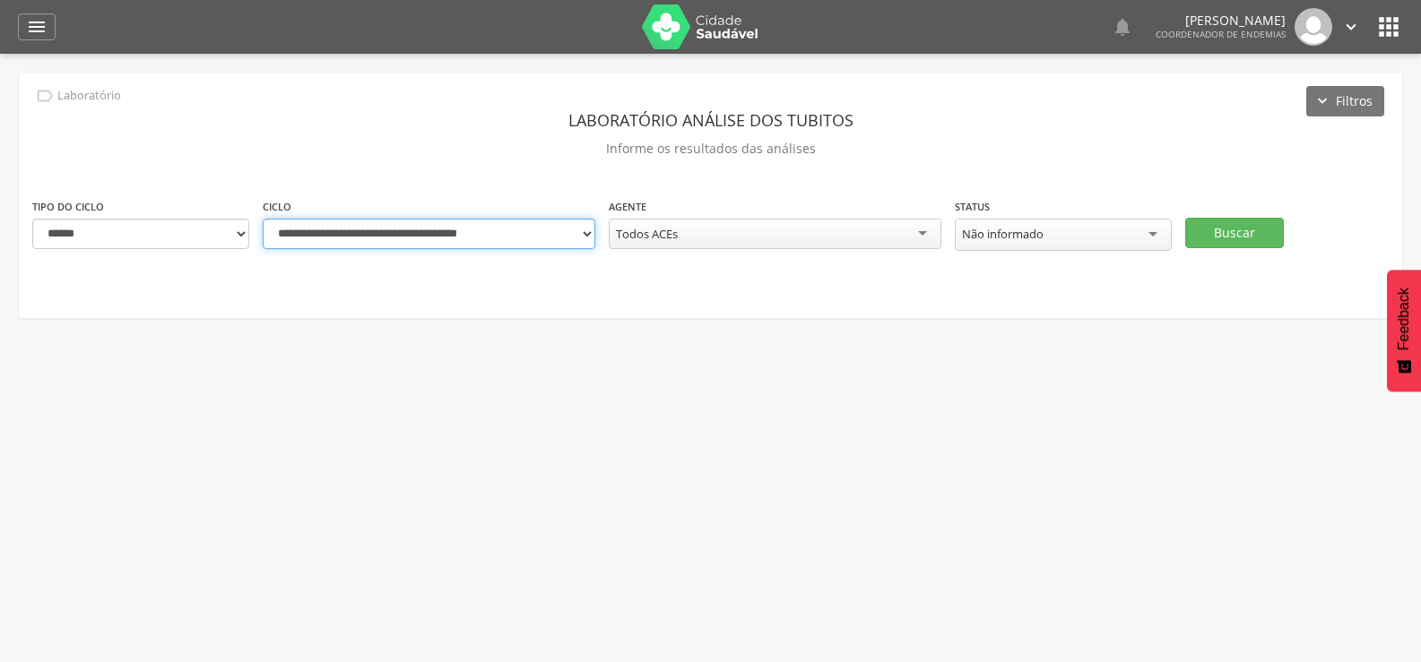
click at [579, 244] on select "**********" at bounding box center [429, 234] width 333 height 30
select select "**********"
click at [263, 219] on select "**********" at bounding box center [429, 234] width 333 height 30
click at [812, 240] on div "Todos ACEs" at bounding box center [775, 234] width 333 height 30
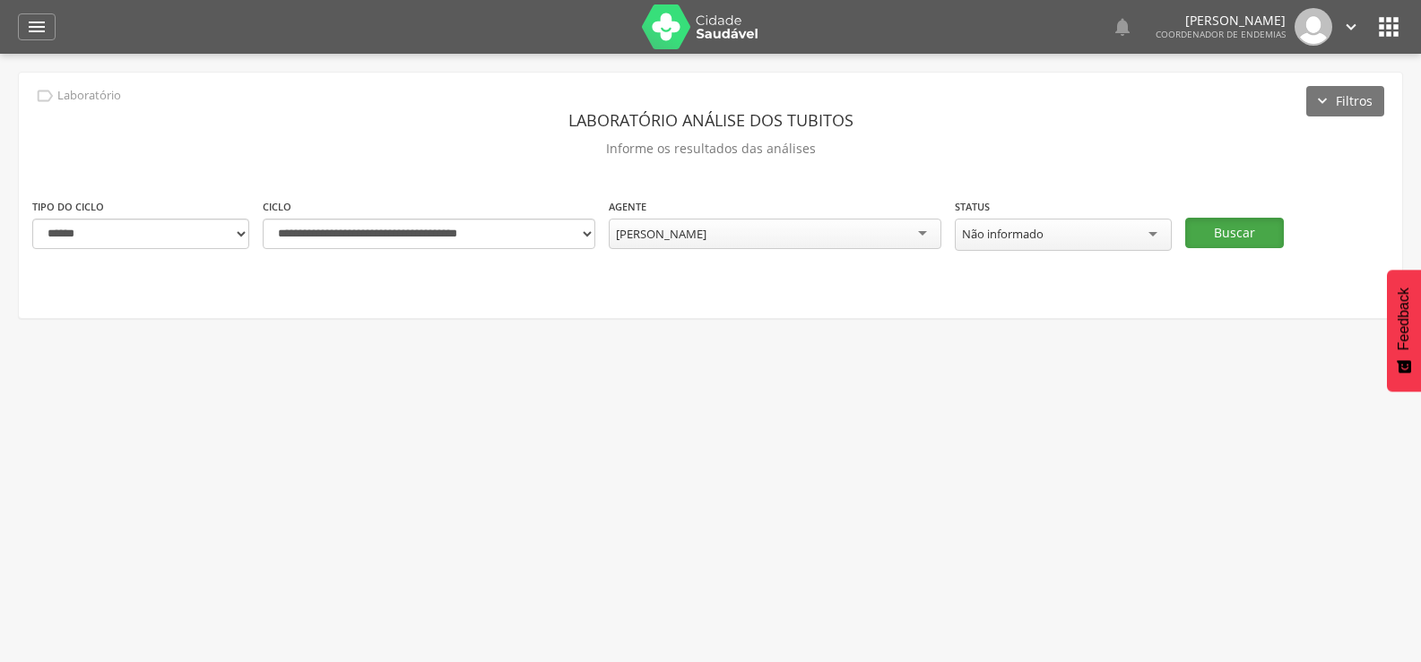
click at [1209, 238] on button "Buscar" at bounding box center [1234, 233] width 99 height 30
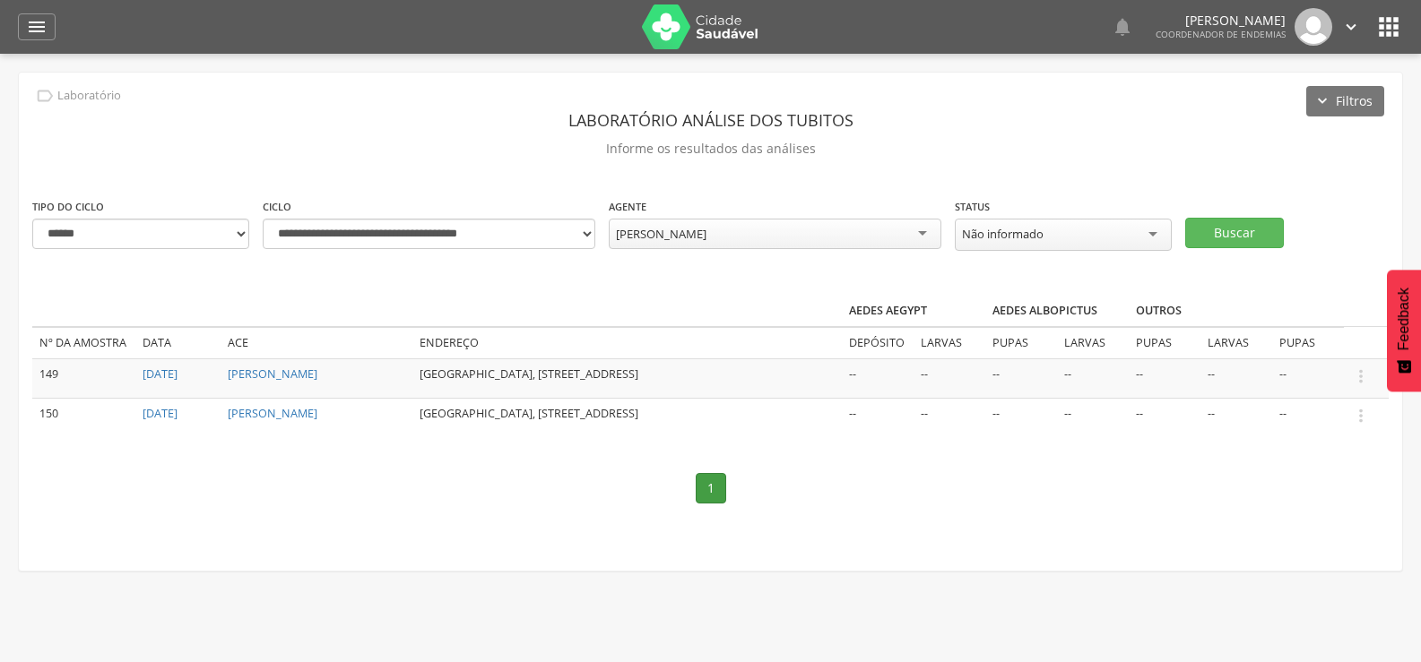
drag, startPoint x: 1401, startPoint y: 379, endPoint x: 1391, endPoint y: 196, distance: 183.1
drag, startPoint x: 1391, startPoint y: 196, endPoint x: 1420, endPoint y: 88, distance: 112.2
click at [1419, 89] on body " Dashboard Supervisão Ranking Aplicativo desatualizado Última sincronização Ma…" at bounding box center [710, 331] width 1421 height 662
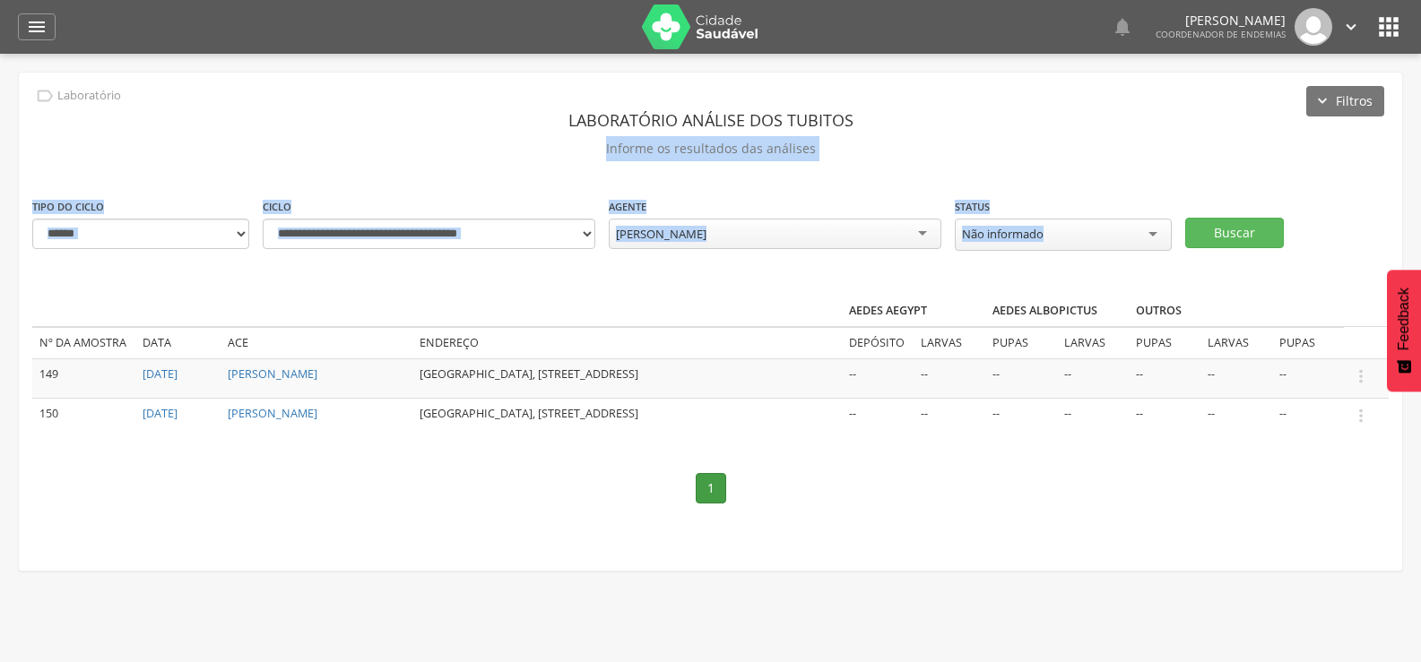
drag, startPoint x: 1426, startPoint y: 136, endPoint x: 1420, endPoint y: 350, distance: 214.3
click at [1420, 179] on html " Dashboard Supervisão Ranking Aplicativo desatualizado Última sincronização Ma…" at bounding box center [710, 331] width 1421 height 662
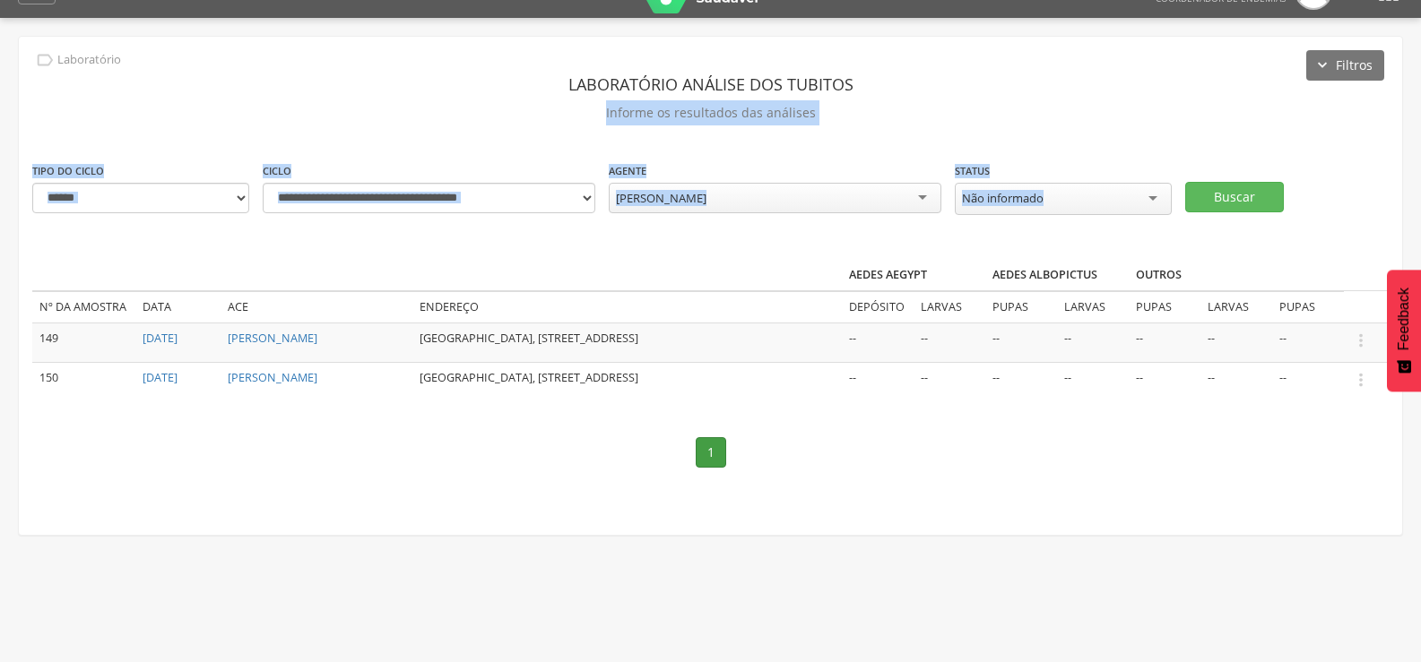
scroll to position [54, 0]
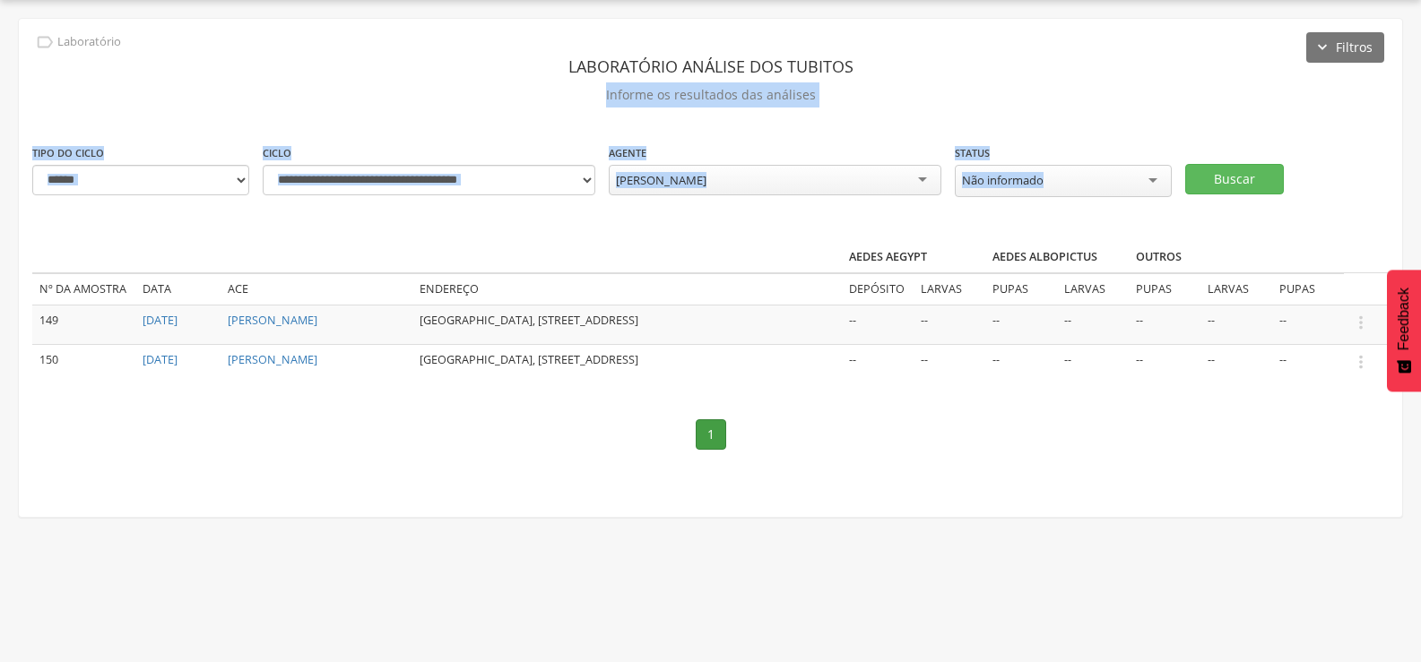
click at [911, 1] on div " Usuários  Perfil do Usuário [PERSON_NAME] CPF: 000.000.000-00, [GEOGRAPHIC_D…" at bounding box center [710, 331] width 1421 height 662
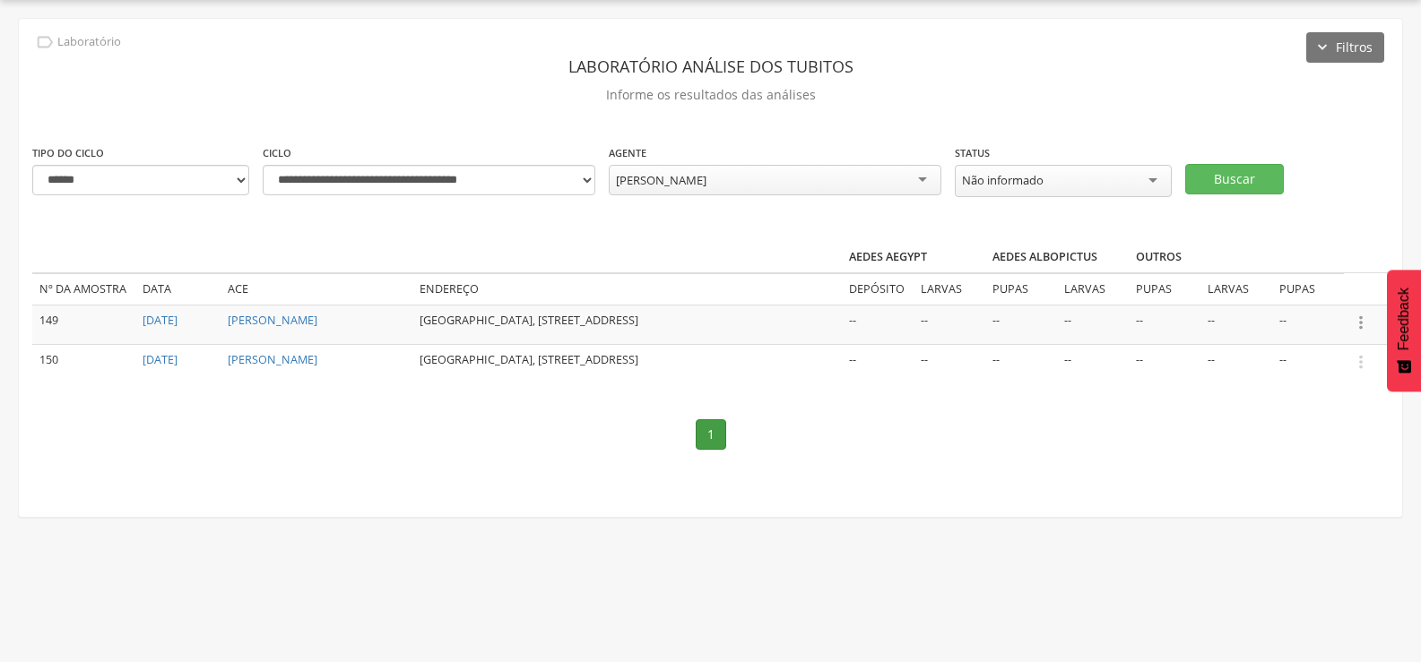
click at [1362, 321] on icon "" at bounding box center [1361, 323] width 20 height 20
click at [1311, 293] on link "Informar resultado" at bounding box center [1299, 292] width 142 height 22
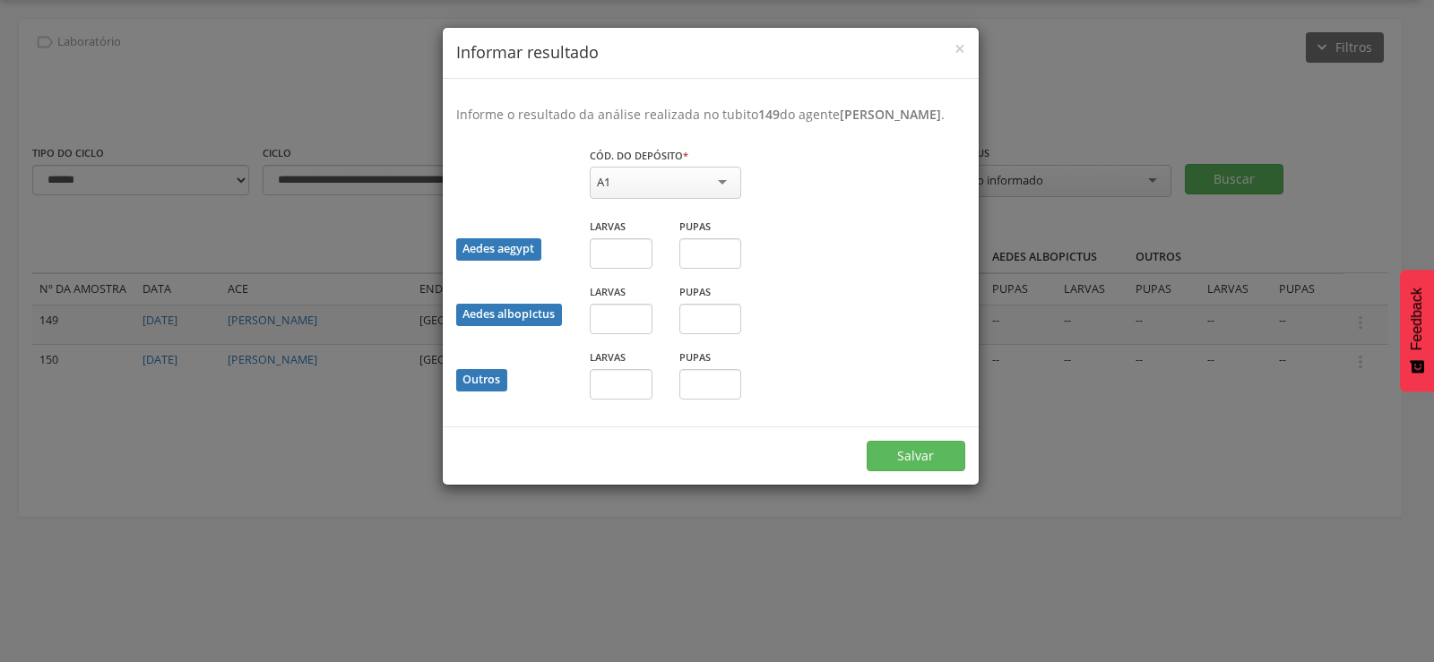
click at [684, 199] on div "A1" at bounding box center [665, 183] width 151 height 32
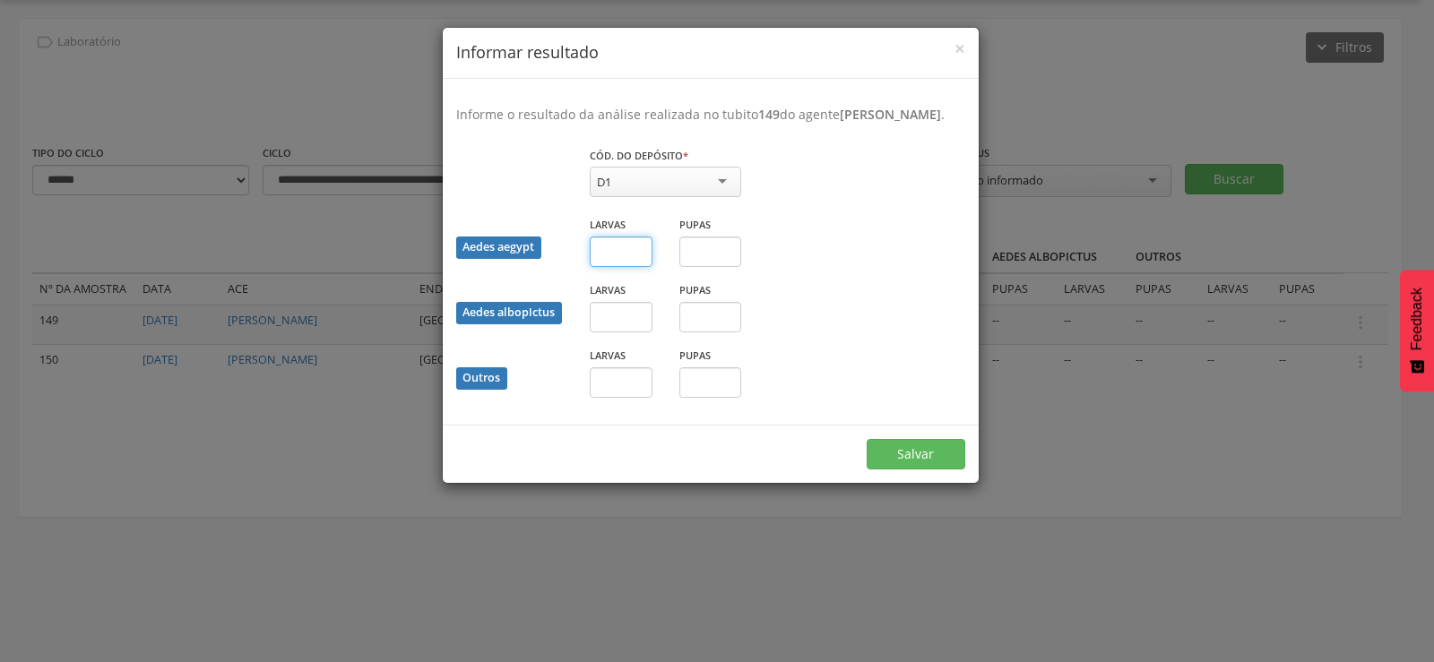
click at [593, 267] on input "text" at bounding box center [621, 252] width 63 height 30
type input "*"
click at [934, 455] on div "Salvar" at bounding box center [711, 454] width 536 height 58
click at [929, 463] on button "Salvar" at bounding box center [916, 454] width 99 height 30
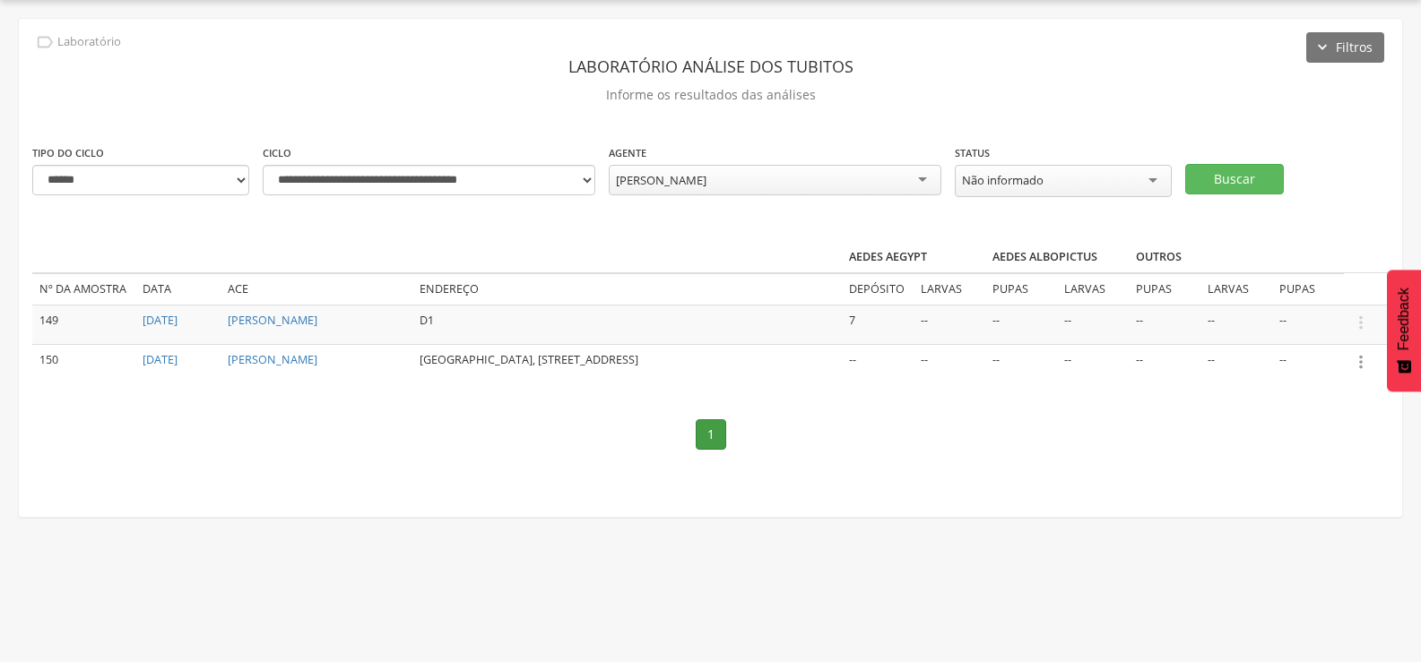
click at [1359, 359] on icon "" at bounding box center [1361, 362] width 20 height 20
click at [1326, 336] on link "Informar resultado" at bounding box center [1299, 332] width 142 height 22
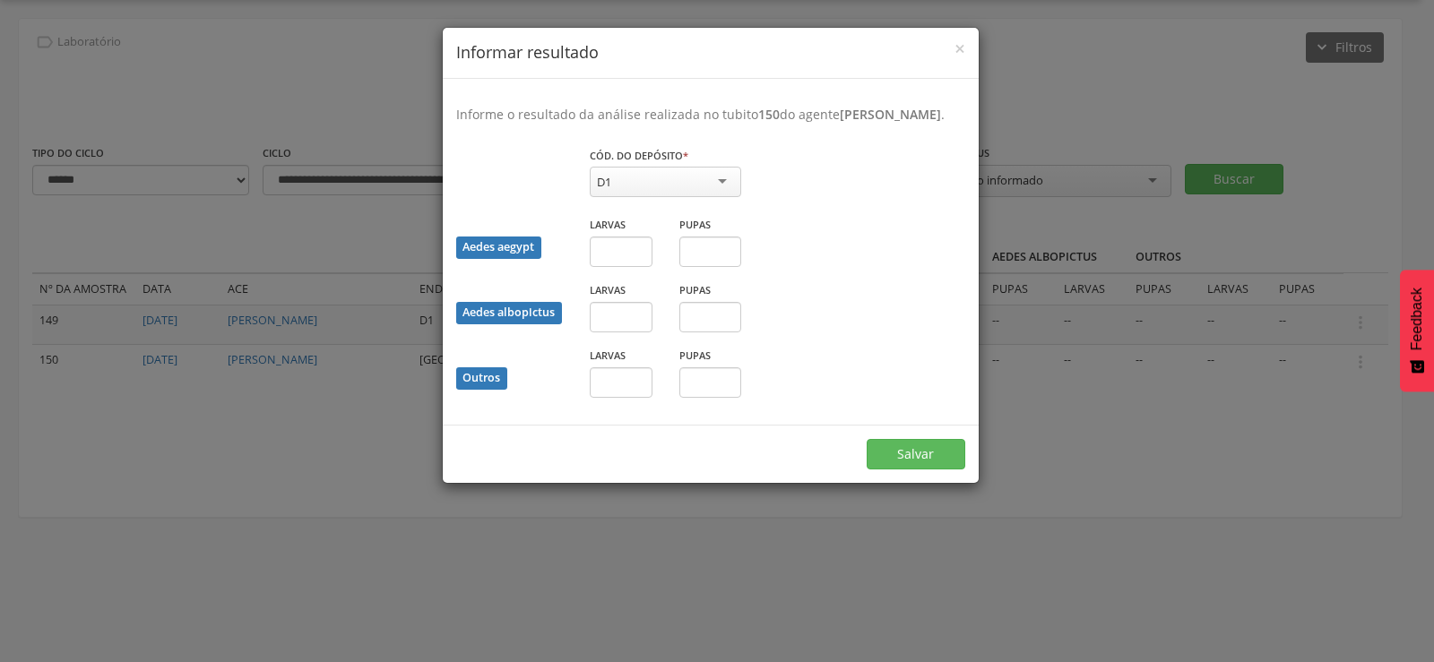
click at [717, 197] on div "D1" at bounding box center [665, 182] width 151 height 30
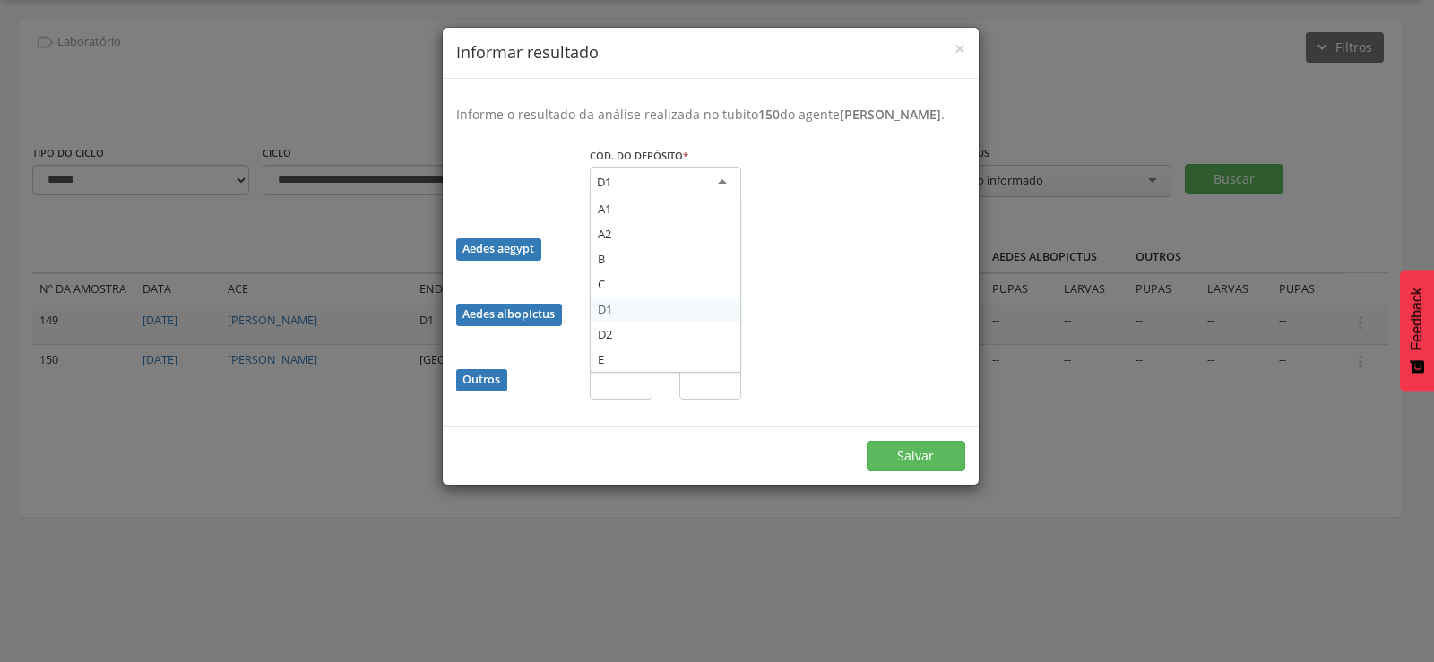
click at [608, 326] on fieldset "Cód. do depósito * ** D1 A1 A2 B C D1 D2 E Campo obrigatório Aedes aegypt Larva…" at bounding box center [710, 279] width 509 height 267
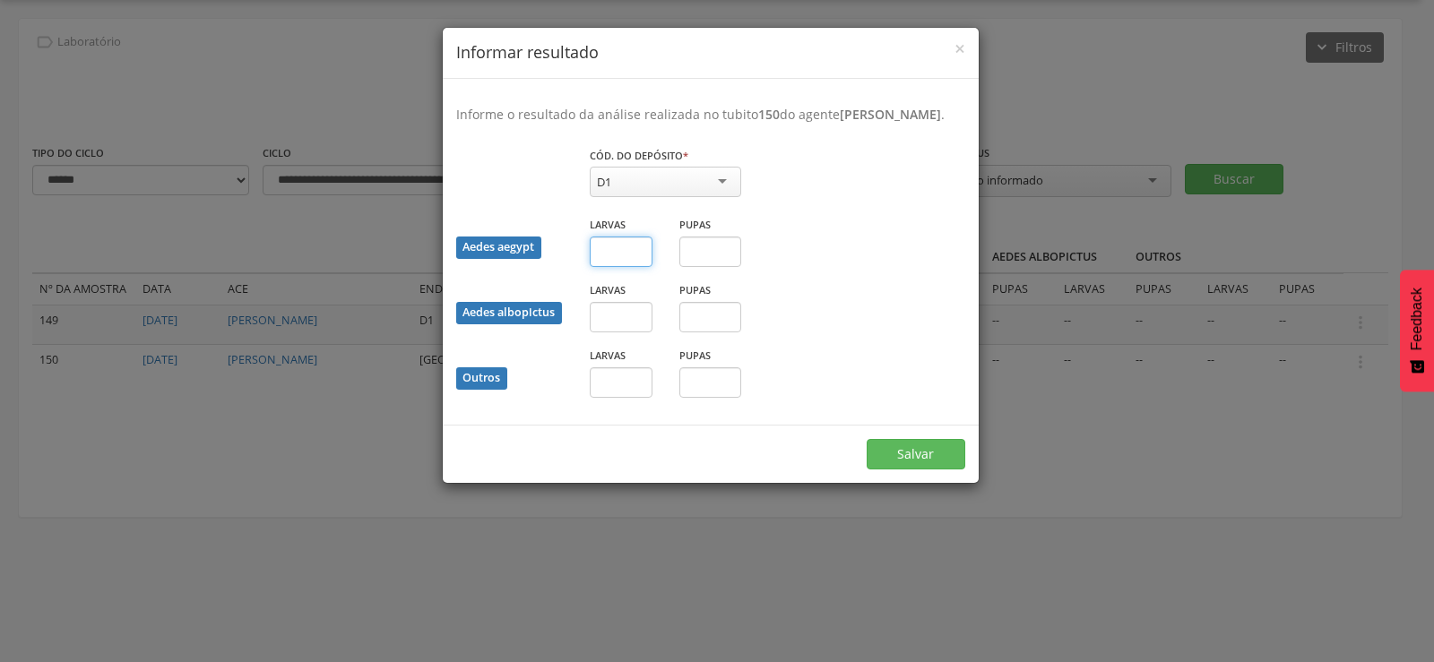
click at [613, 267] on input "text" at bounding box center [621, 252] width 63 height 30
type input "*"
click at [914, 470] on button "Salvar" at bounding box center [916, 454] width 99 height 30
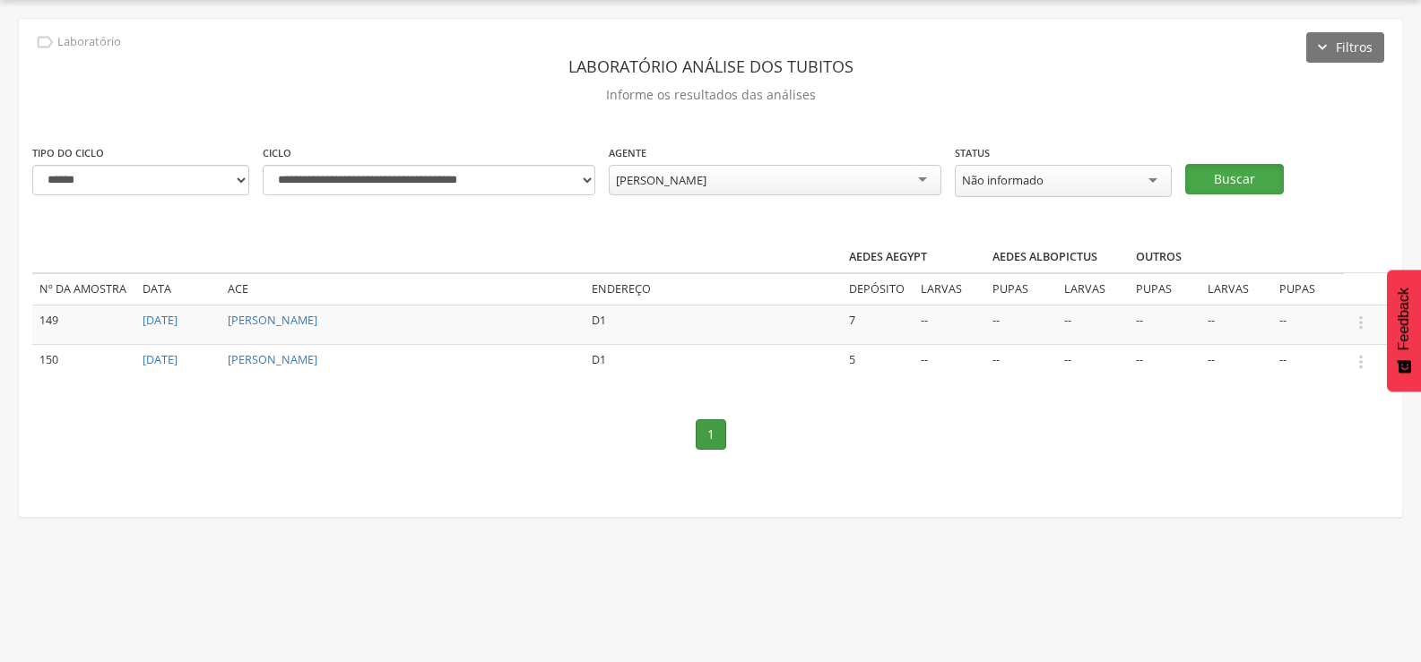
click at [1217, 188] on button "Buscar" at bounding box center [1234, 179] width 99 height 30
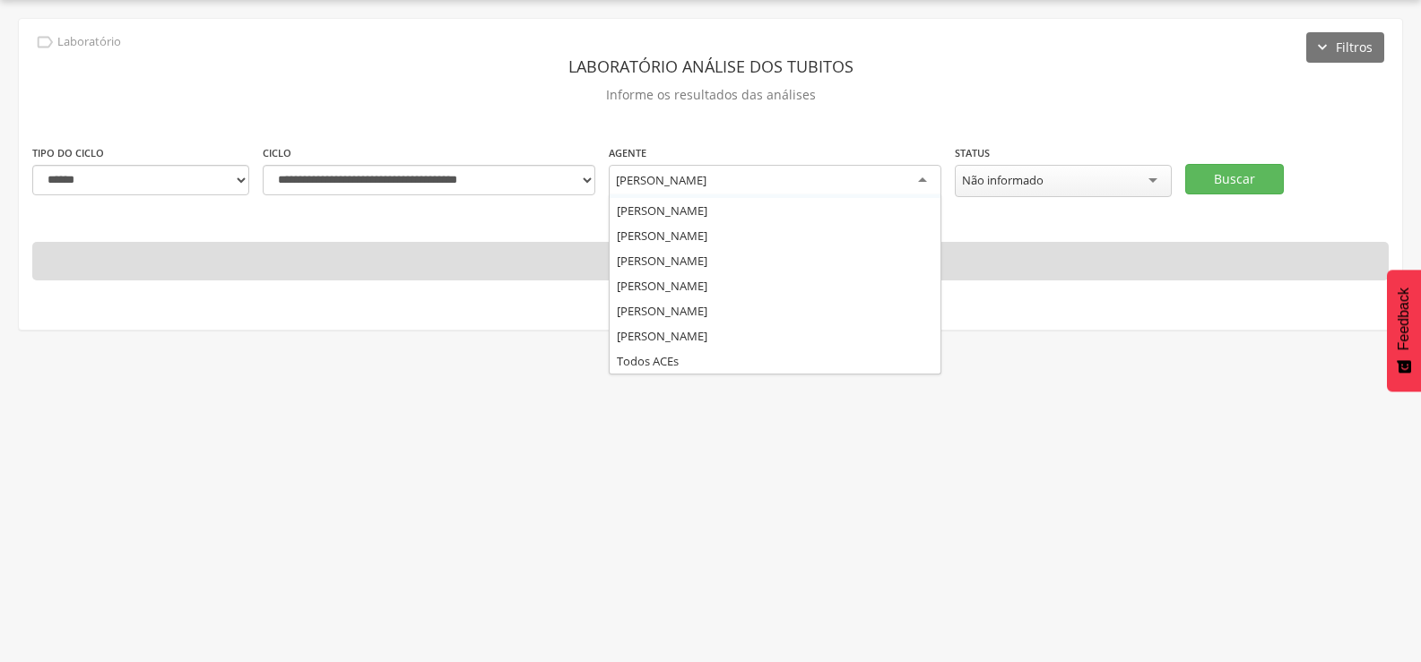
click at [811, 194] on div "[PERSON_NAME] [PERSON_NAME] [PERSON_NAME] [PERSON_NAME] [PERSON_NAME][DATE] dos…" at bounding box center [775, 183] width 333 height 37
type input "**"
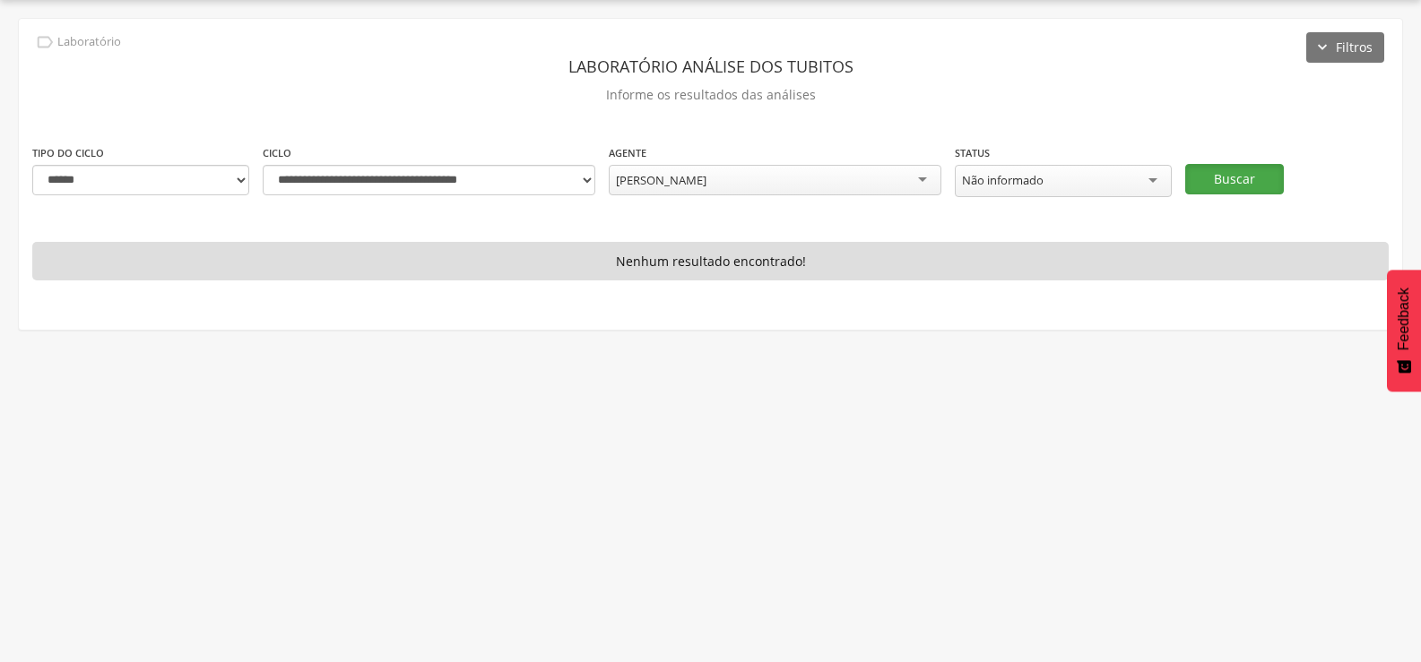
click at [1217, 190] on button "Buscar" at bounding box center [1234, 179] width 99 height 30
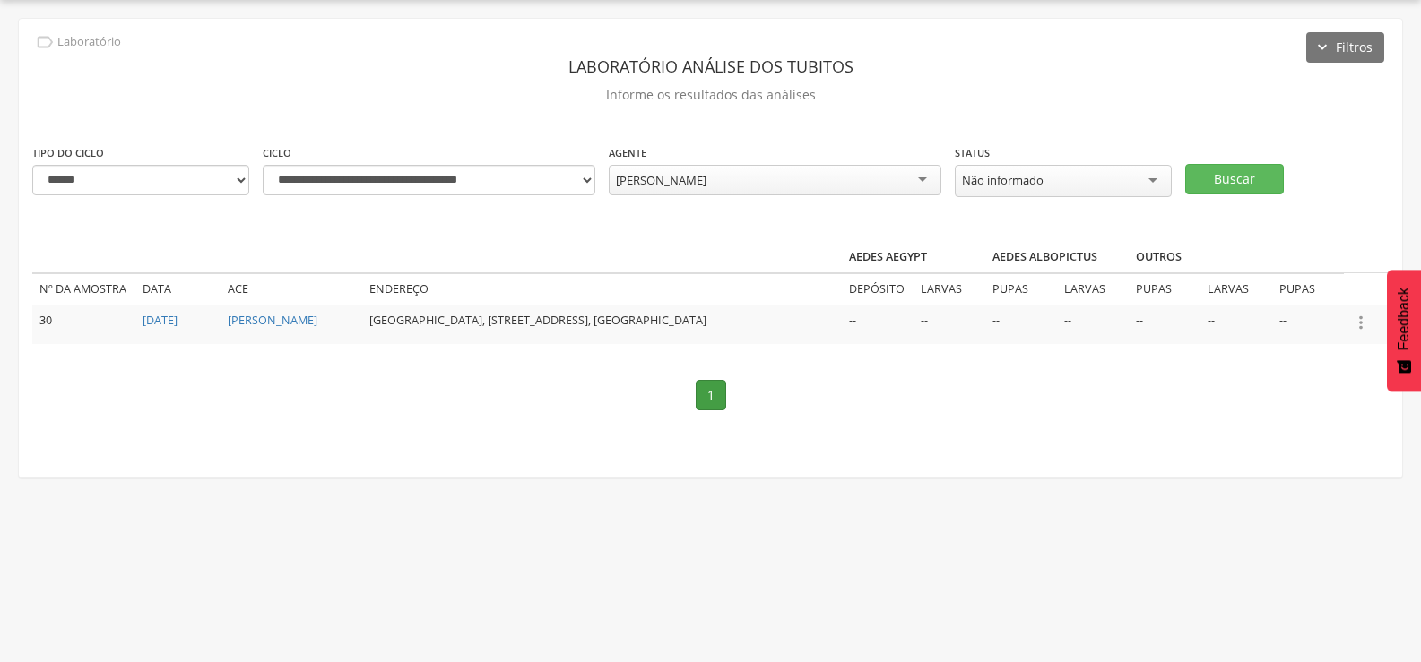
click at [1358, 325] on icon "" at bounding box center [1361, 323] width 20 height 20
click at [1331, 297] on link "Informar resultado" at bounding box center [1299, 292] width 142 height 22
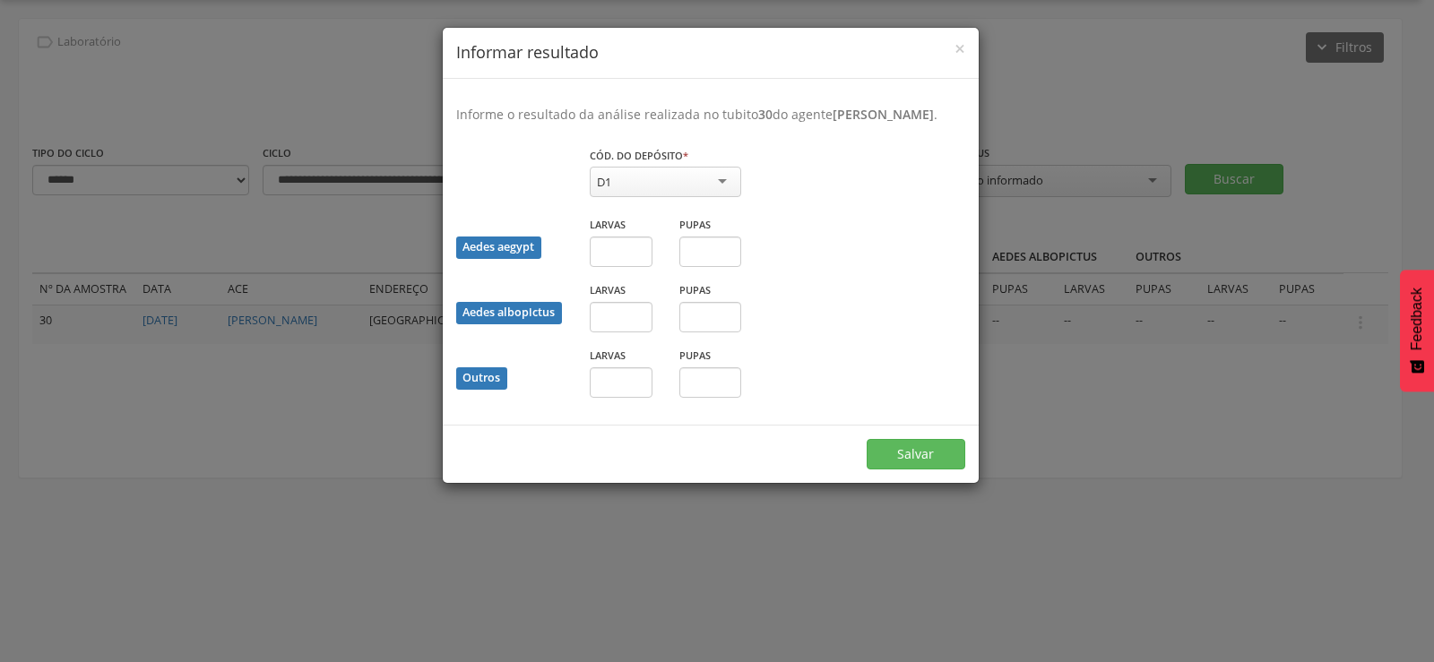
click at [721, 197] on div "D1" at bounding box center [665, 182] width 151 height 30
click at [695, 267] on input "text" at bounding box center [710, 252] width 63 height 30
type input "*"
click at [940, 470] on button "Salvar" at bounding box center [916, 454] width 99 height 30
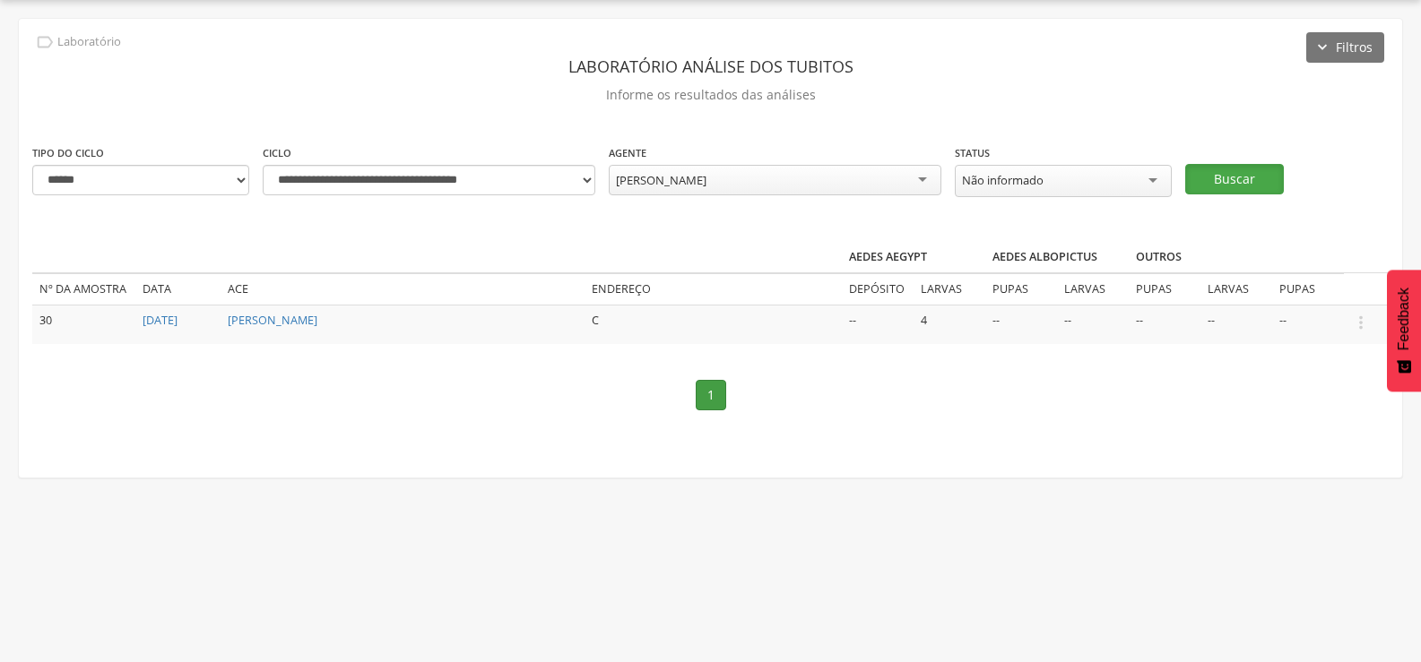
click at [1232, 181] on button "Buscar" at bounding box center [1234, 179] width 99 height 30
